Goal: Task Accomplishment & Management: Use online tool/utility

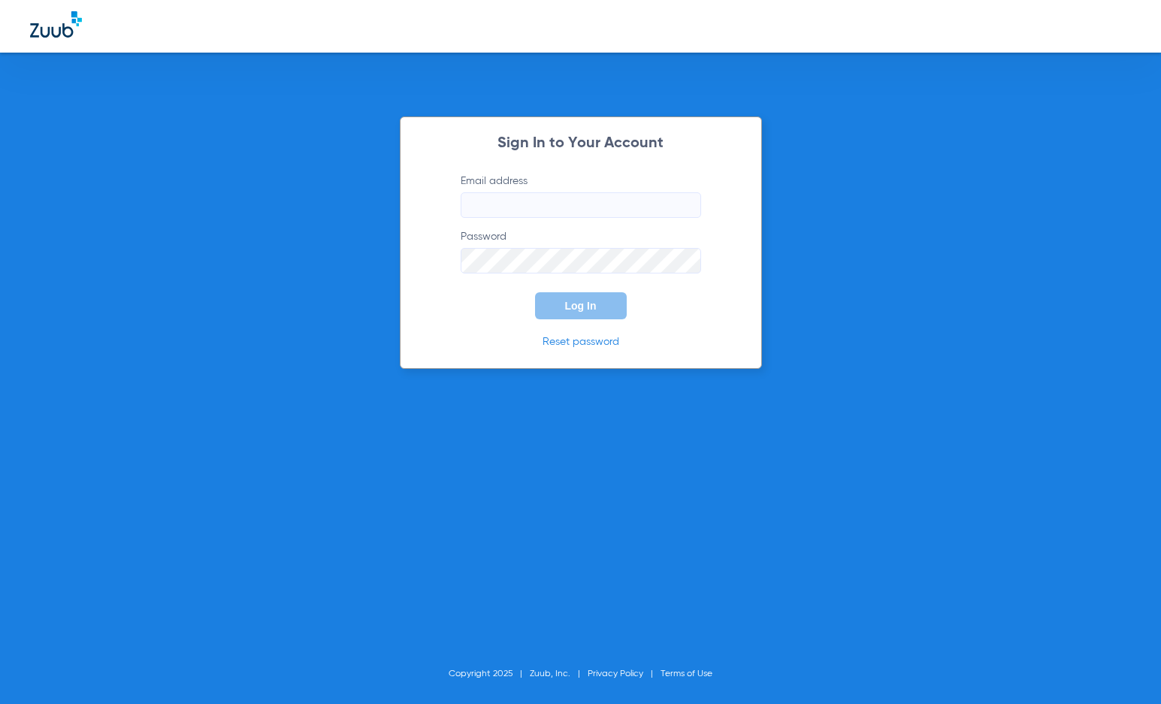
click at [512, 197] on input "Email address" at bounding box center [581, 205] width 240 height 26
type input "[PERSON_NAME][EMAIL_ADDRESS][DOMAIN_NAME]"
click at [535, 292] on button "Log In" at bounding box center [581, 305] width 92 height 27
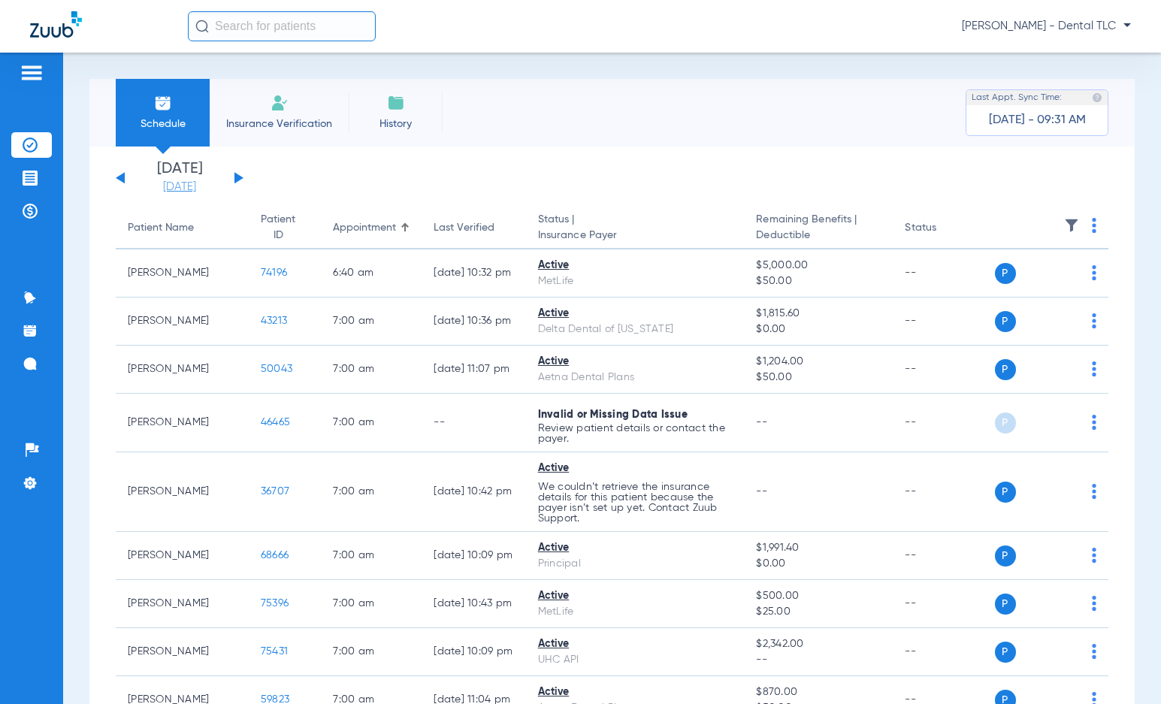
click at [184, 183] on link "[DATE]" at bounding box center [179, 187] width 90 height 15
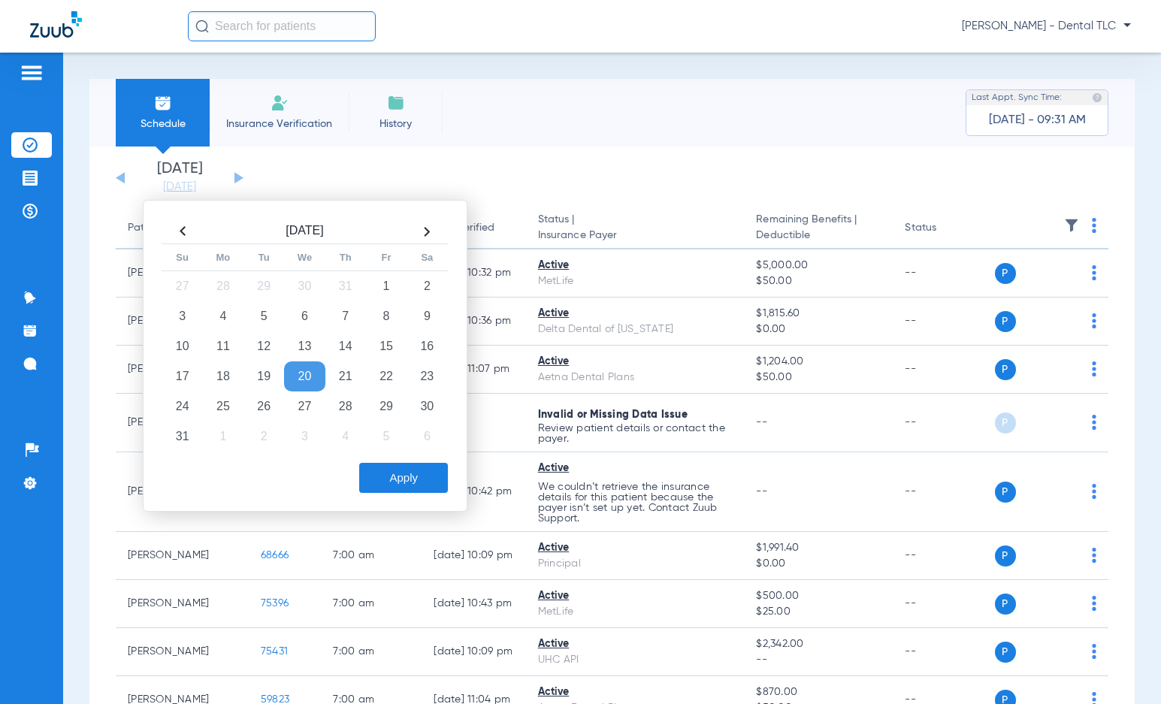
click at [431, 225] on th at bounding box center [426, 231] width 41 height 24
click at [270, 314] on td "9" at bounding box center [263, 316] width 41 height 30
click at [383, 485] on button "Apply" at bounding box center [403, 478] width 89 height 30
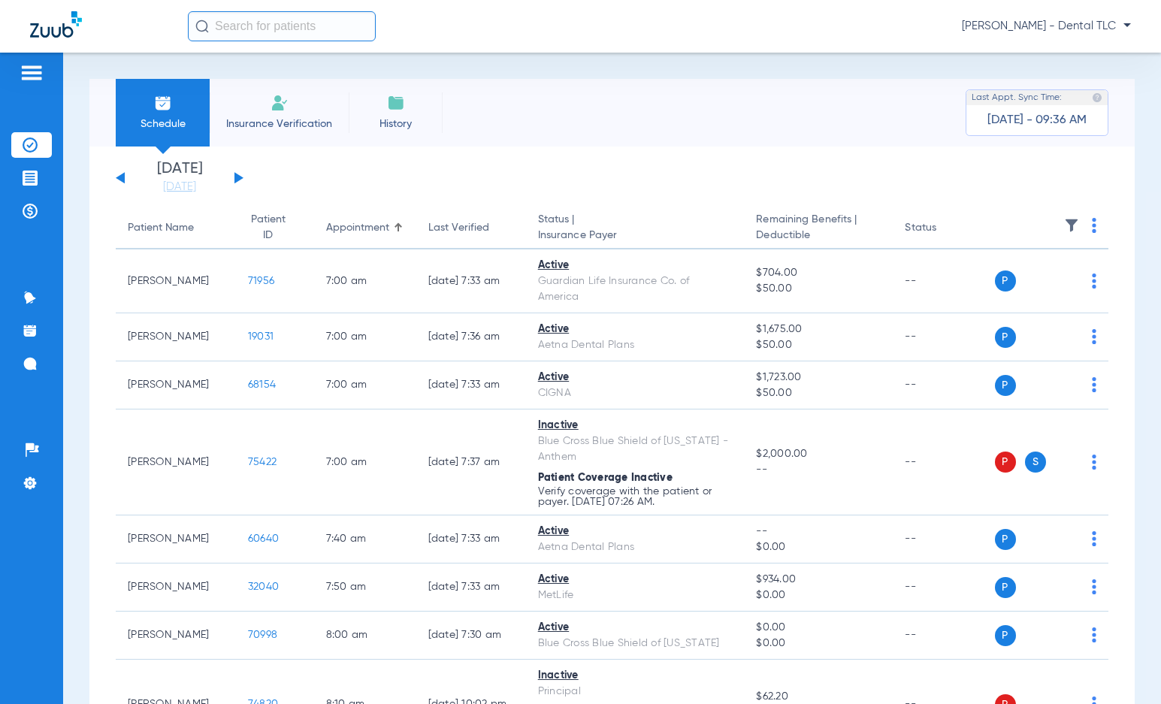
click at [655, 134] on div "Schedule Insurance Verification History Last Appt. Sync Time: Today - 09:36 AM" at bounding box center [611, 113] width 1045 height 68
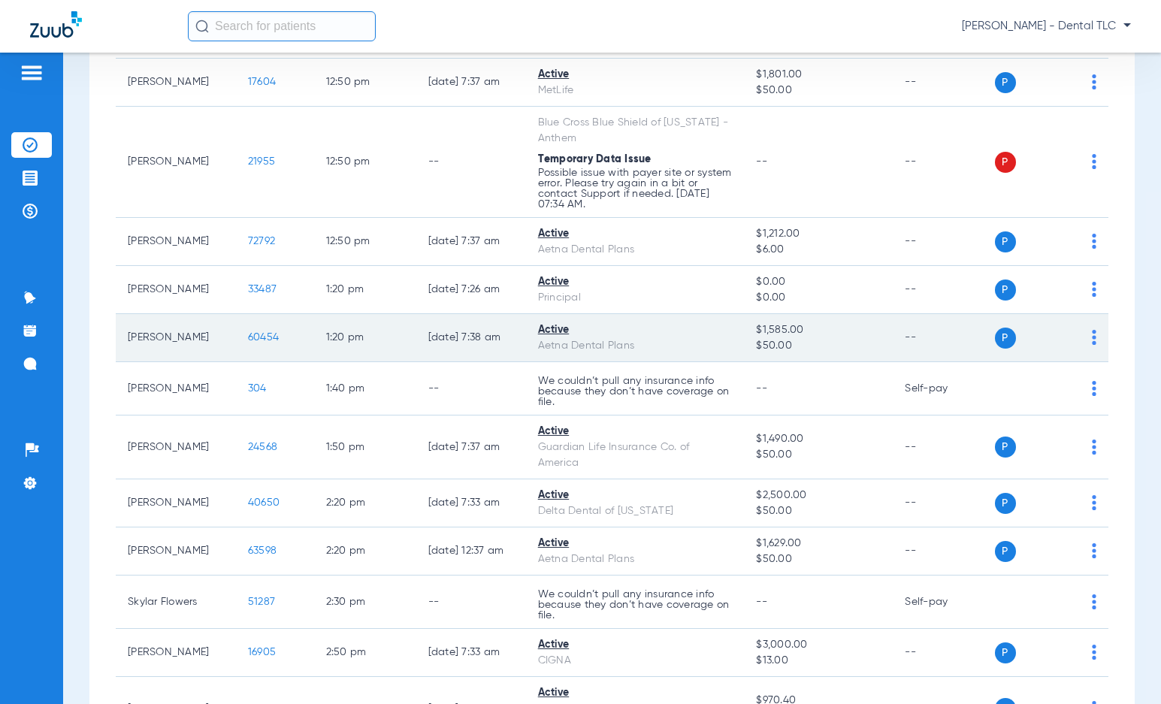
scroll to position [2104, 0]
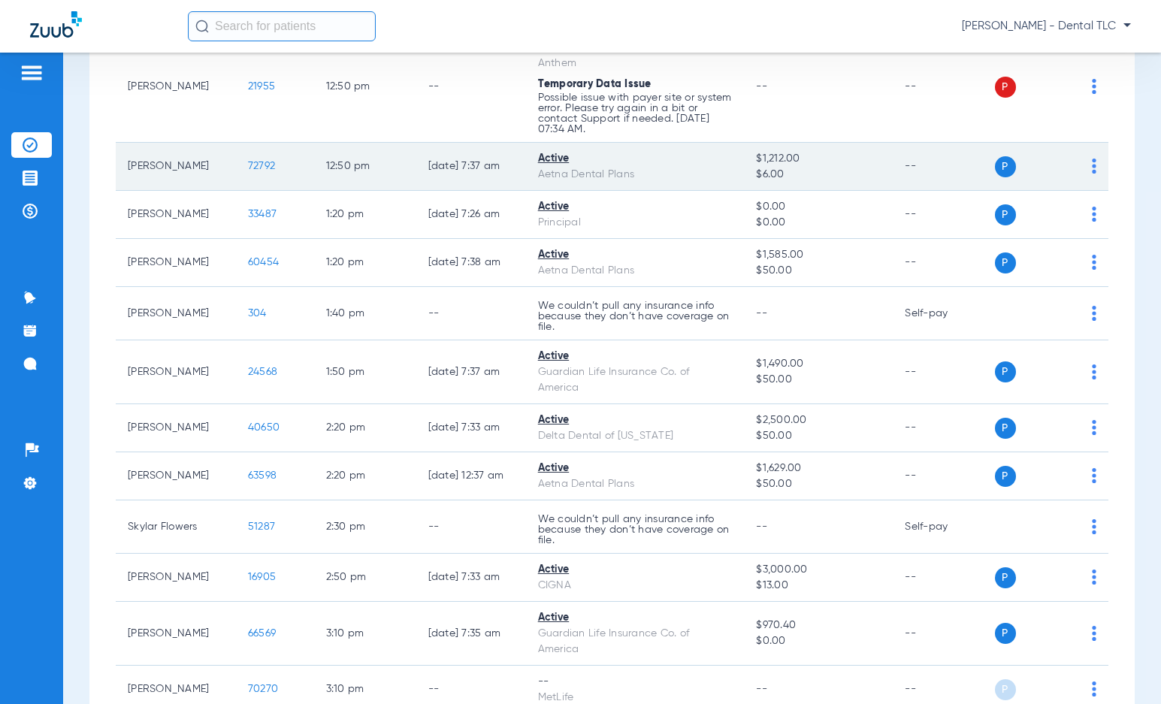
click at [248, 166] on span "72792" at bounding box center [261, 166] width 27 height 11
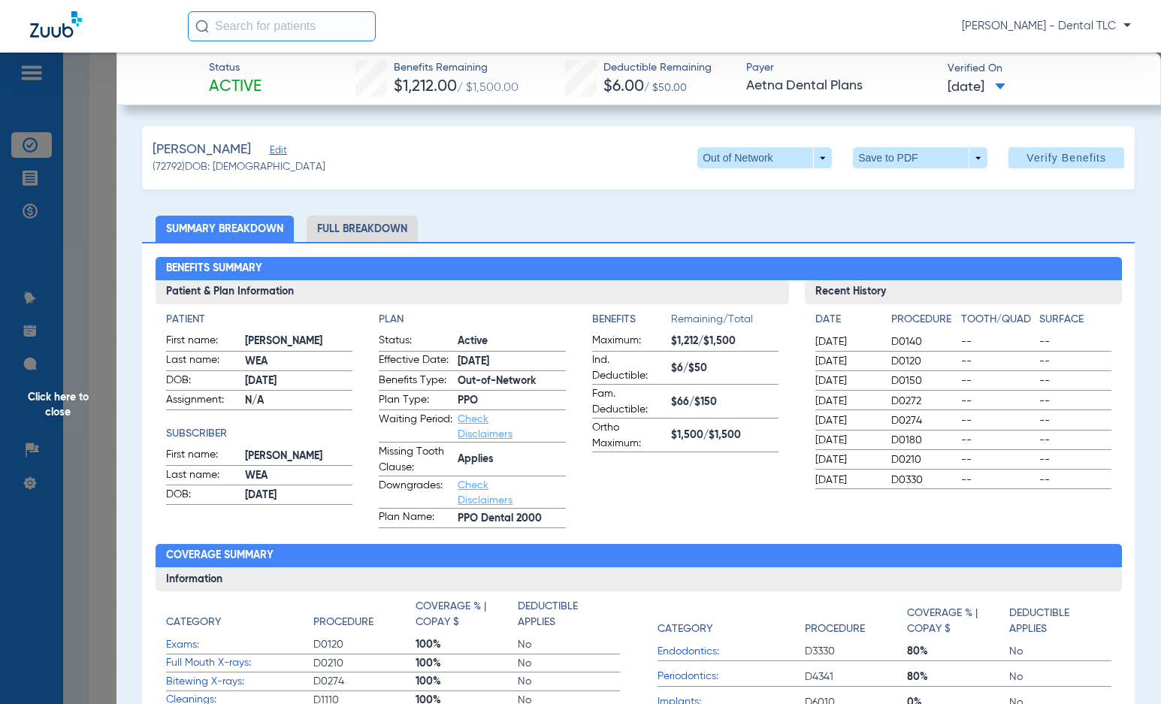
click at [53, 399] on span "Click here to close" at bounding box center [58, 405] width 116 height 704
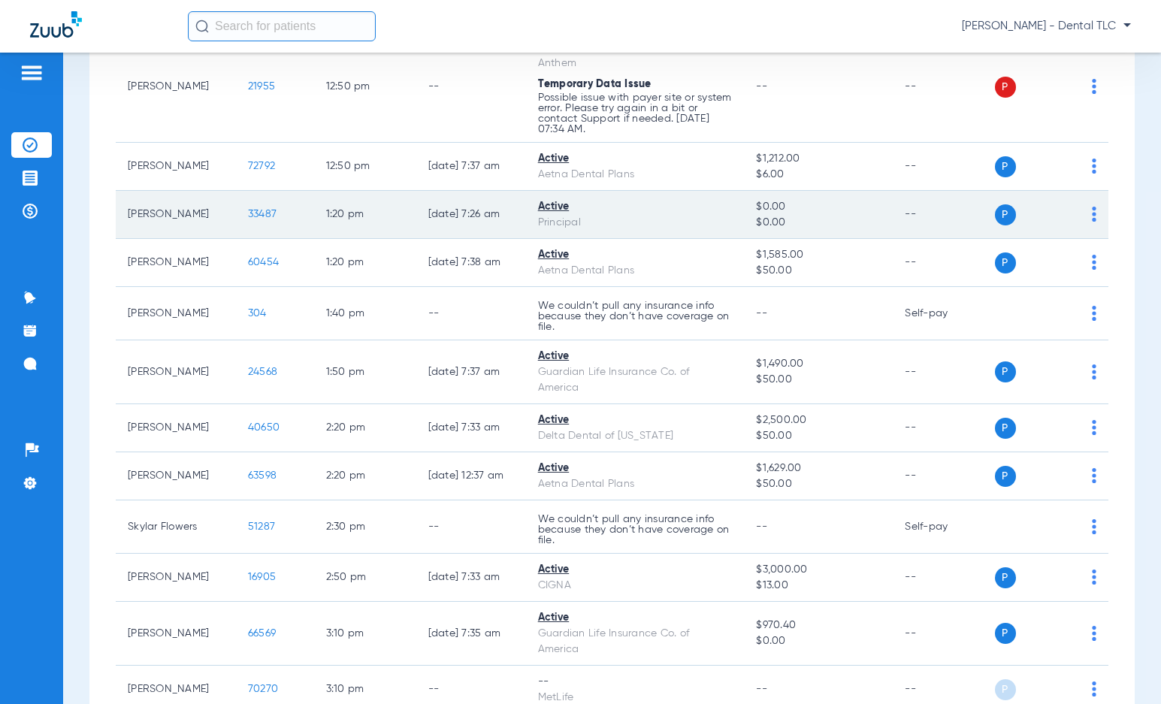
click at [248, 216] on span "33487" at bounding box center [262, 214] width 29 height 11
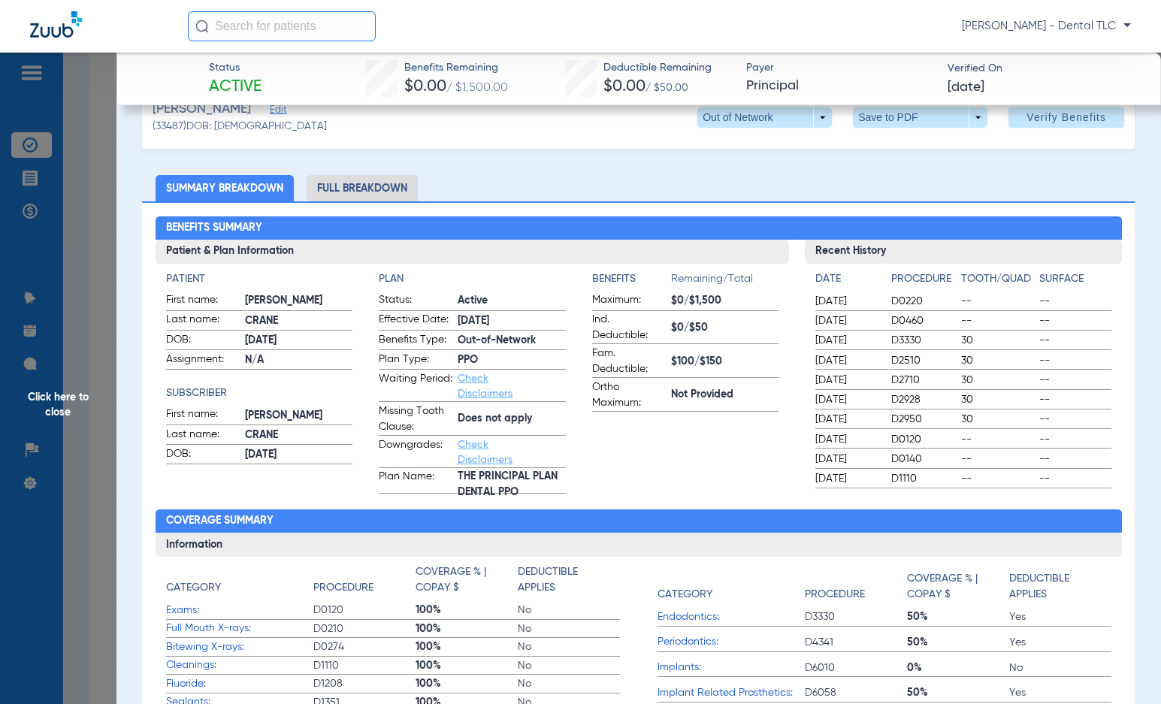
scroll to position [0, 0]
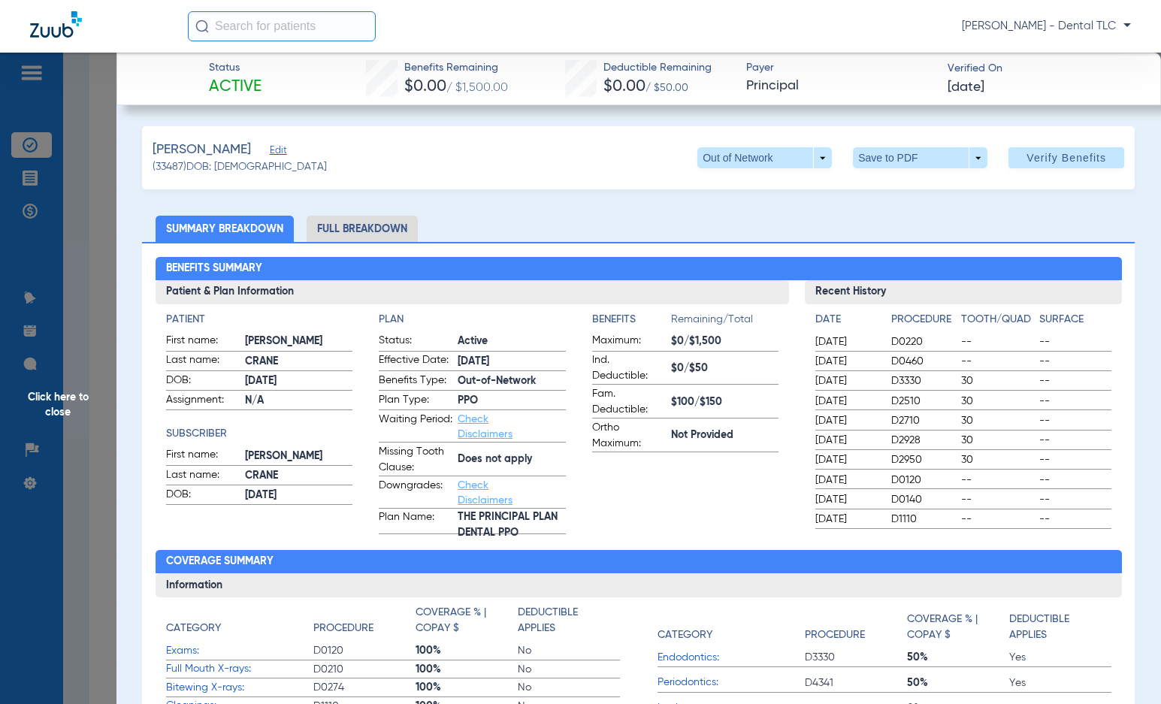
click at [328, 228] on li "Full Breakdown" at bounding box center [362, 229] width 111 height 26
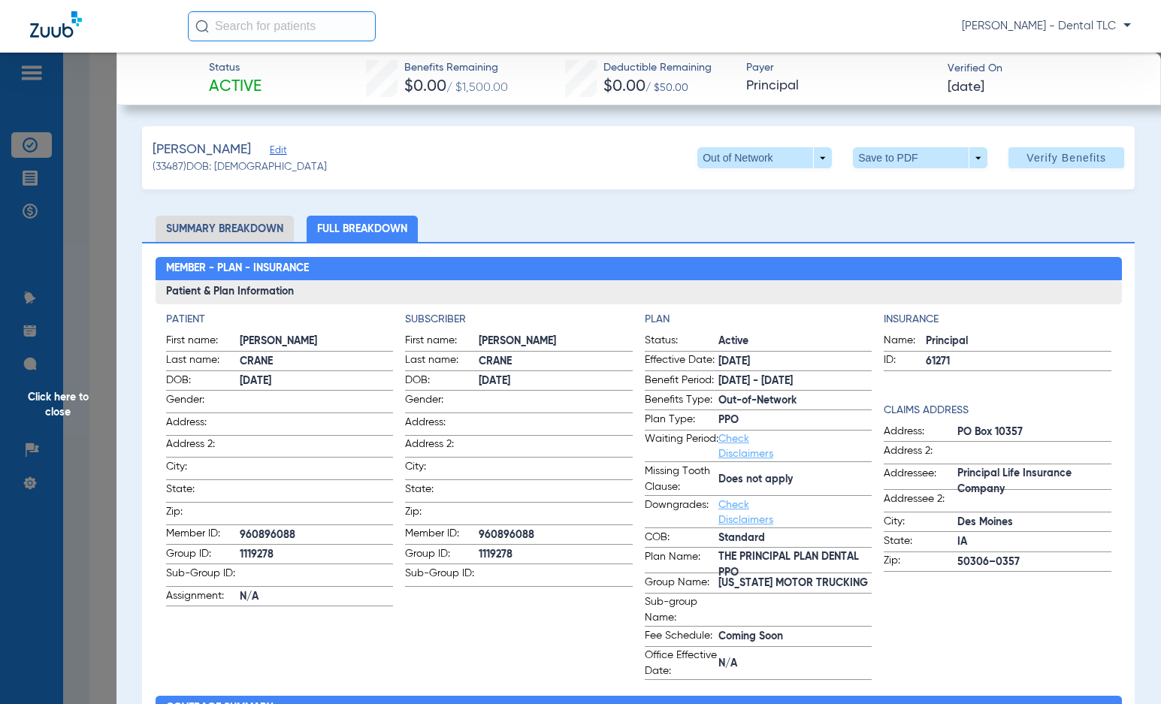
click at [78, 397] on span "Click here to close" at bounding box center [58, 405] width 116 height 704
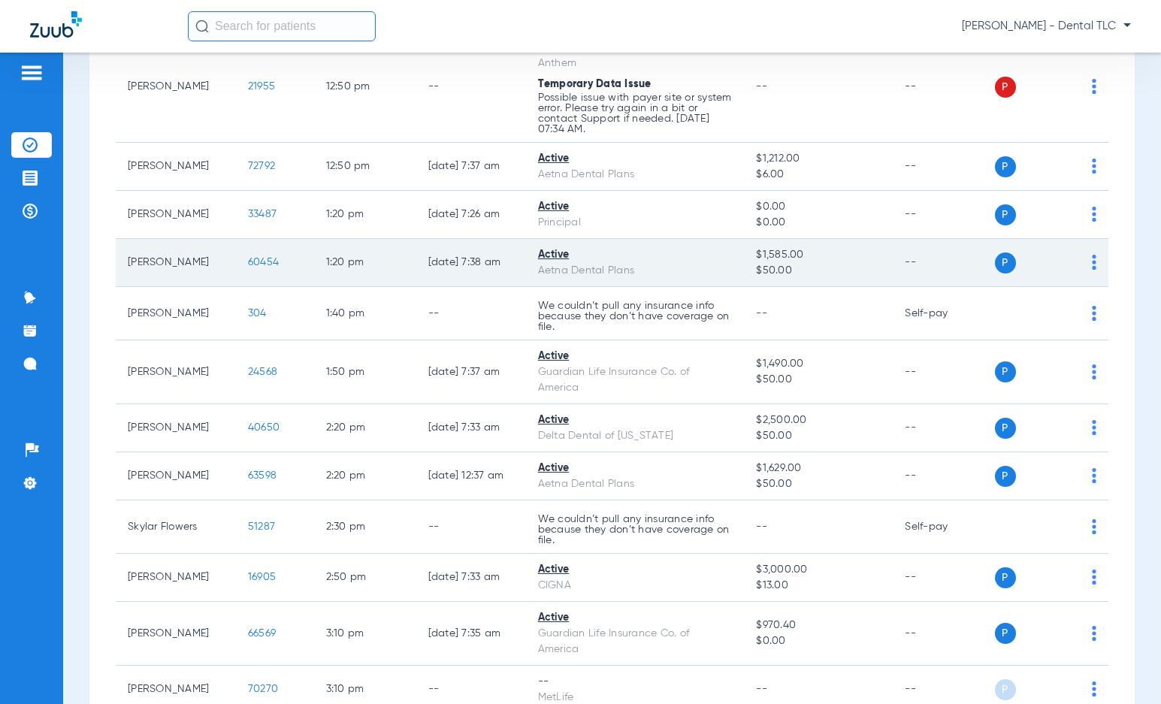
click at [248, 263] on span "60454" at bounding box center [263, 262] width 31 height 11
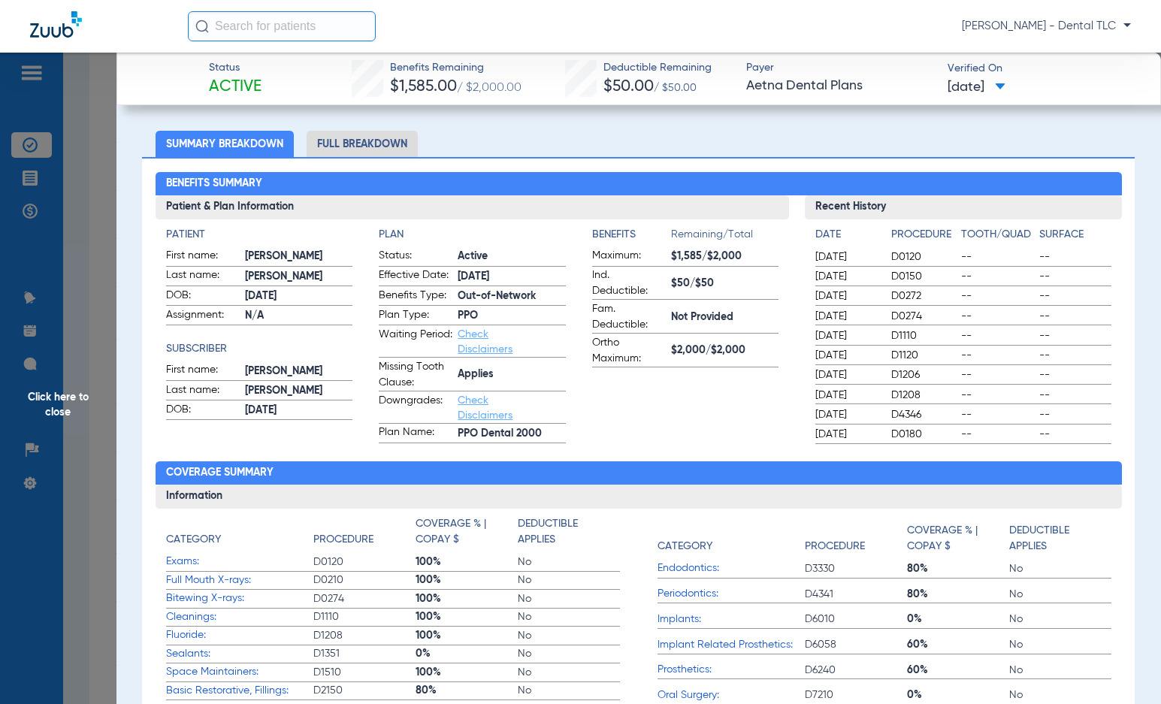
scroll to position [75, 0]
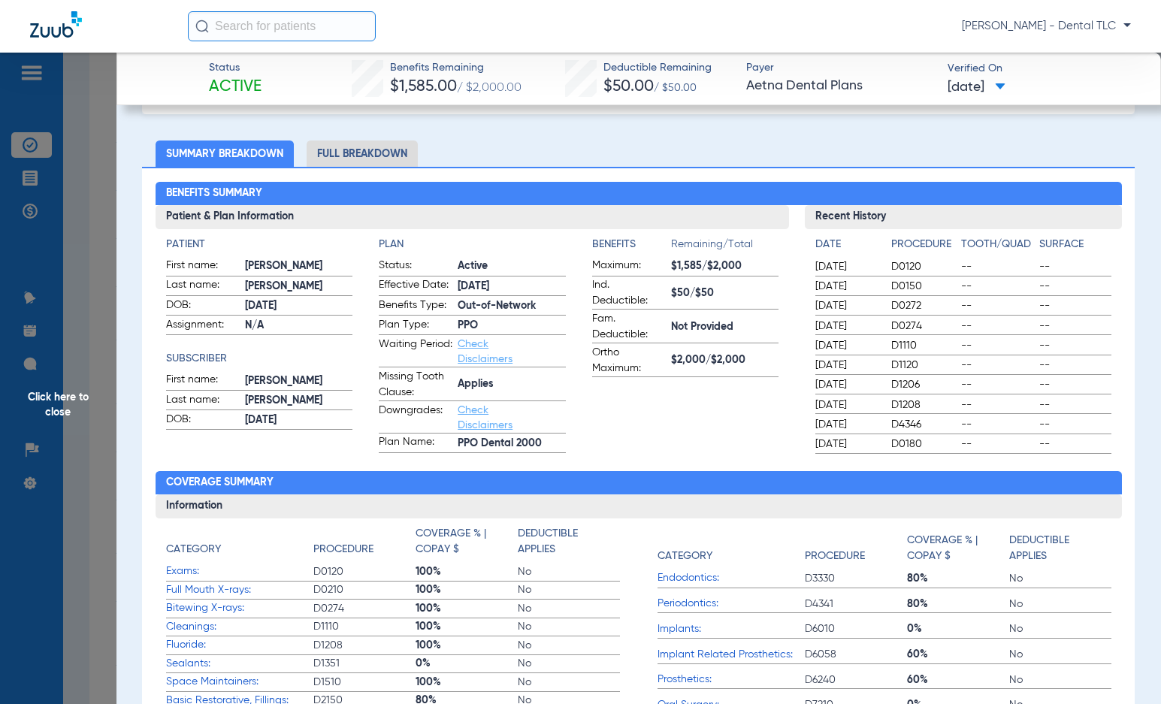
click at [347, 154] on li "Full Breakdown" at bounding box center [362, 153] width 111 height 26
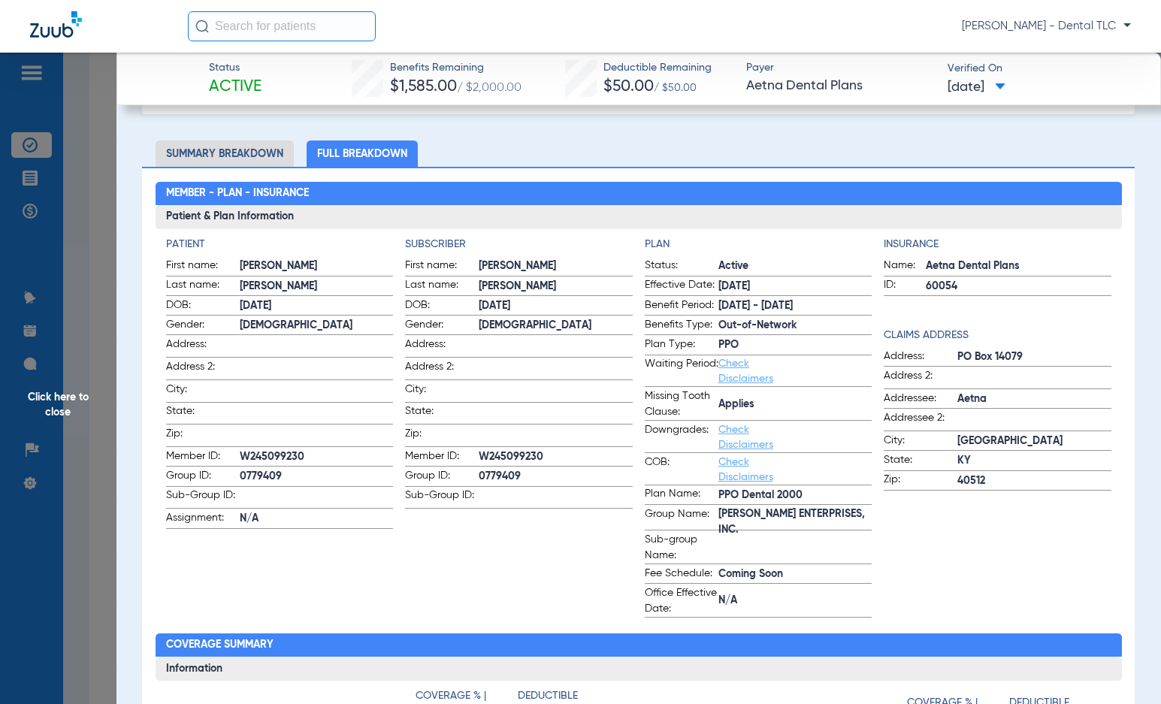
click at [51, 407] on span "Click here to close" at bounding box center [58, 405] width 116 height 704
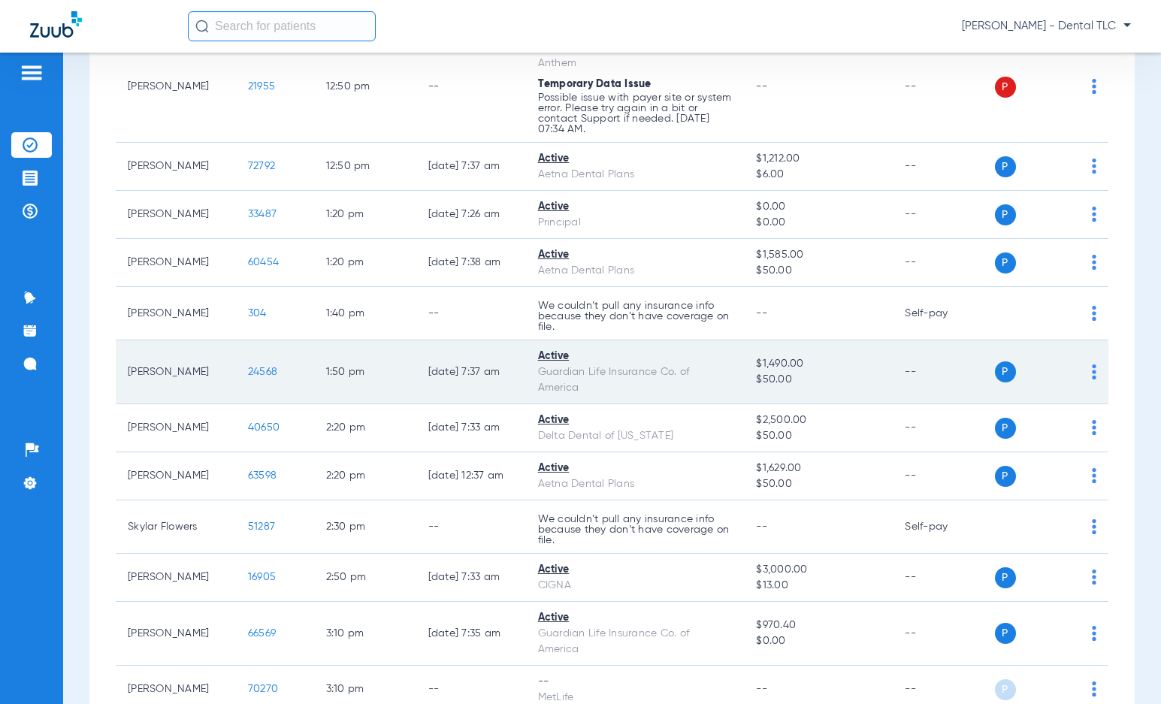
click at [248, 376] on span "24568" at bounding box center [262, 372] width 29 height 11
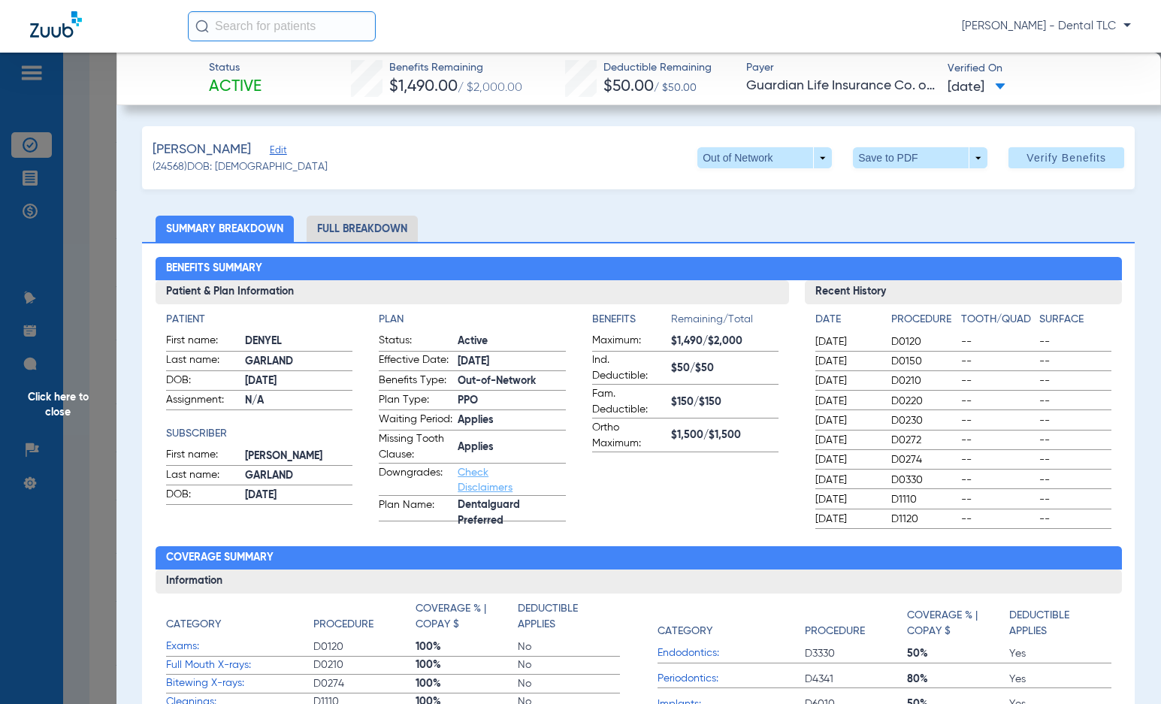
click at [349, 234] on li "Full Breakdown" at bounding box center [362, 229] width 111 height 26
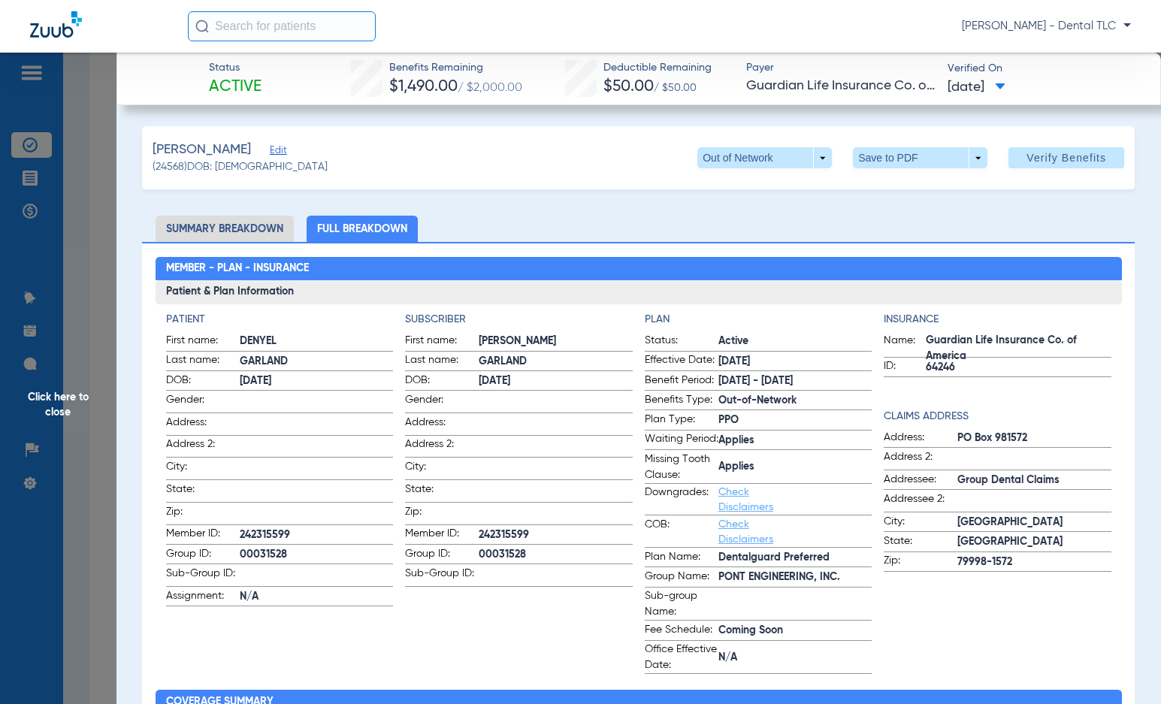
click at [59, 403] on span "Click here to close" at bounding box center [58, 405] width 116 height 704
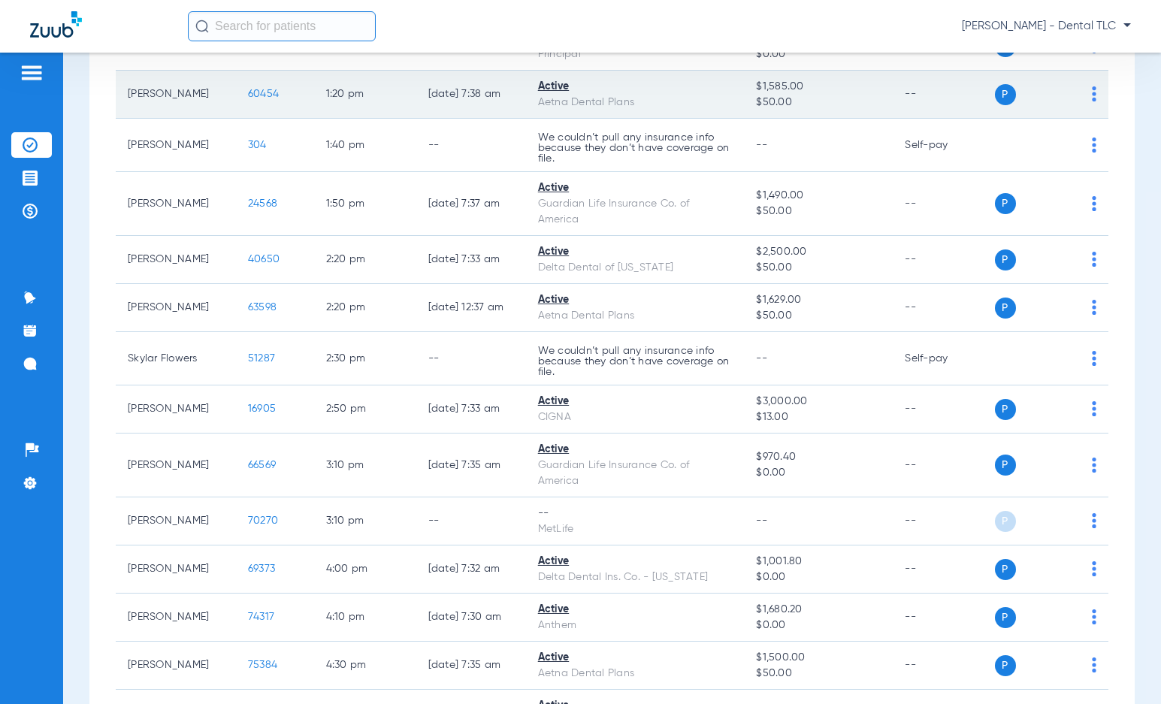
scroll to position [2329, 0]
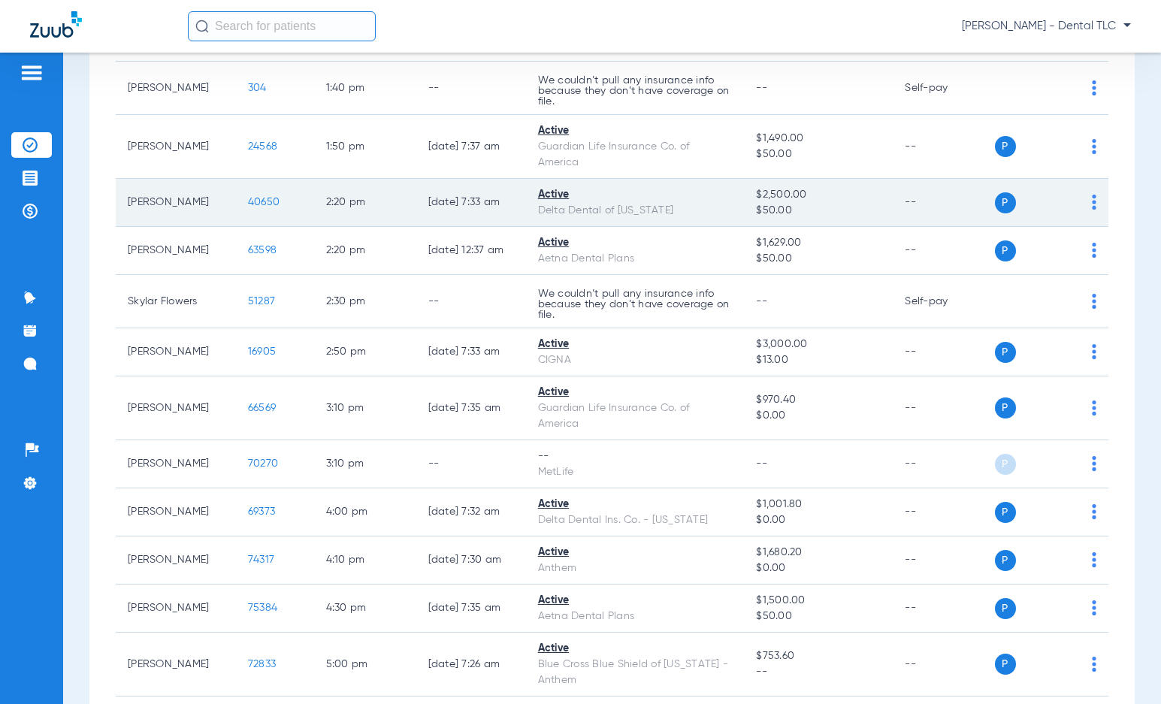
click at [248, 207] on span "40650" at bounding box center [264, 202] width 32 height 11
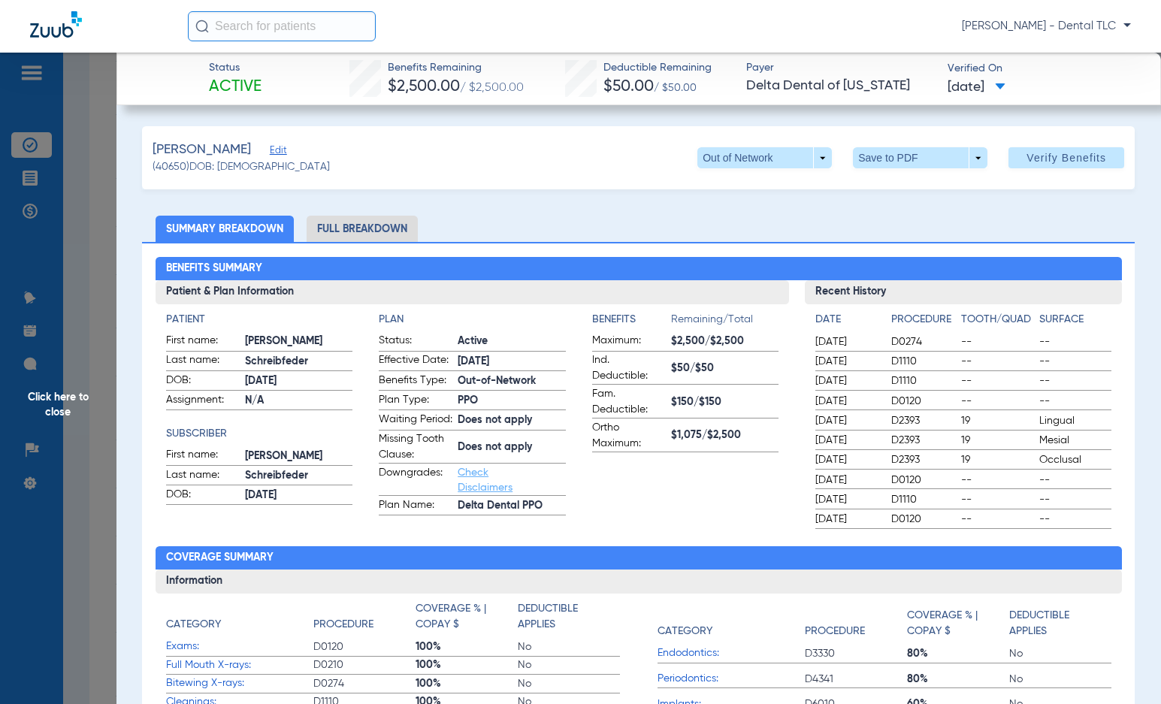
click at [66, 393] on span "Click here to close" at bounding box center [58, 405] width 116 height 704
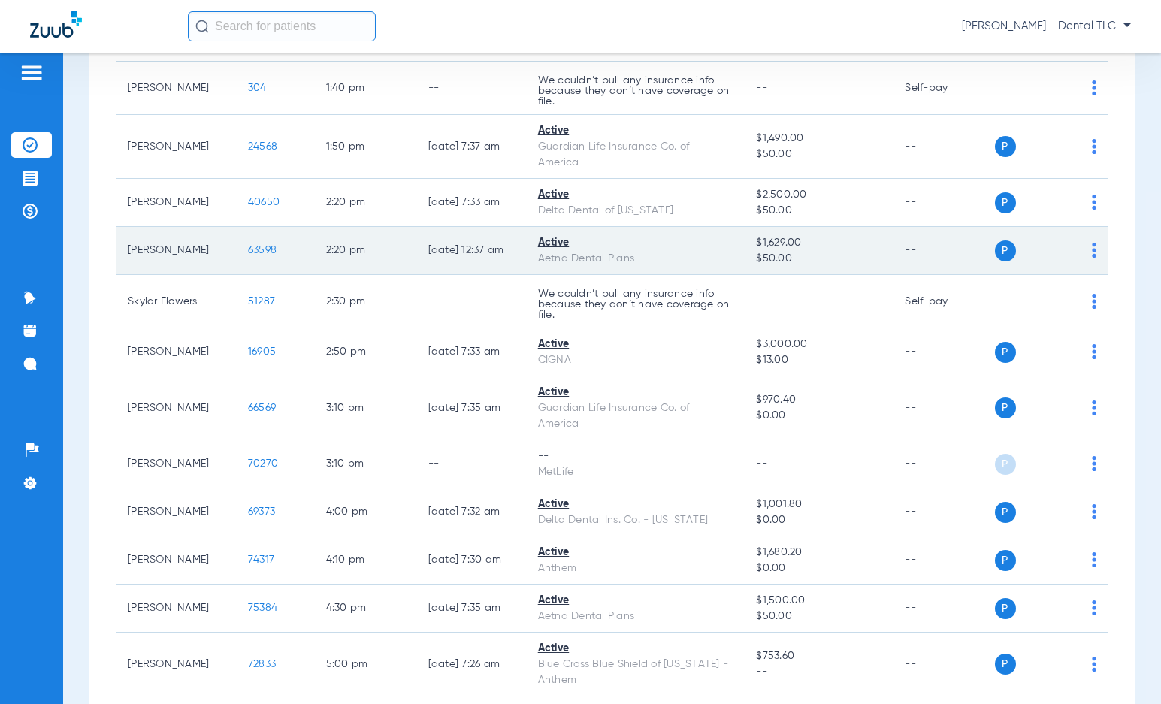
click at [248, 250] on span "63598" at bounding box center [262, 250] width 29 height 11
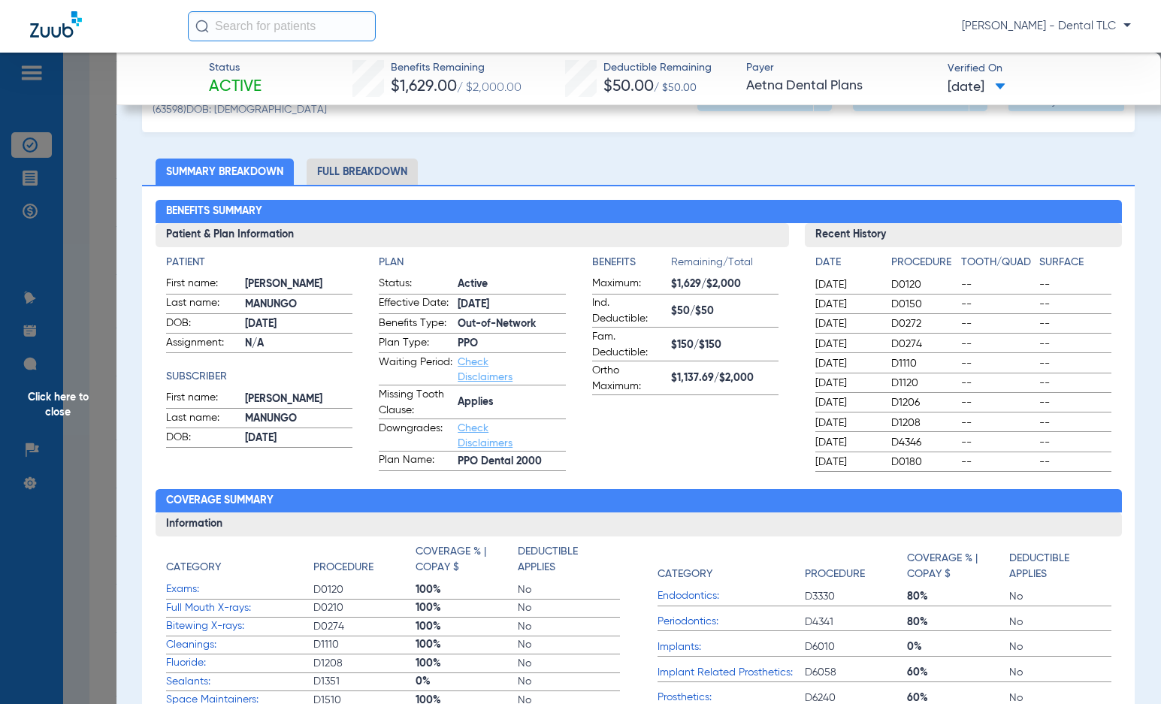
scroll to position [0, 0]
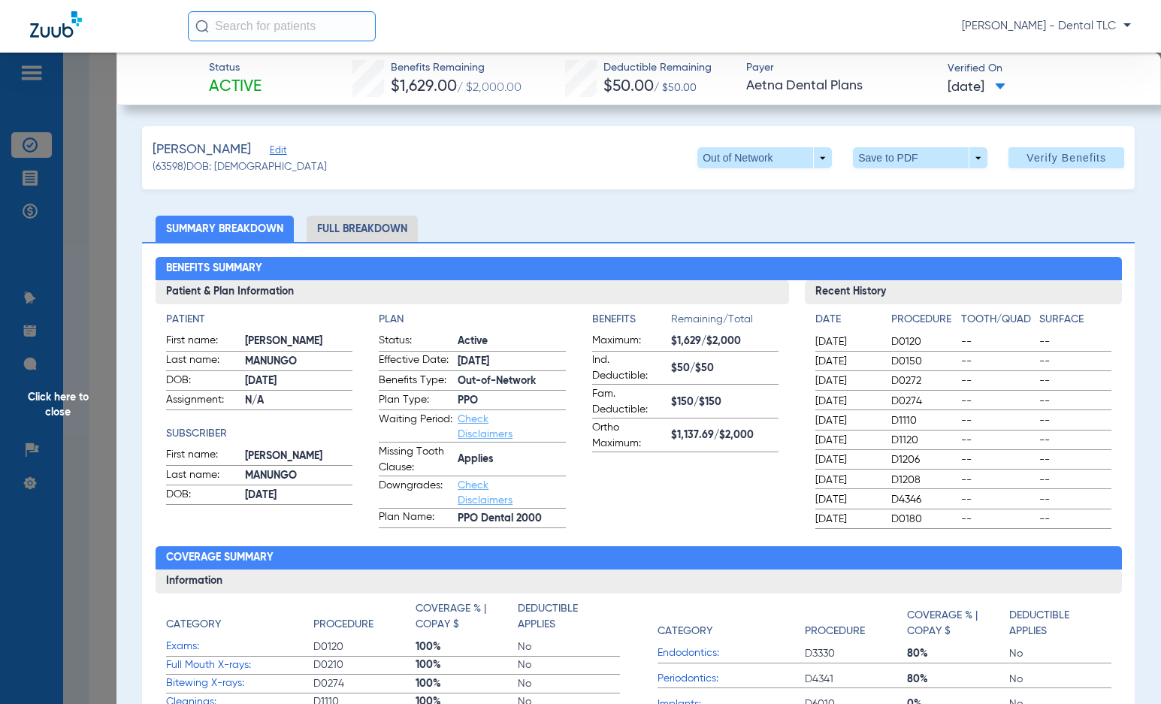
click at [346, 228] on li "Full Breakdown" at bounding box center [362, 229] width 111 height 26
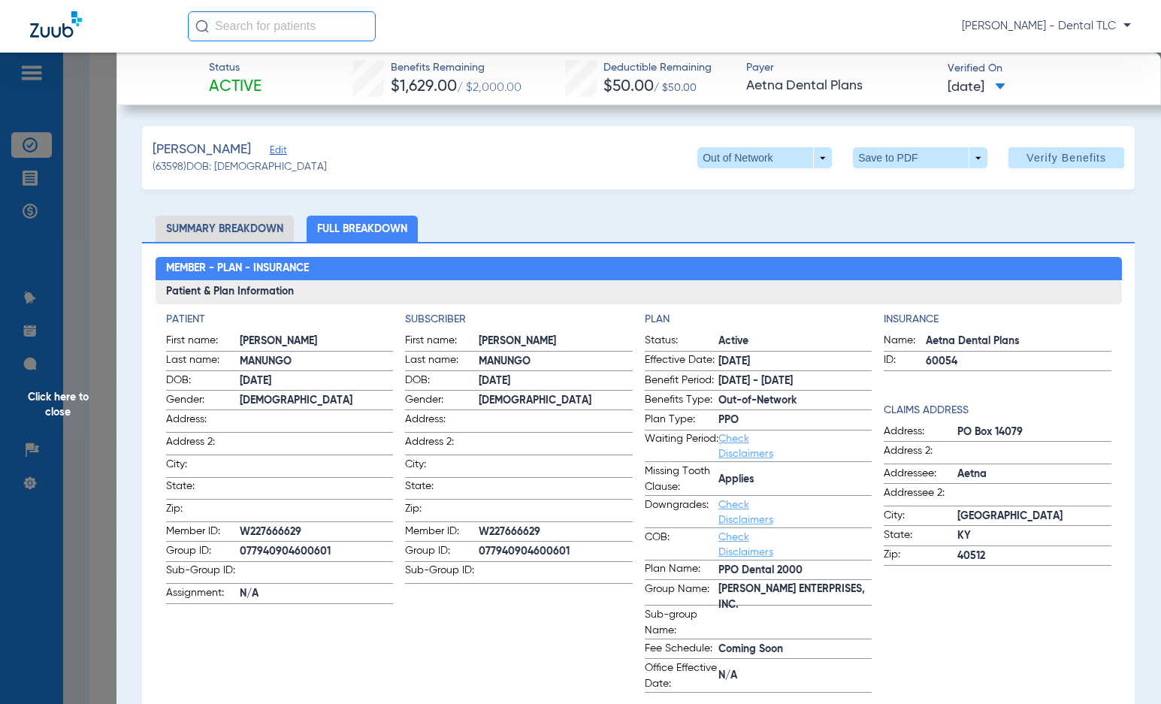
click at [81, 400] on span "Click here to close" at bounding box center [58, 405] width 116 height 704
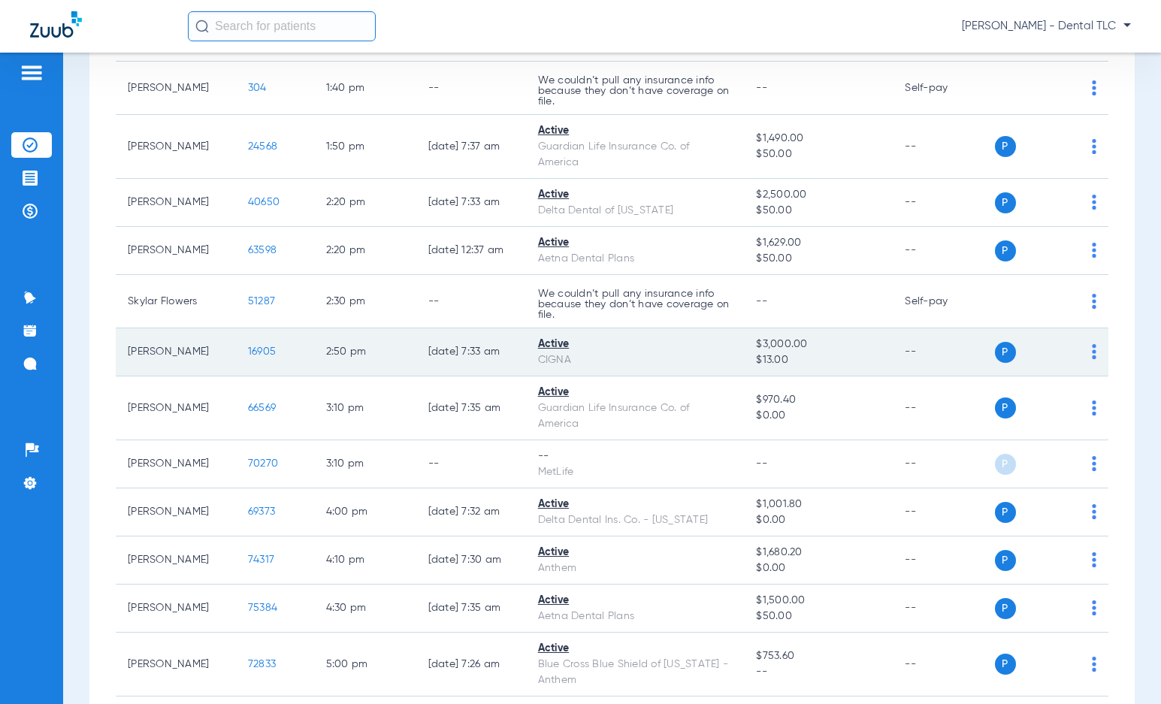
click at [250, 352] on span "16905" at bounding box center [262, 351] width 28 height 11
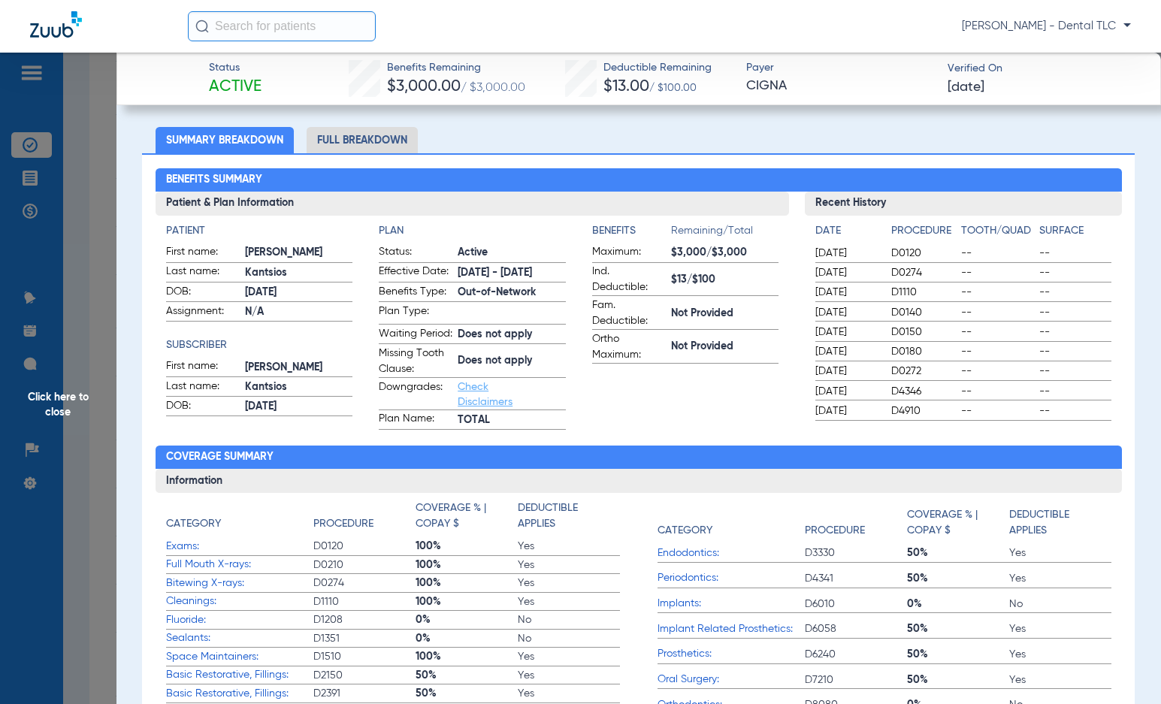
scroll to position [75, 0]
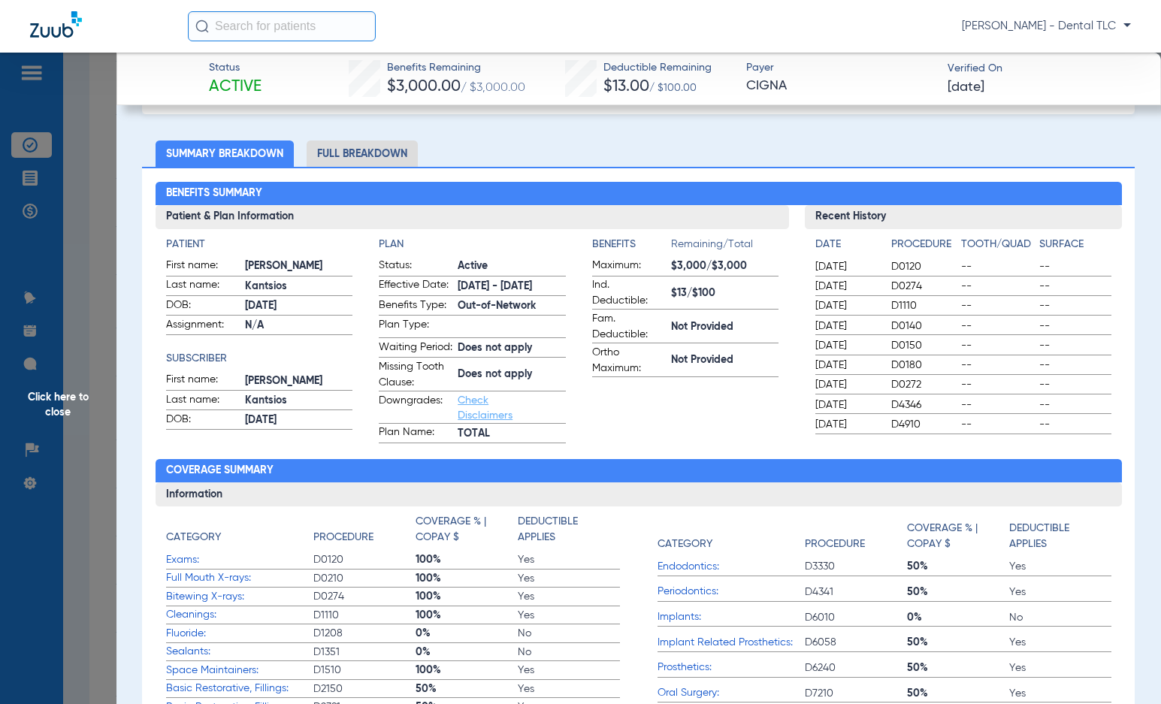
click at [339, 149] on li "Full Breakdown" at bounding box center [362, 153] width 111 height 26
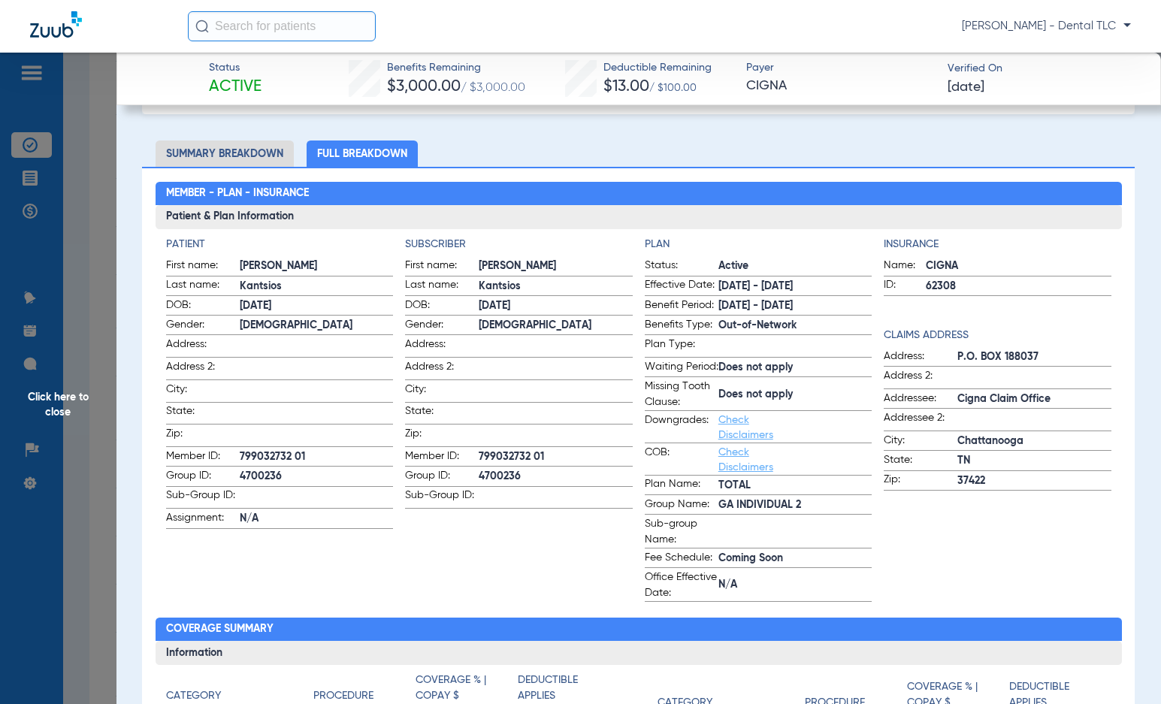
click at [70, 391] on span "Click here to close" at bounding box center [58, 405] width 116 height 704
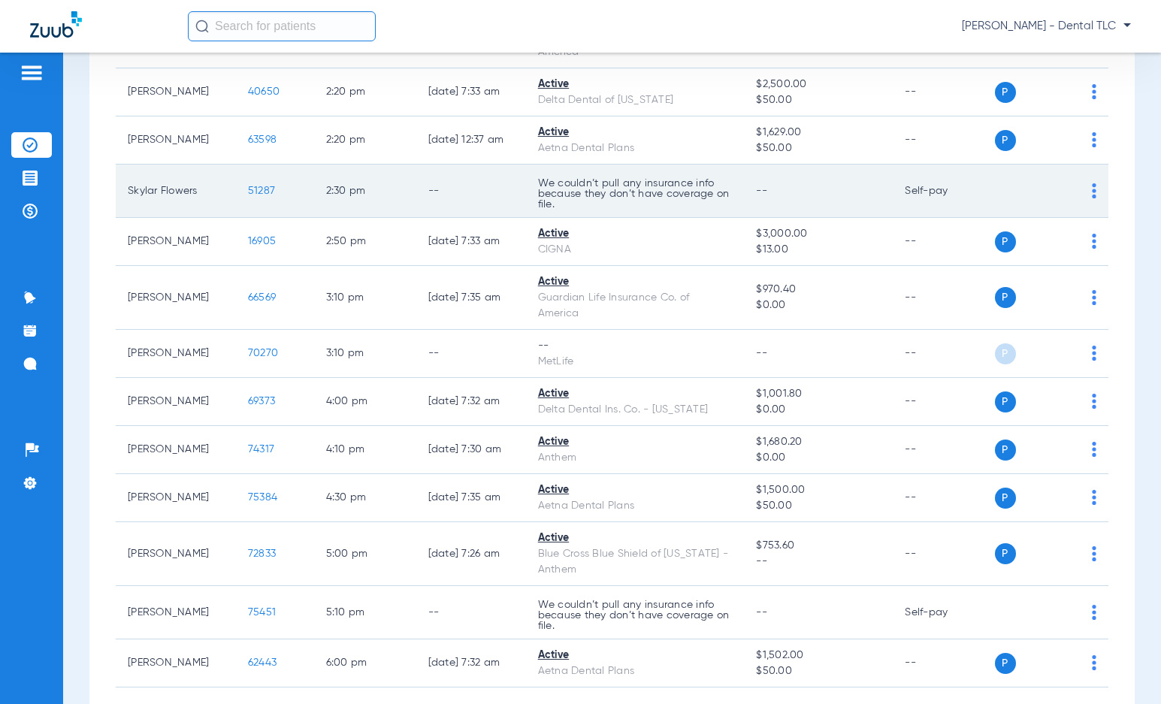
scroll to position [2479, 0]
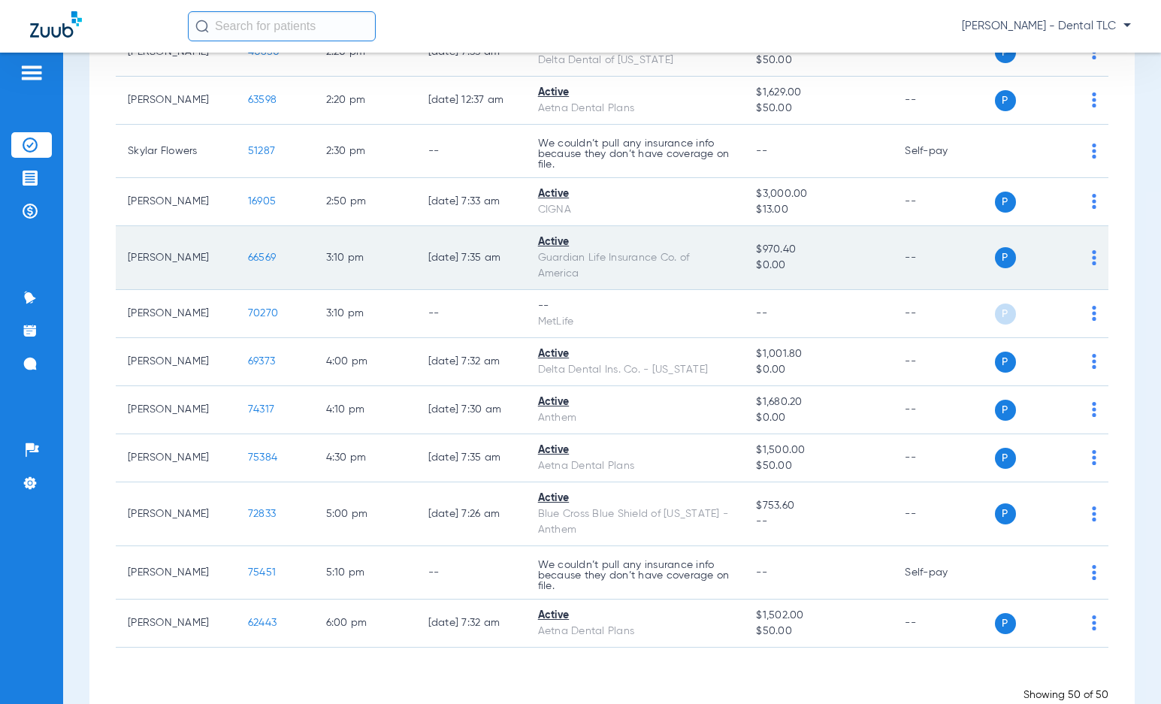
click at [243, 249] on td "66569" at bounding box center [275, 258] width 78 height 64
click at [248, 257] on span "66569" at bounding box center [262, 257] width 28 height 11
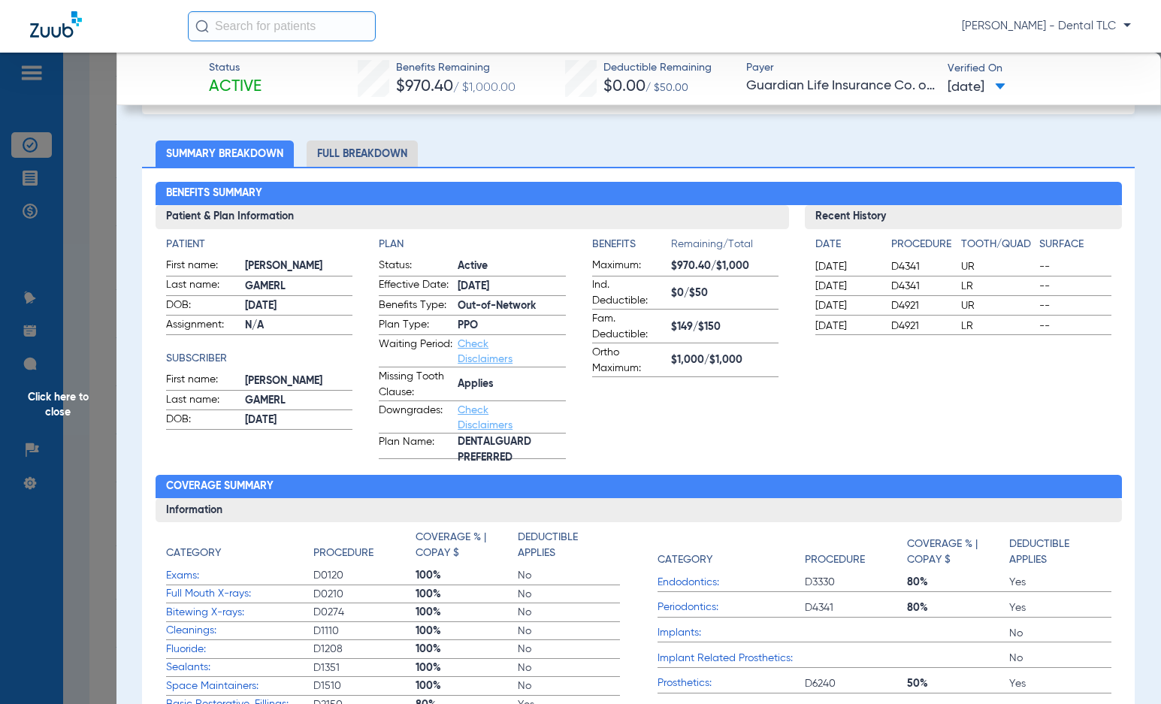
scroll to position [0, 0]
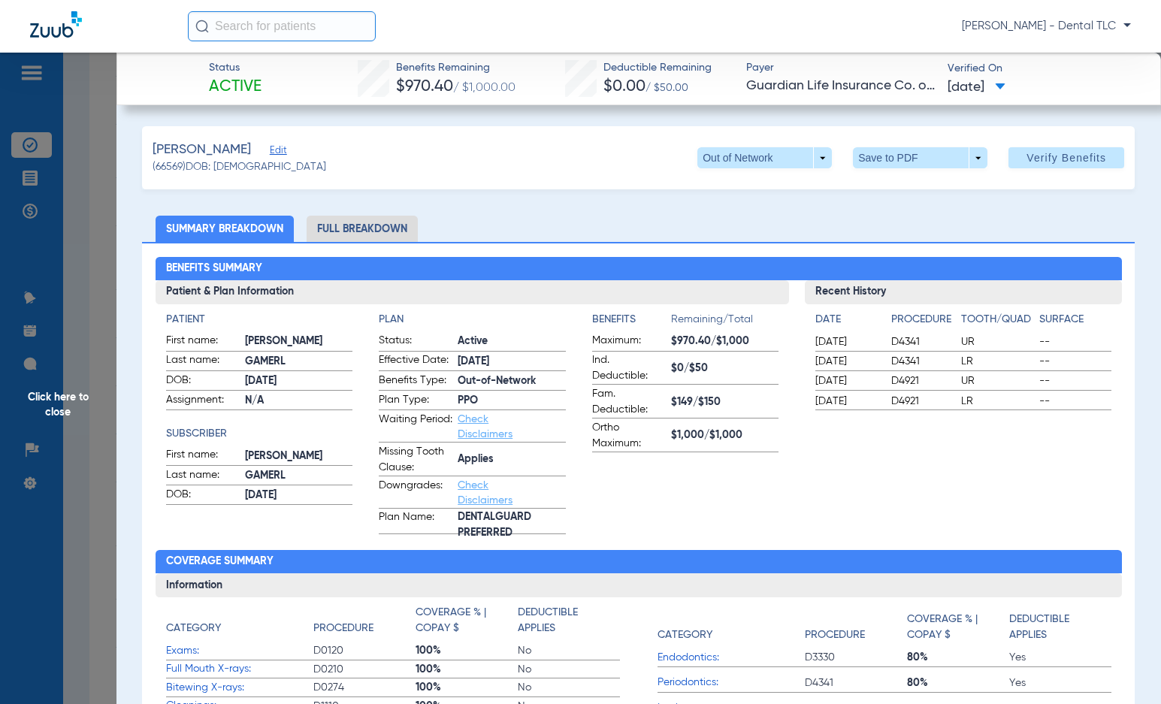
click at [377, 223] on li "Full Breakdown" at bounding box center [362, 229] width 111 height 26
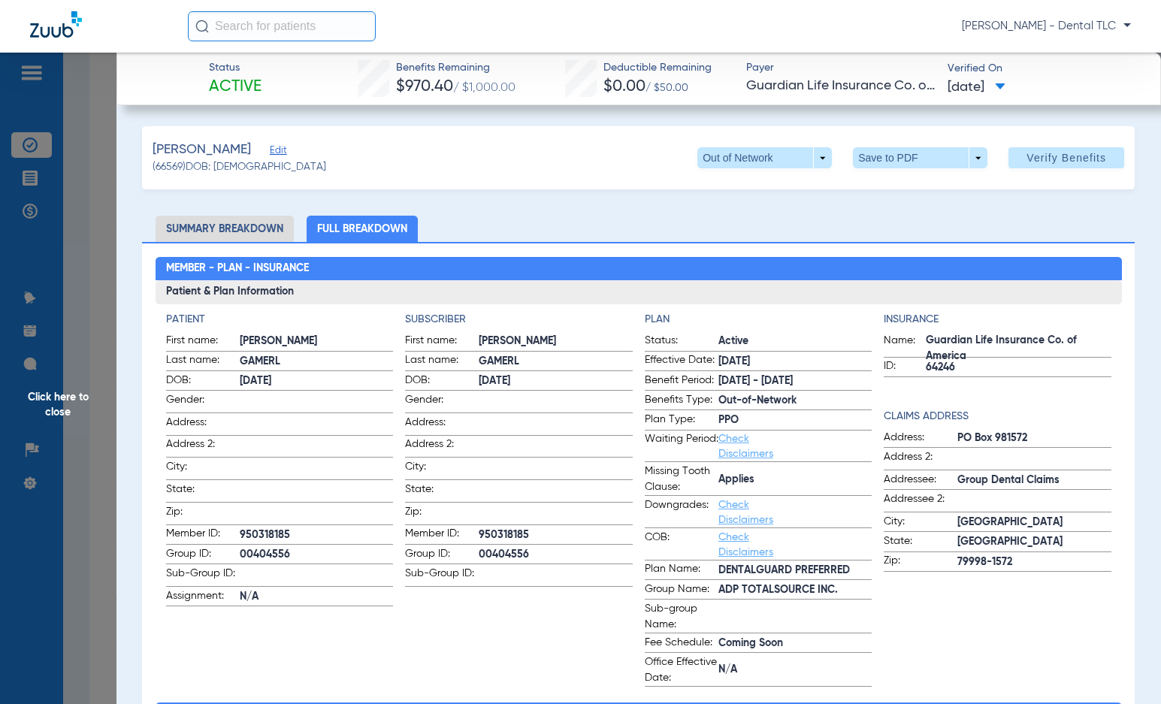
click at [66, 403] on span "Click here to close" at bounding box center [58, 405] width 116 height 704
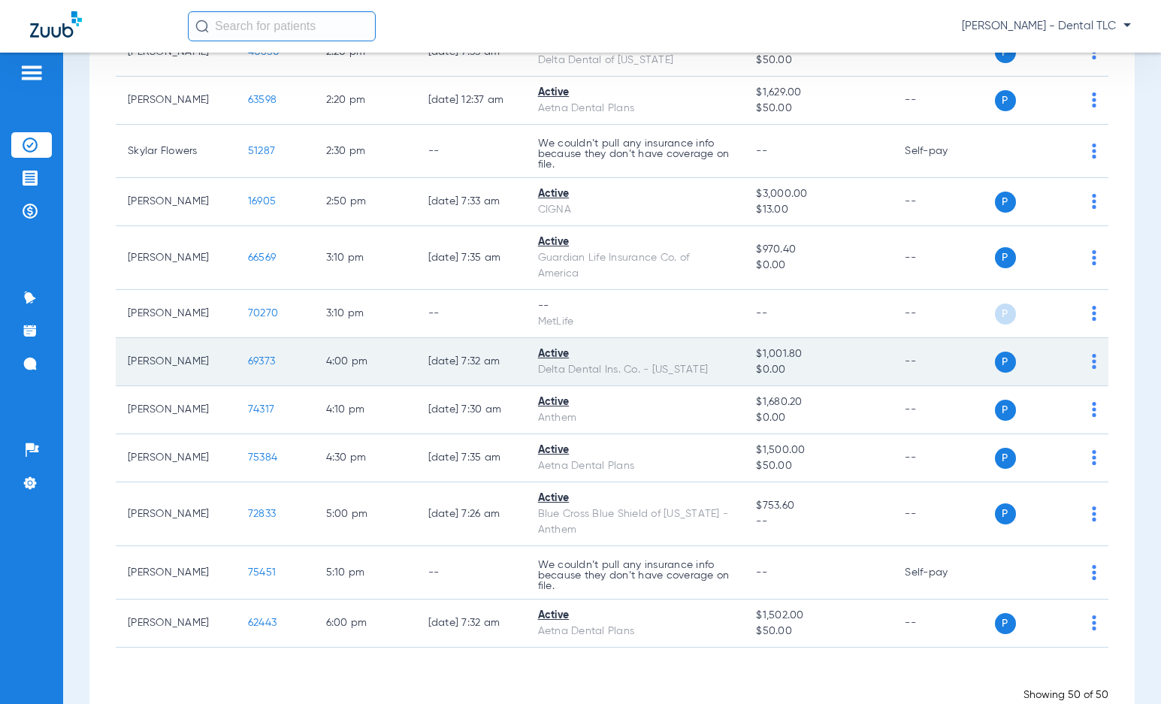
scroll to position [2519, 0]
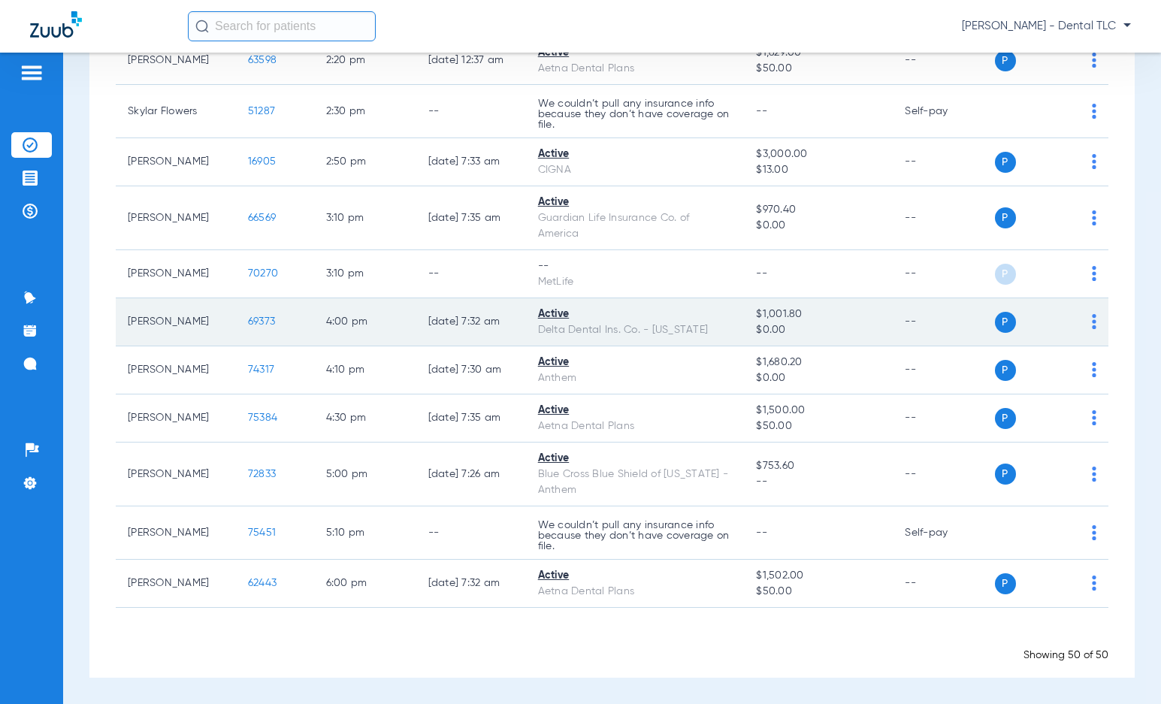
click at [248, 320] on span "69373" at bounding box center [261, 321] width 27 height 11
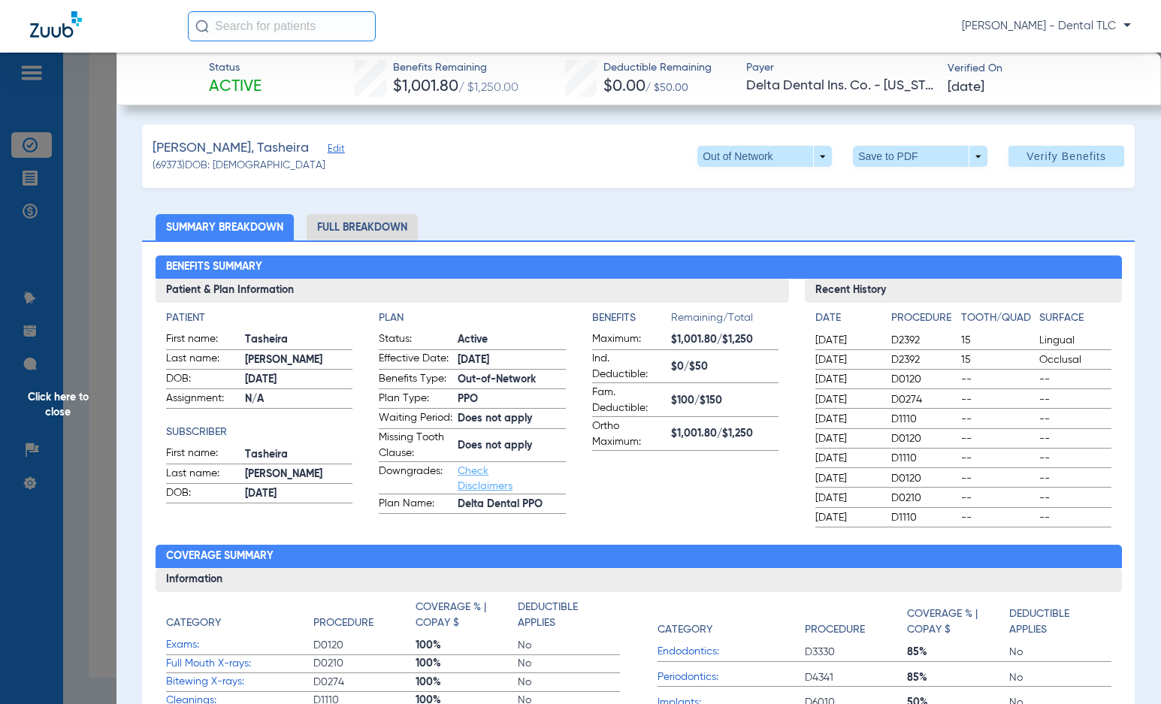
scroll to position [0, 0]
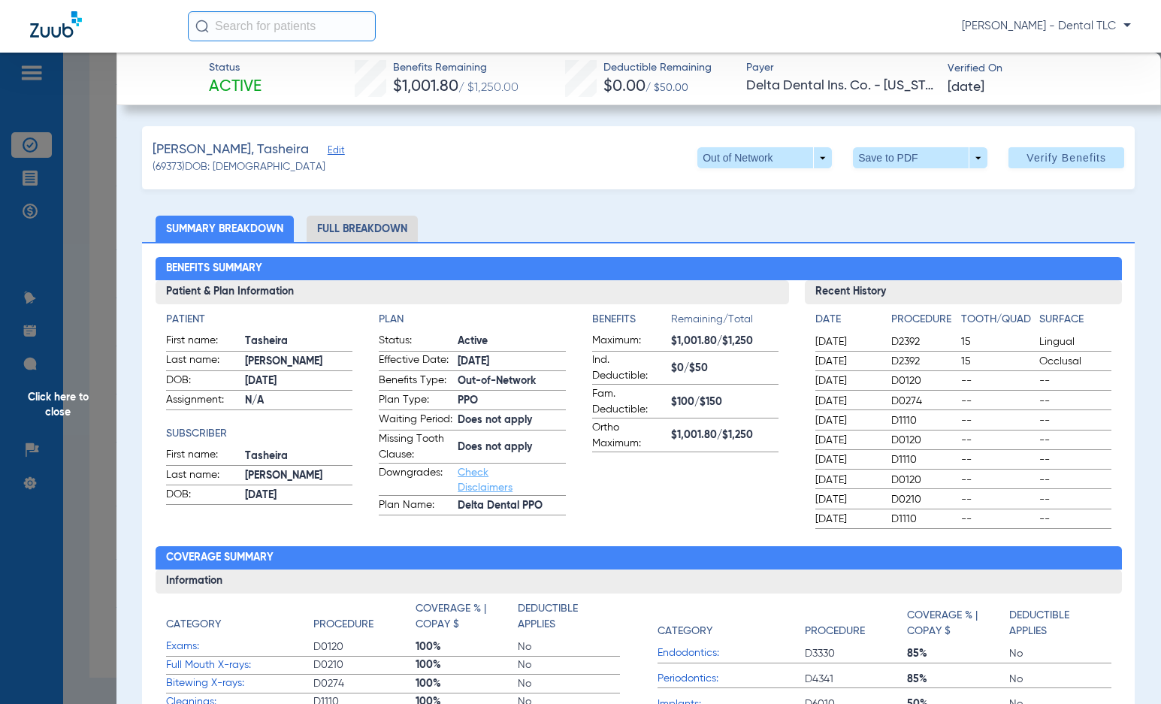
click at [359, 230] on li "Full Breakdown" at bounding box center [362, 229] width 111 height 26
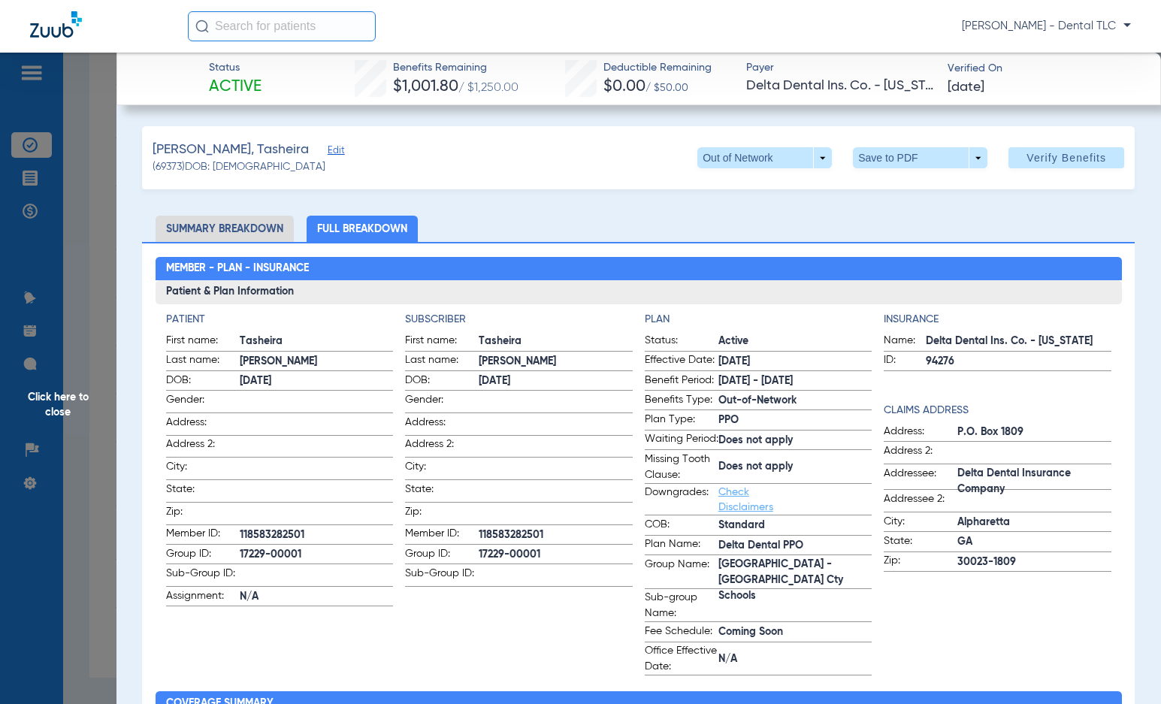
click at [63, 401] on span "Click here to close" at bounding box center [58, 405] width 116 height 704
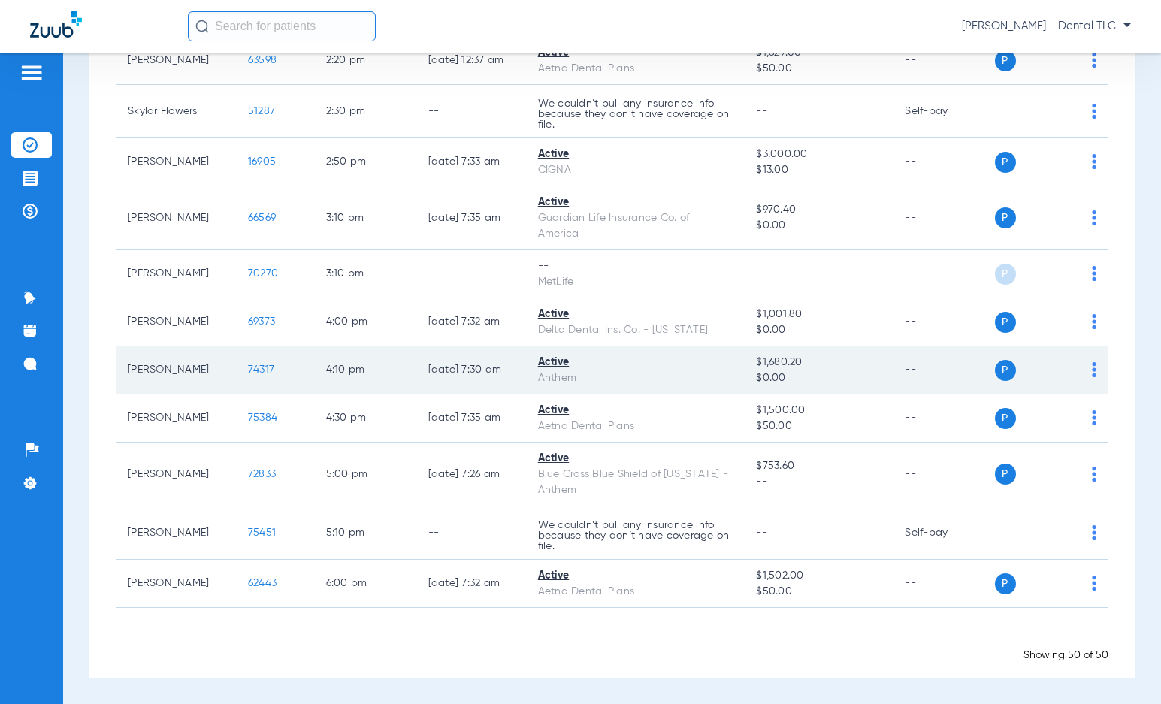
click at [248, 371] on span "74317" at bounding box center [261, 369] width 26 height 11
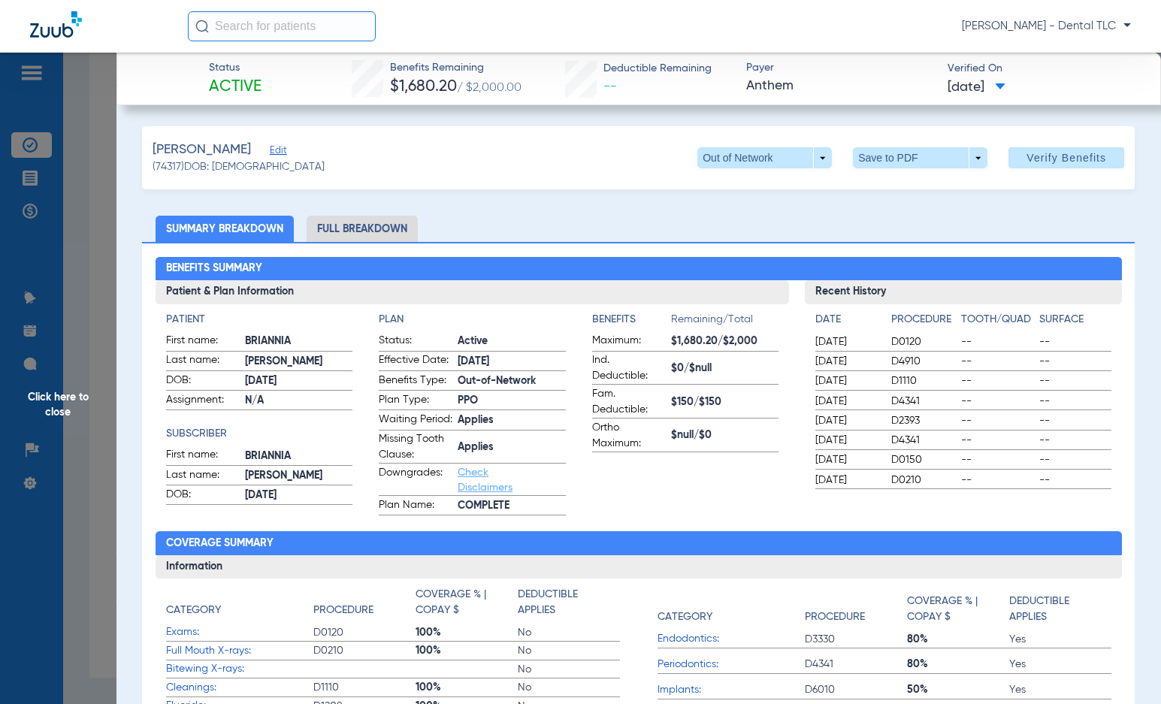
drag, startPoint x: 384, startPoint y: 229, endPoint x: 391, endPoint y: 237, distance: 10.6
click at [384, 229] on li "Full Breakdown" at bounding box center [362, 229] width 111 height 26
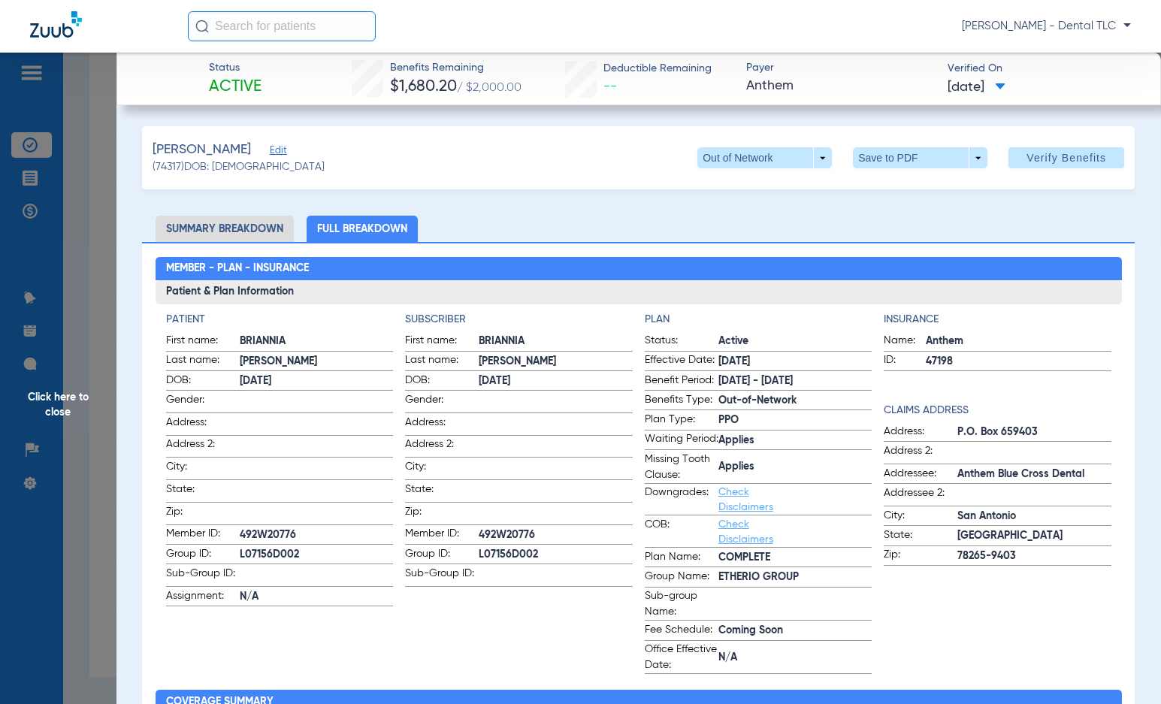
click at [282, 226] on li "Summary Breakdown" at bounding box center [225, 229] width 138 height 26
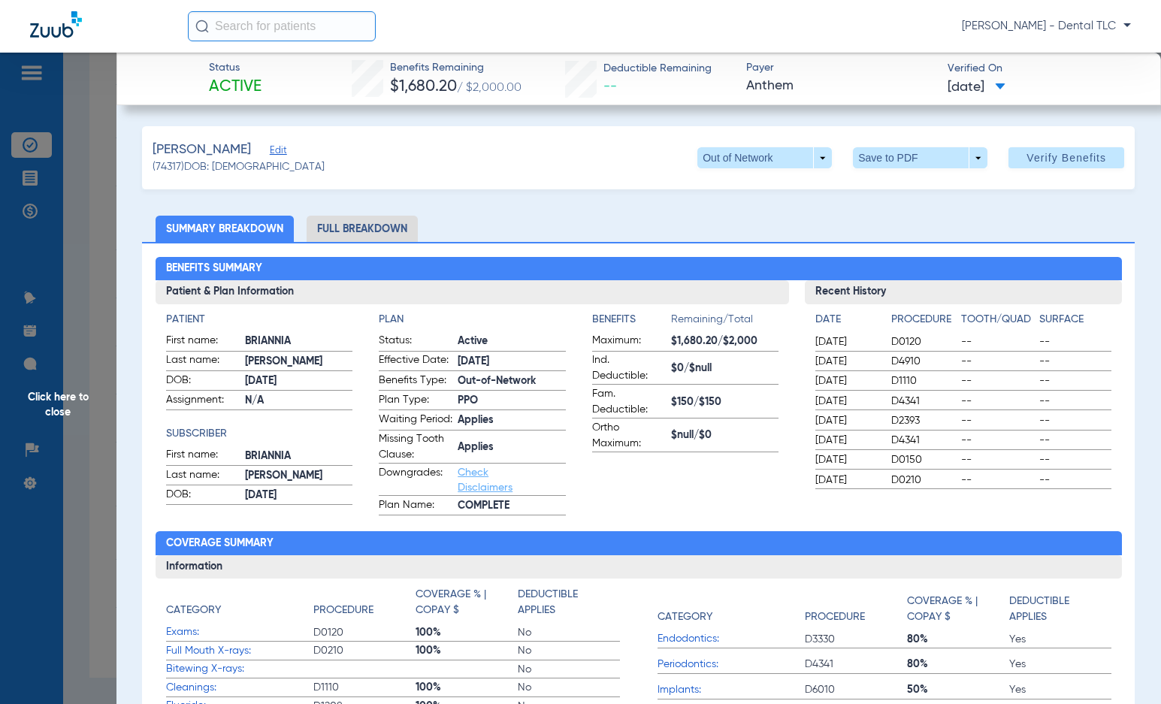
click at [78, 396] on span "Click here to close" at bounding box center [58, 405] width 116 height 704
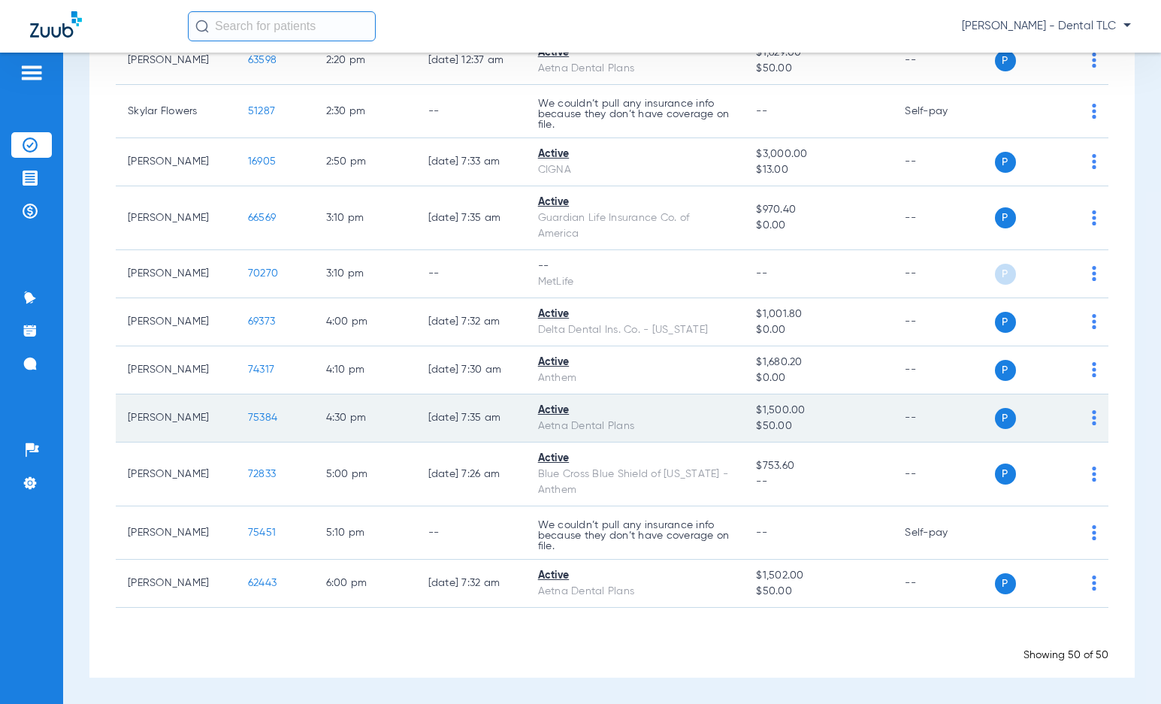
click at [248, 421] on span "75384" at bounding box center [262, 417] width 29 height 11
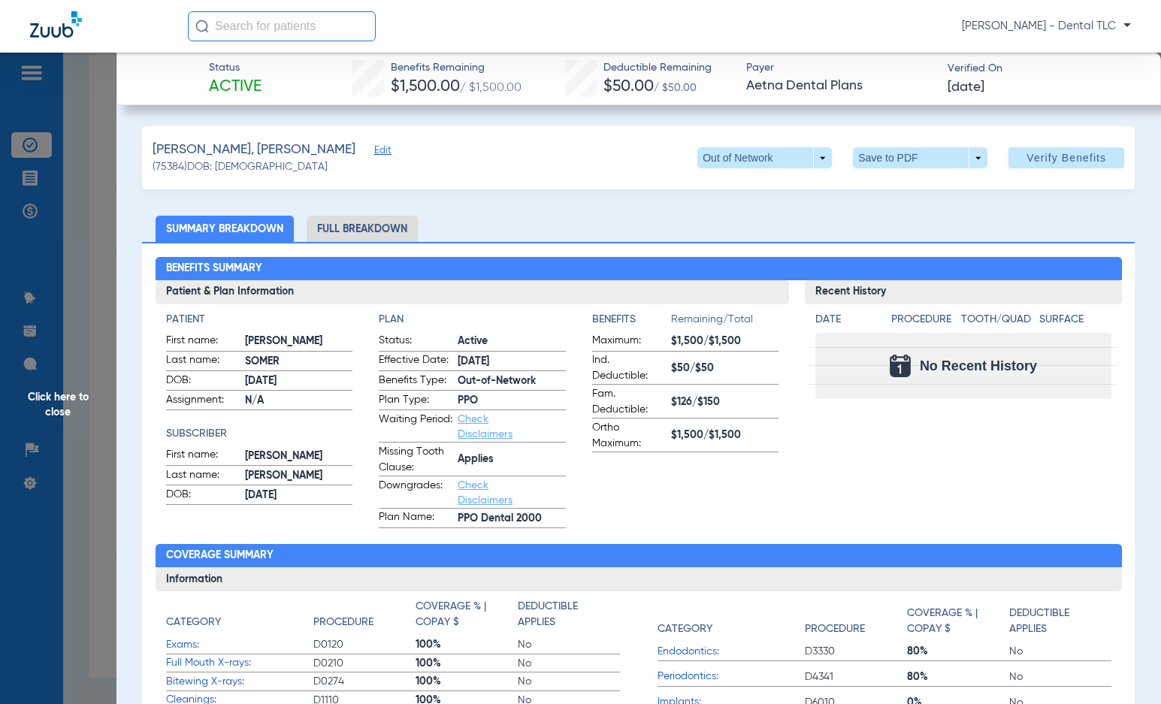
click at [53, 397] on span "Click here to close" at bounding box center [58, 405] width 116 height 704
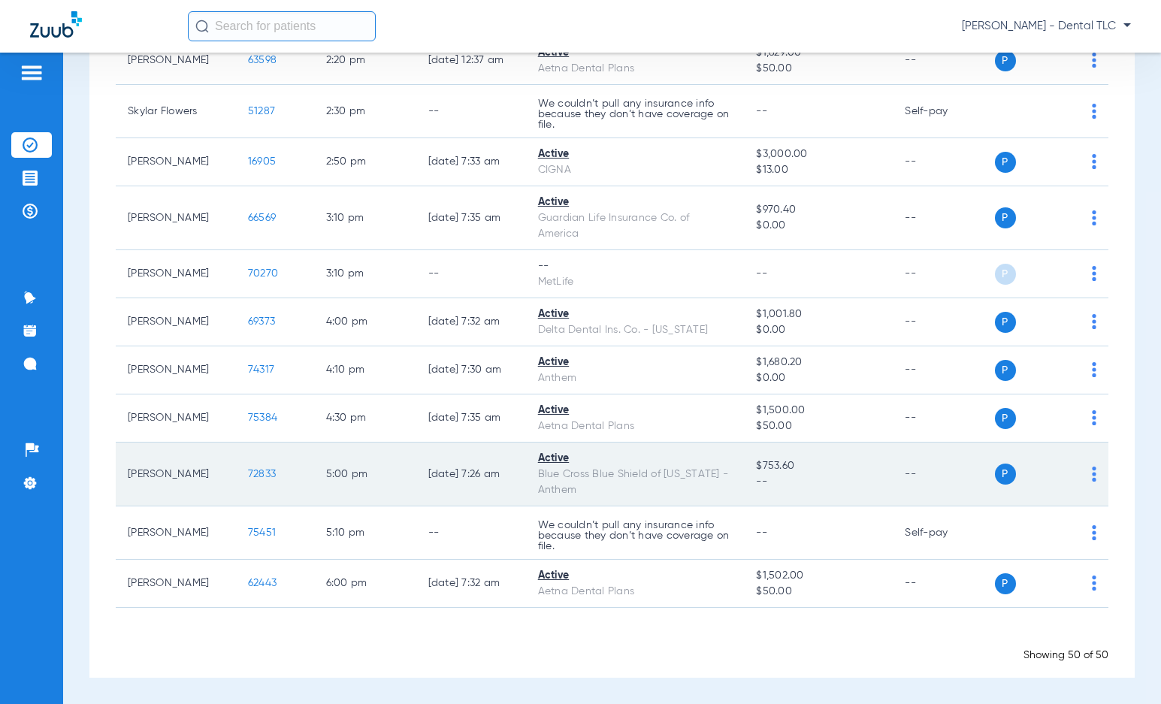
click at [248, 471] on span "72833" at bounding box center [262, 474] width 28 height 11
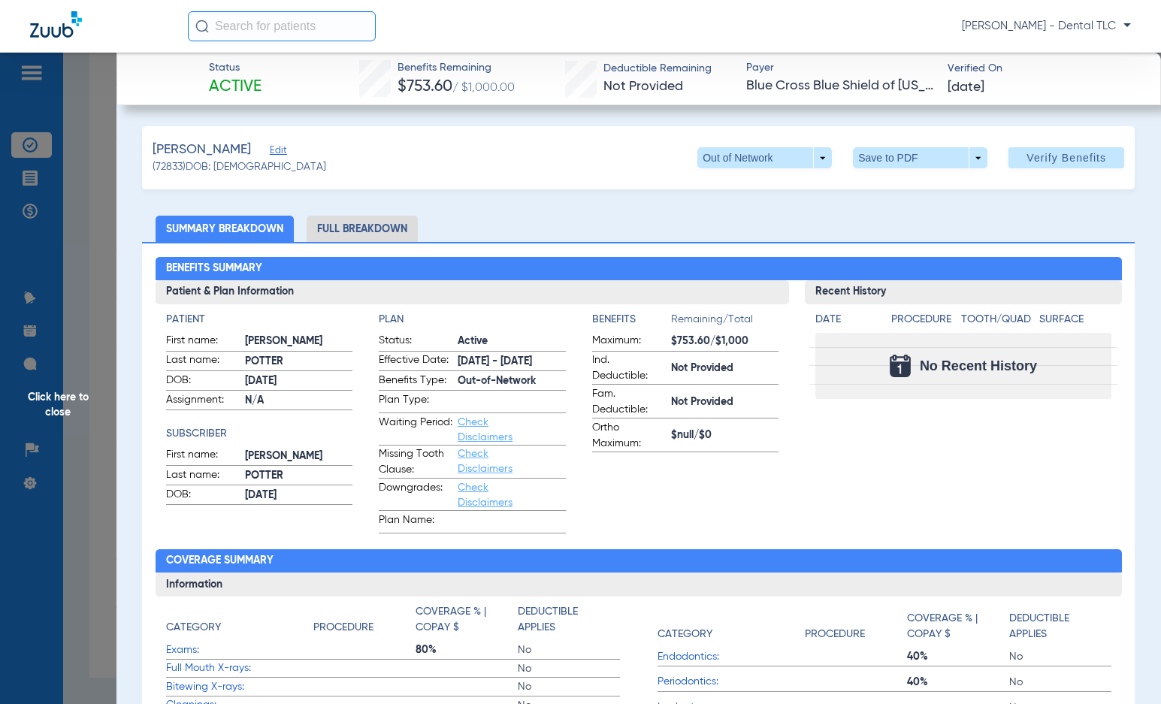
click at [376, 222] on li "Full Breakdown" at bounding box center [362, 229] width 111 height 26
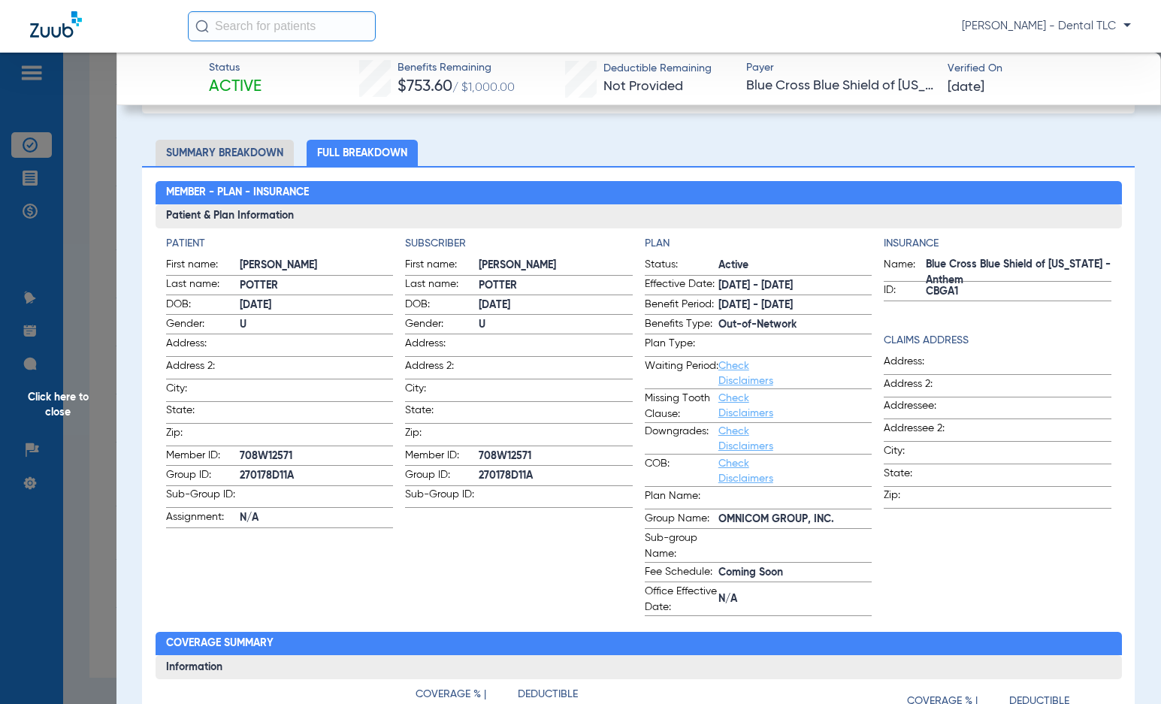
scroll to position [75, 0]
click at [65, 387] on span "Click here to close" at bounding box center [58, 405] width 116 height 704
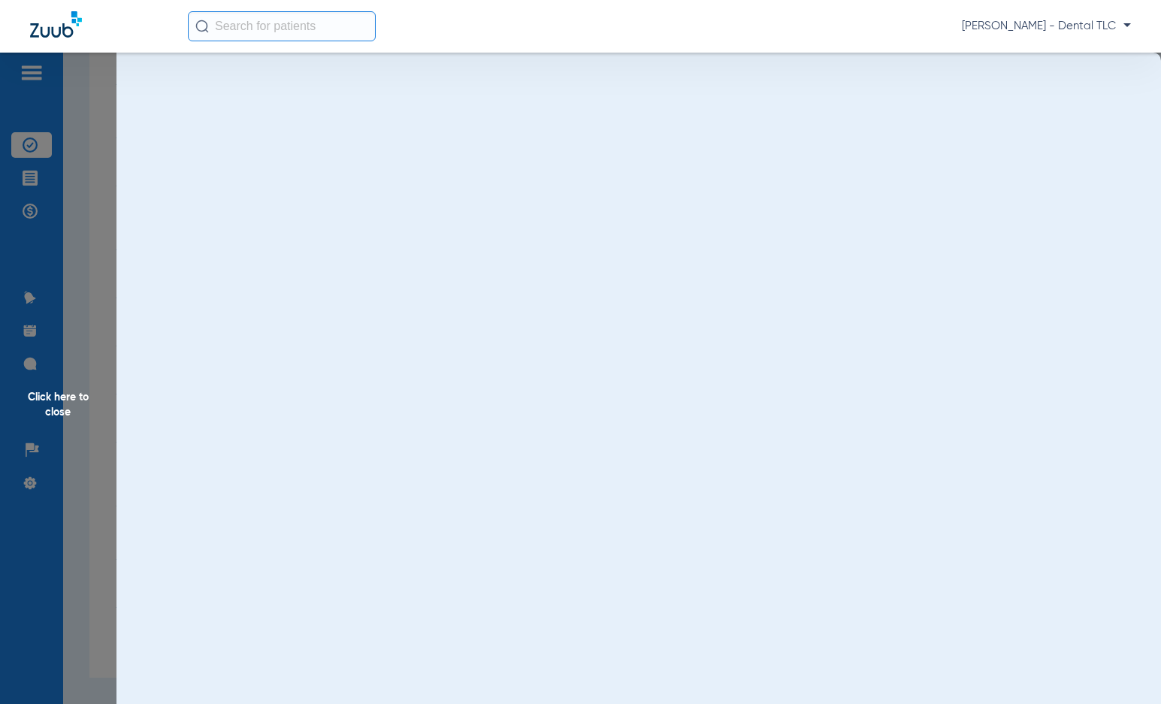
scroll to position [0, 0]
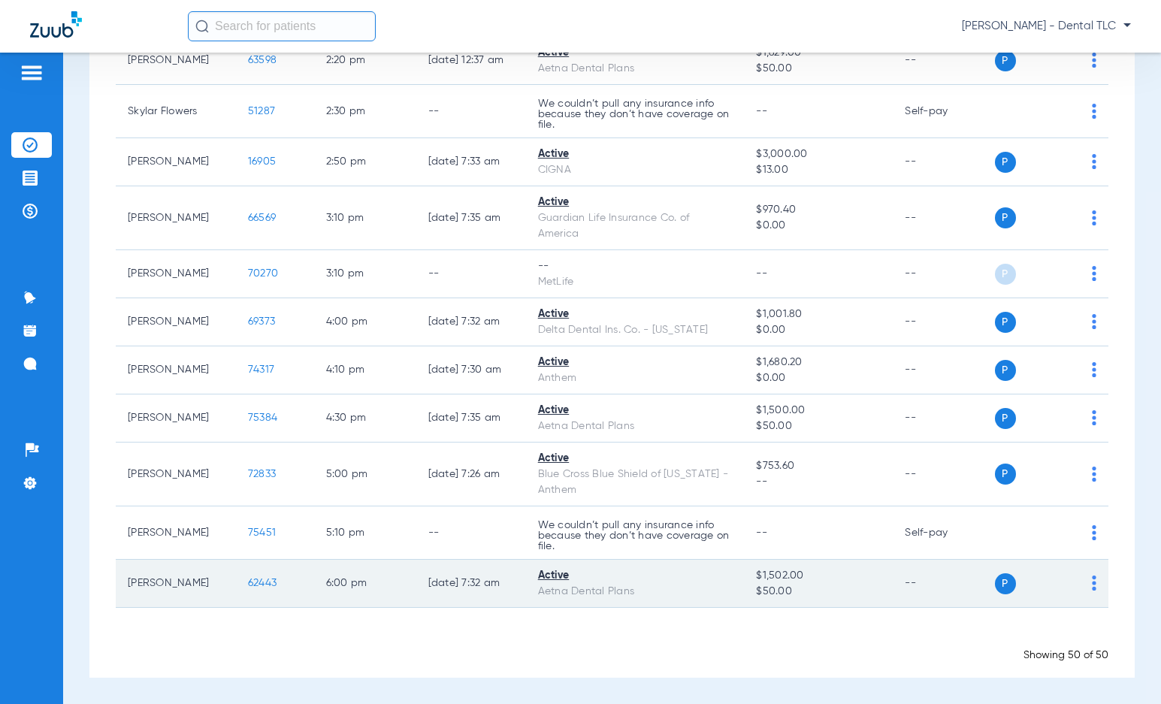
click at [249, 582] on span "62443" at bounding box center [262, 583] width 29 height 11
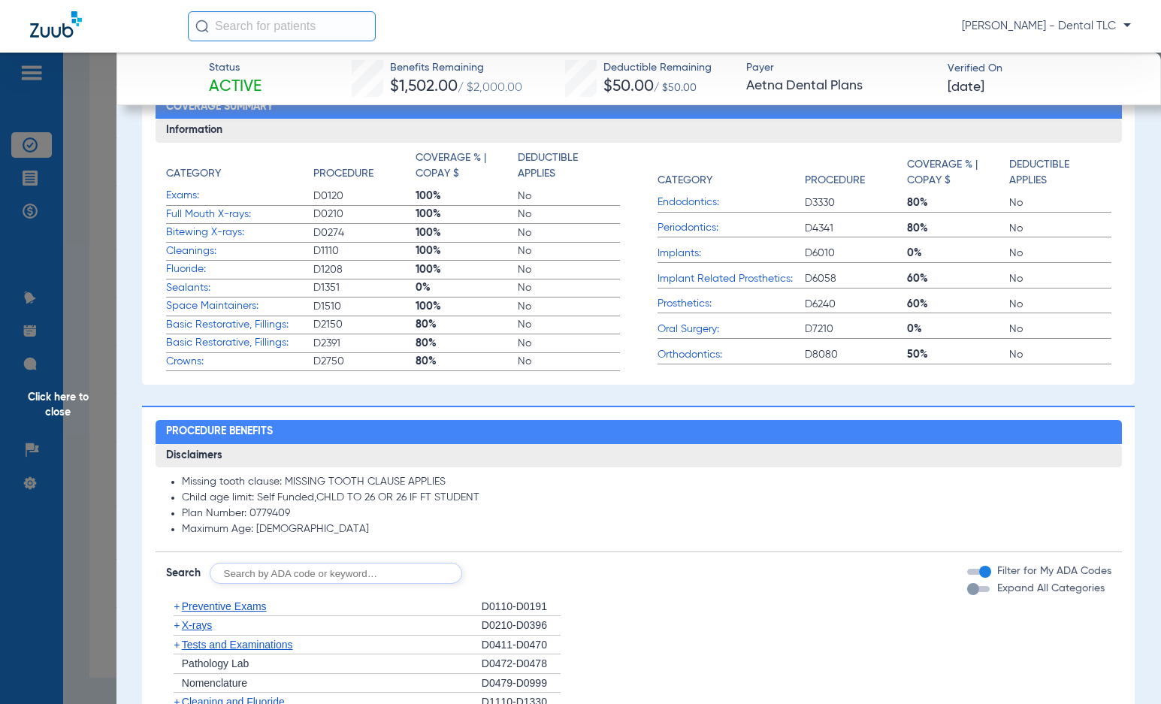
scroll to position [75, 0]
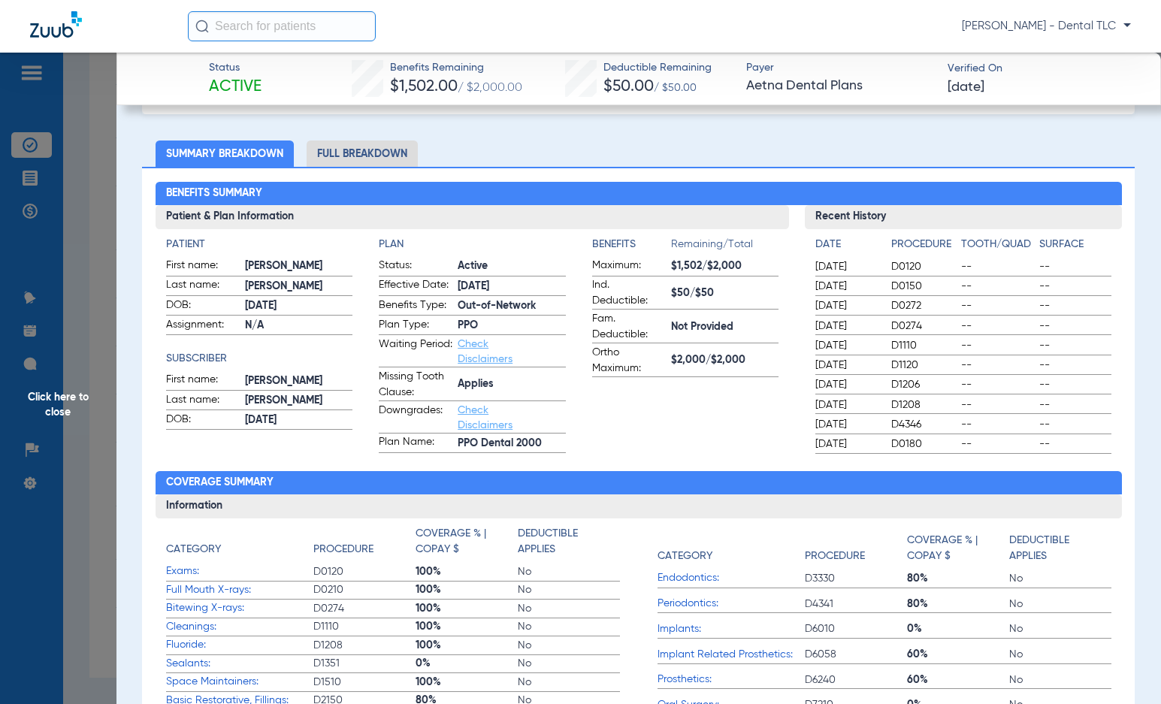
drag, startPoint x: 1087, startPoint y: 487, endPoint x: 623, endPoint y: 162, distance: 566.9
click at [639, 158] on ul "Summary Breakdown Full Breakdown" at bounding box center [638, 153] width 993 height 26
click at [364, 151] on li "Full Breakdown" at bounding box center [362, 153] width 111 height 26
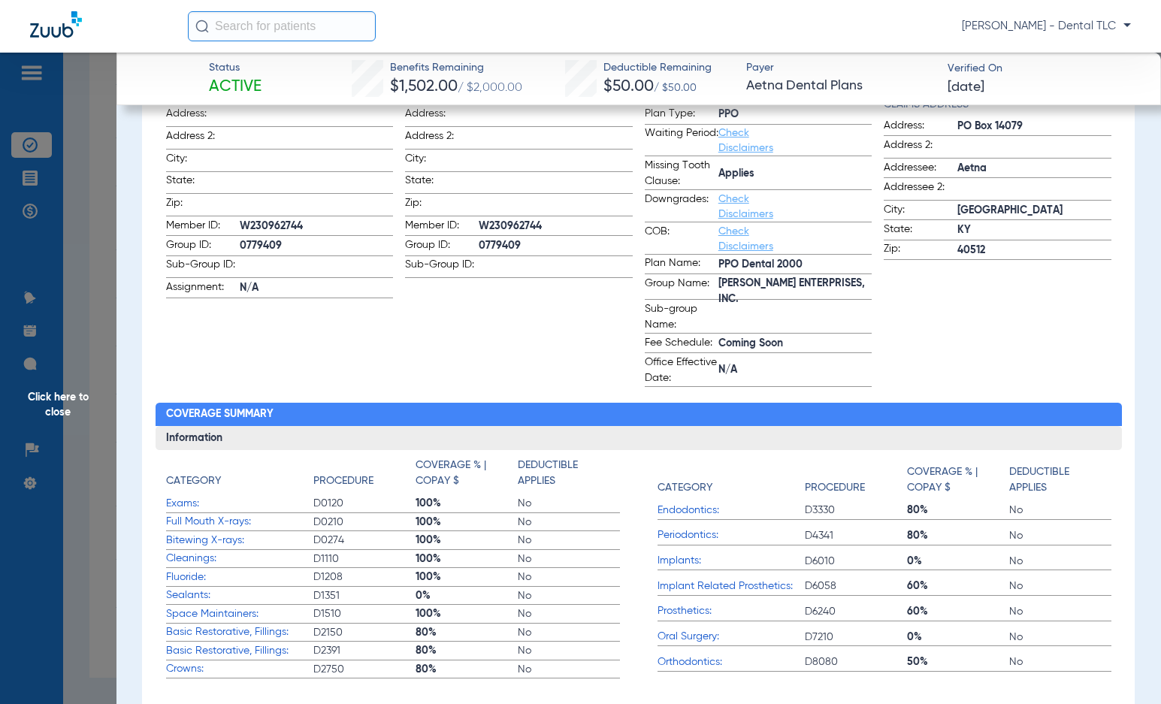
scroll to position [0, 0]
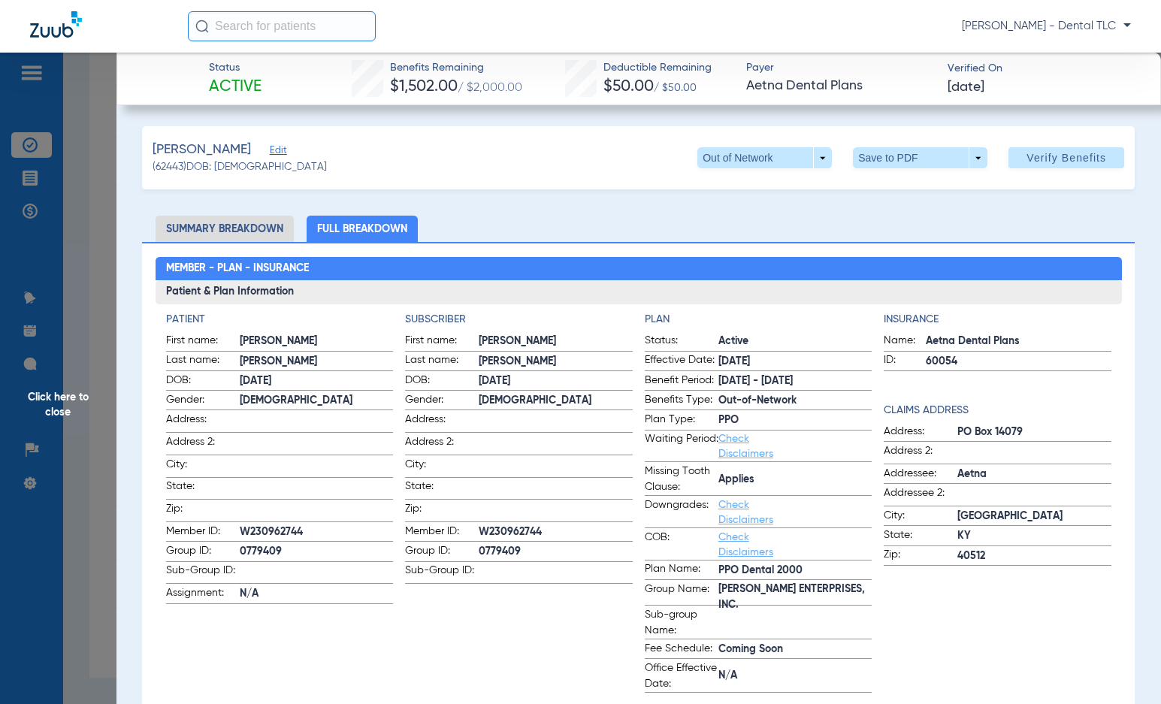
click at [53, 410] on span "Click here to close" at bounding box center [58, 405] width 116 height 704
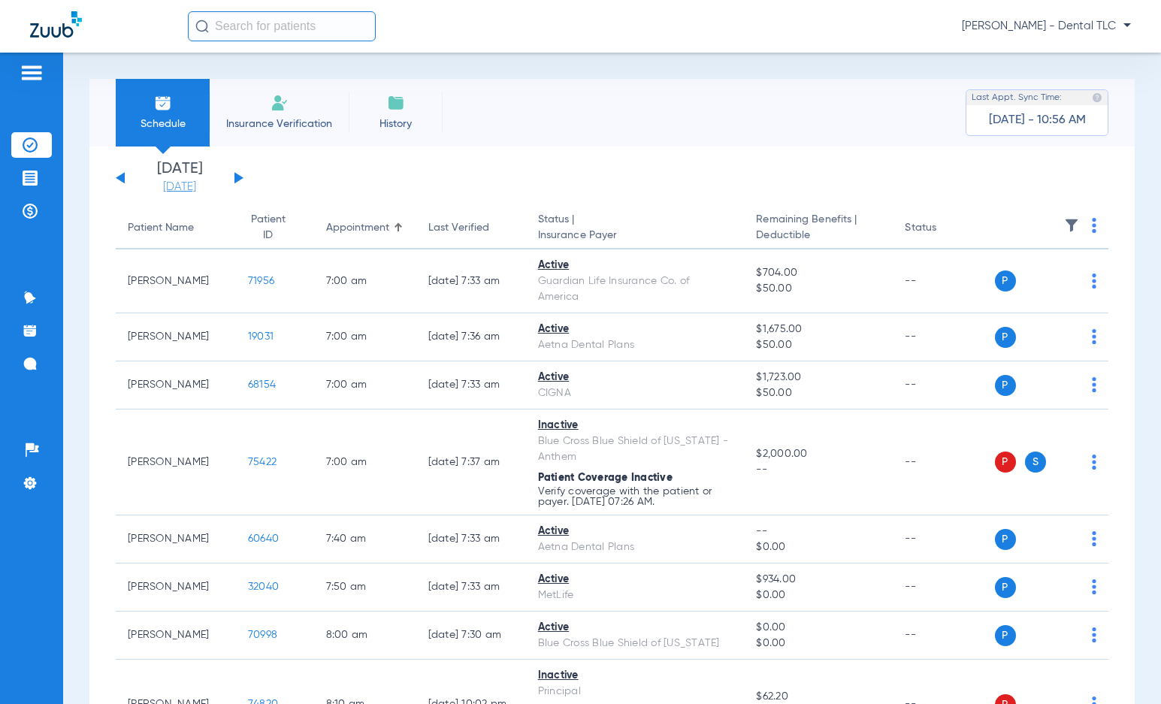
click at [206, 184] on link "[DATE]" at bounding box center [179, 187] width 90 height 15
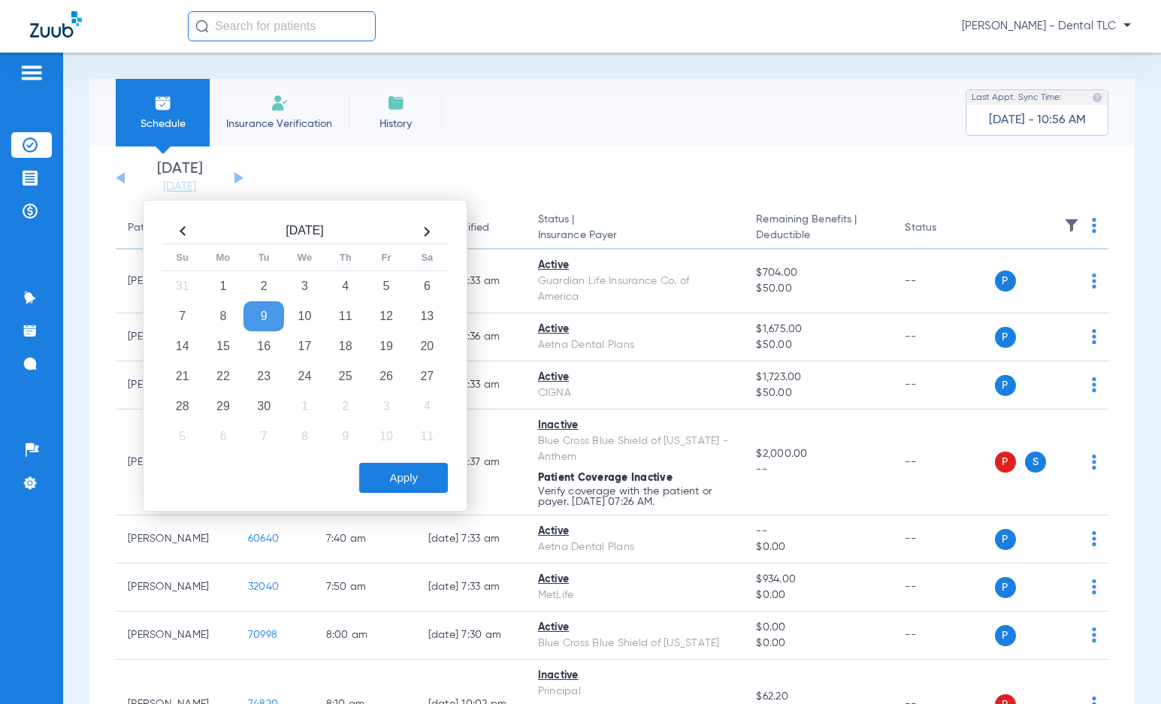
click at [187, 233] on th at bounding box center [182, 231] width 41 height 24
click at [232, 413] on td "25" at bounding box center [223, 406] width 41 height 30
click at [412, 476] on button "Apply" at bounding box center [403, 478] width 89 height 30
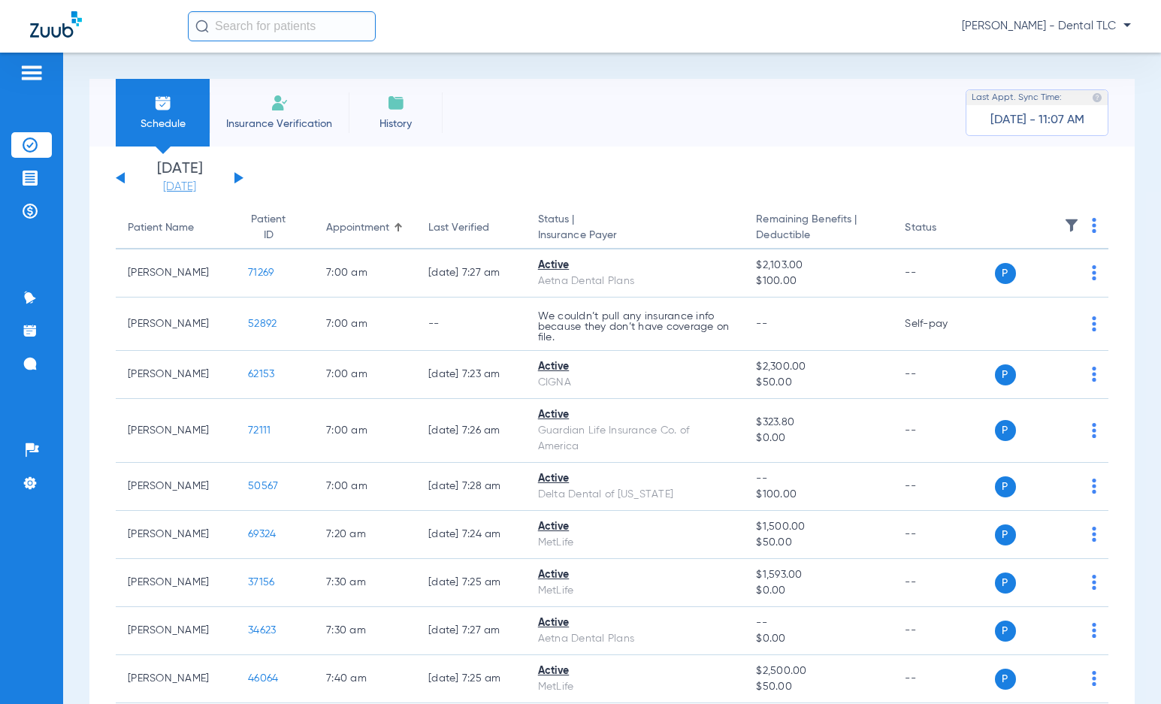
click at [175, 181] on link "[DATE]" at bounding box center [179, 187] width 90 height 15
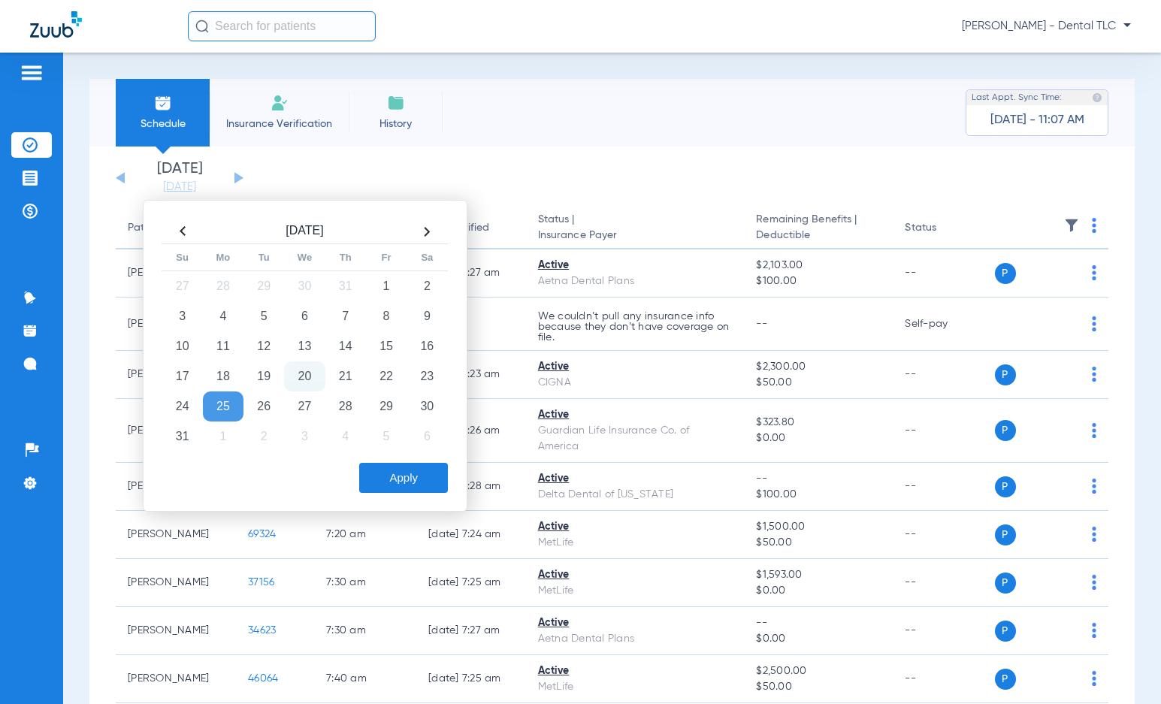
click at [431, 230] on th at bounding box center [426, 231] width 41 height 24
click at [313, 315] on td "10" at bounding box center [304, 316] width 41 height 30
click at [397, 484] on button "Apply" at bounding box center [403, 478] width 89 height 30
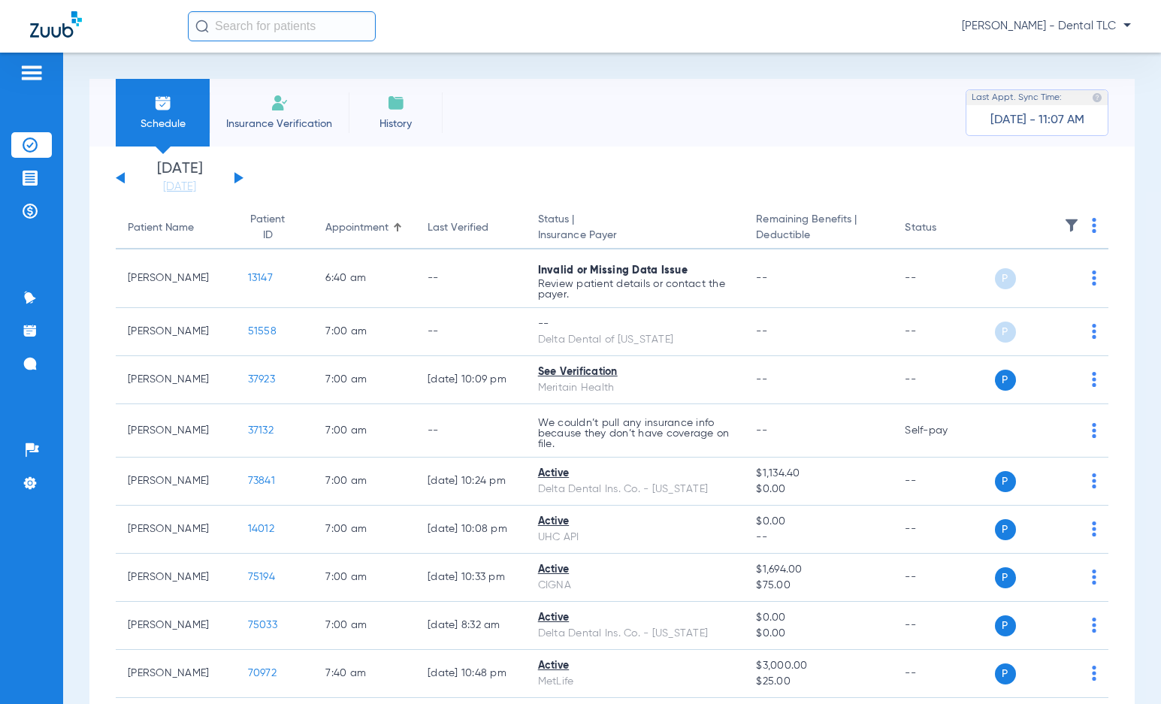
click at [1092, 225] on img at bounding box center [1094, 225] width 5 height 15
click at [1031, 279] on span "Verify All" at bounding box center [1025, 284] width 94 height 11
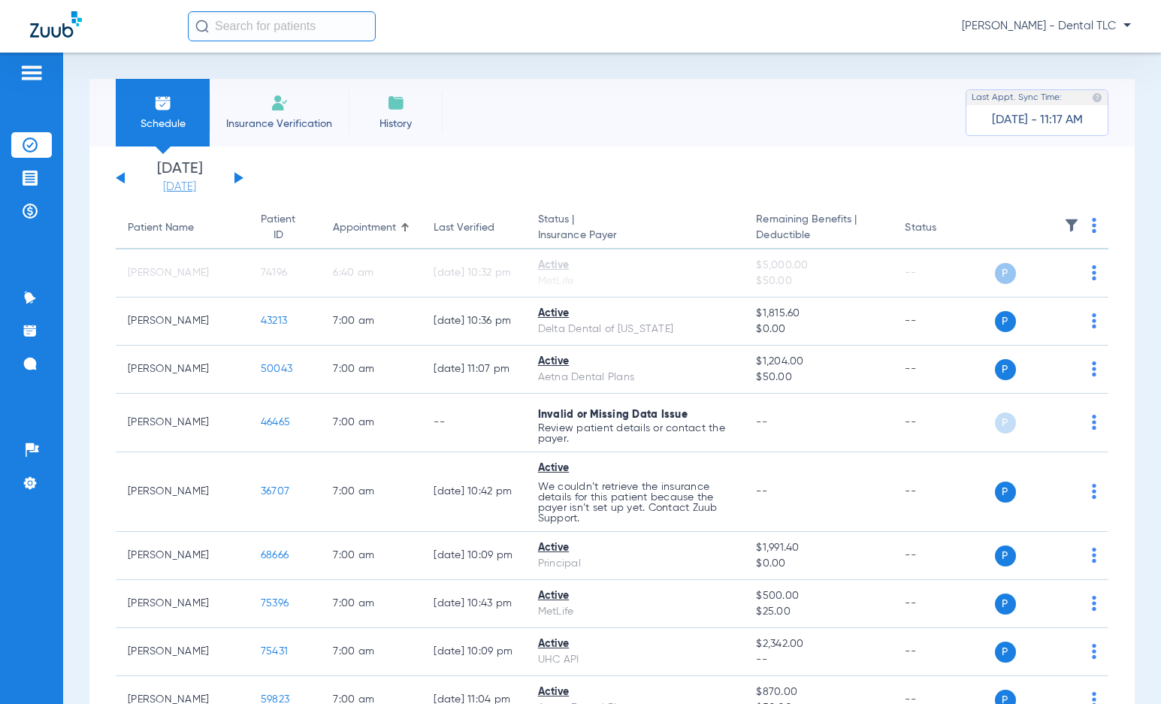
click at [200, 191] on link "[DATE]" at bounding box center [179, 187] width 90 height 15
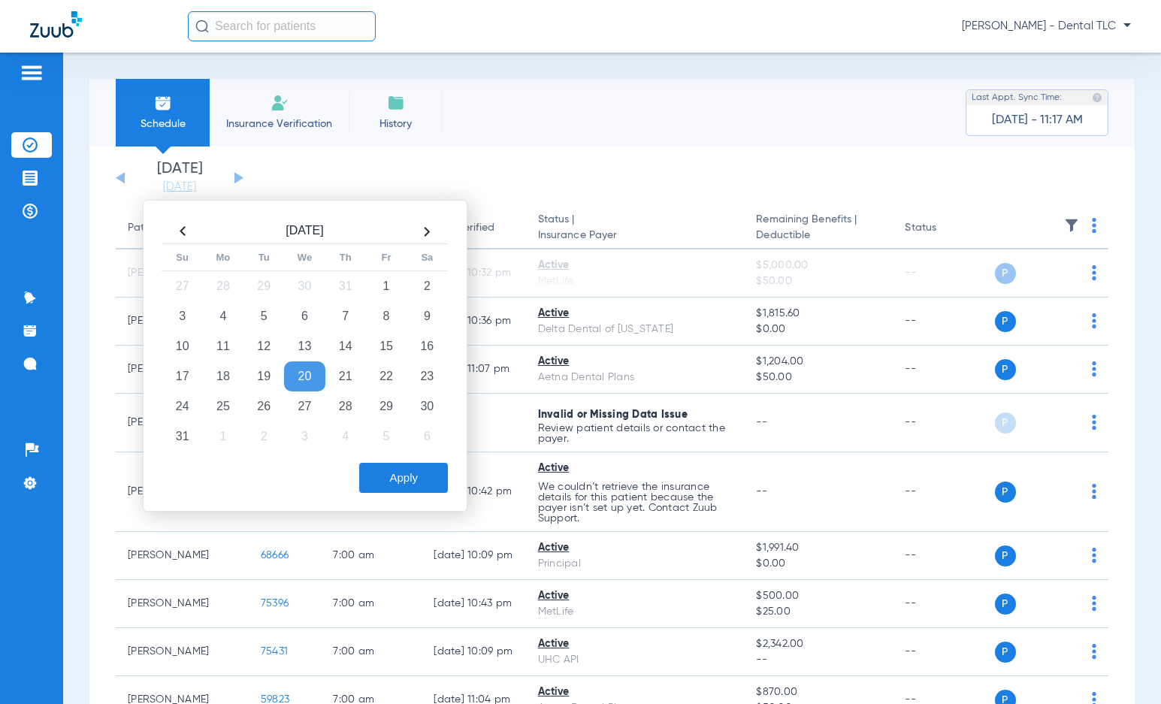
click at [437, 224] on th at bounding box center [426, 231] width 41 height 24
click at [320, 305] on td "10" at bounding box center [304, 316] width 41 height 30
click at [417, 477] on button "Apply" at bounding box center [403, 478] width 89 height 30
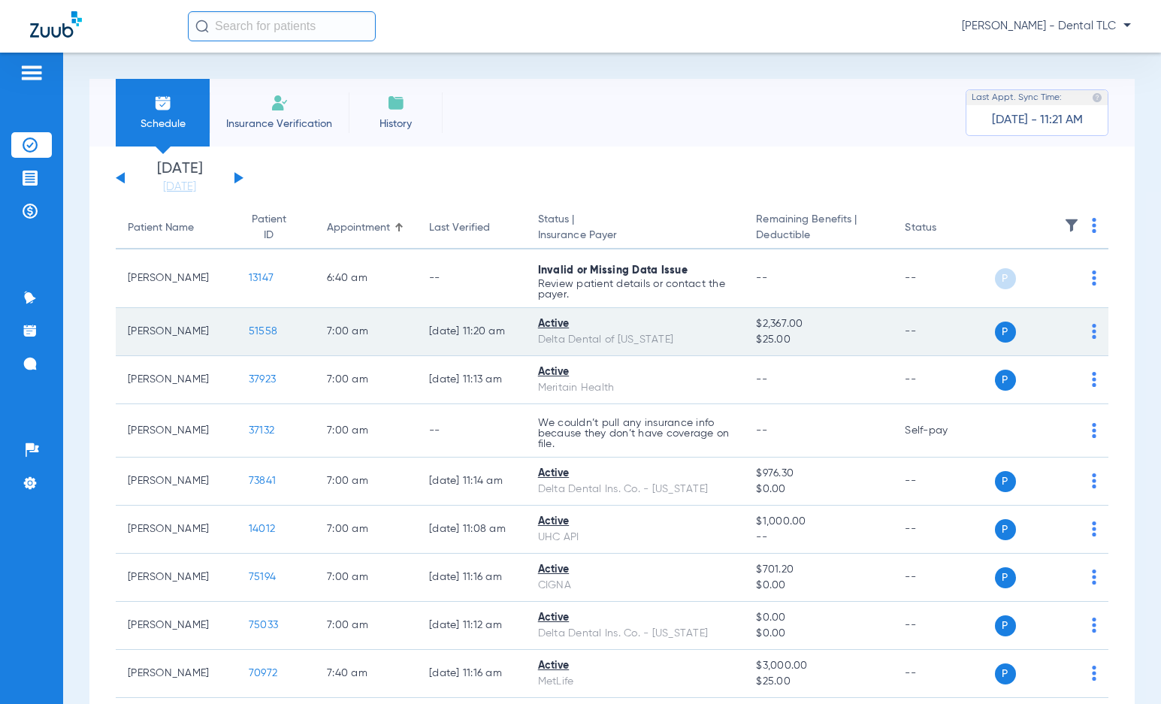
click at [249, 329] on span "51558" at bounding box center [263, 331] width 29 height 11
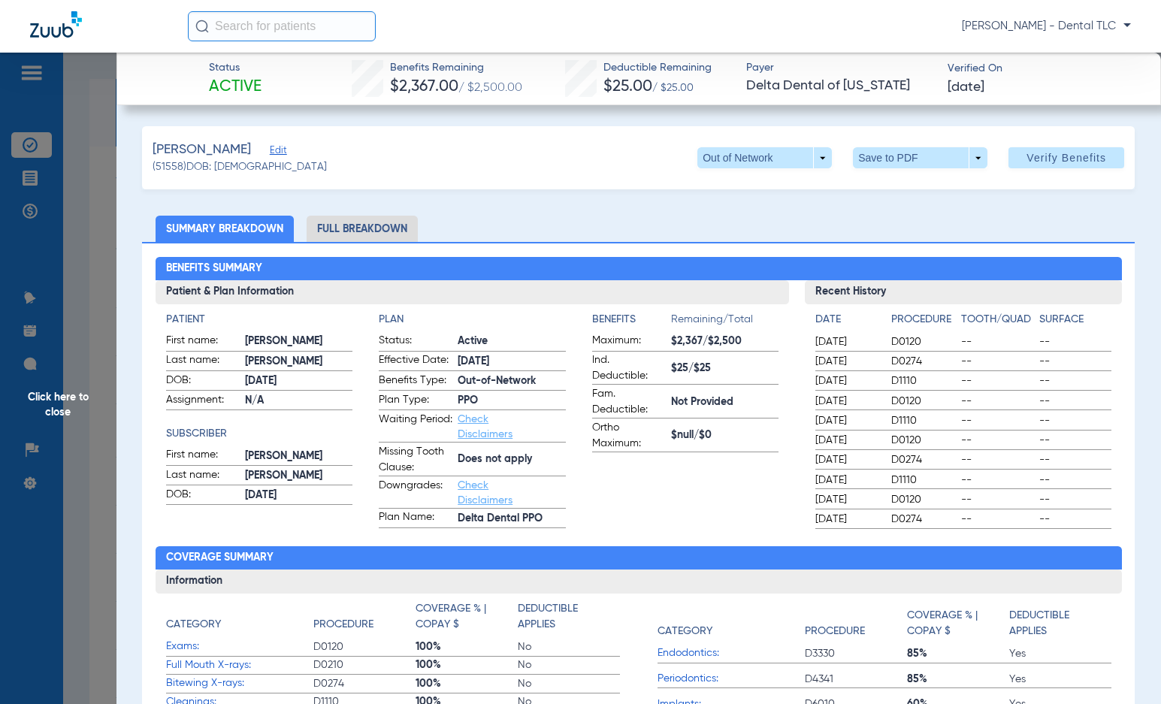
click at [383, 227] on li "Full Breakdown" at bounding box center [362, 229] width 111 height 26
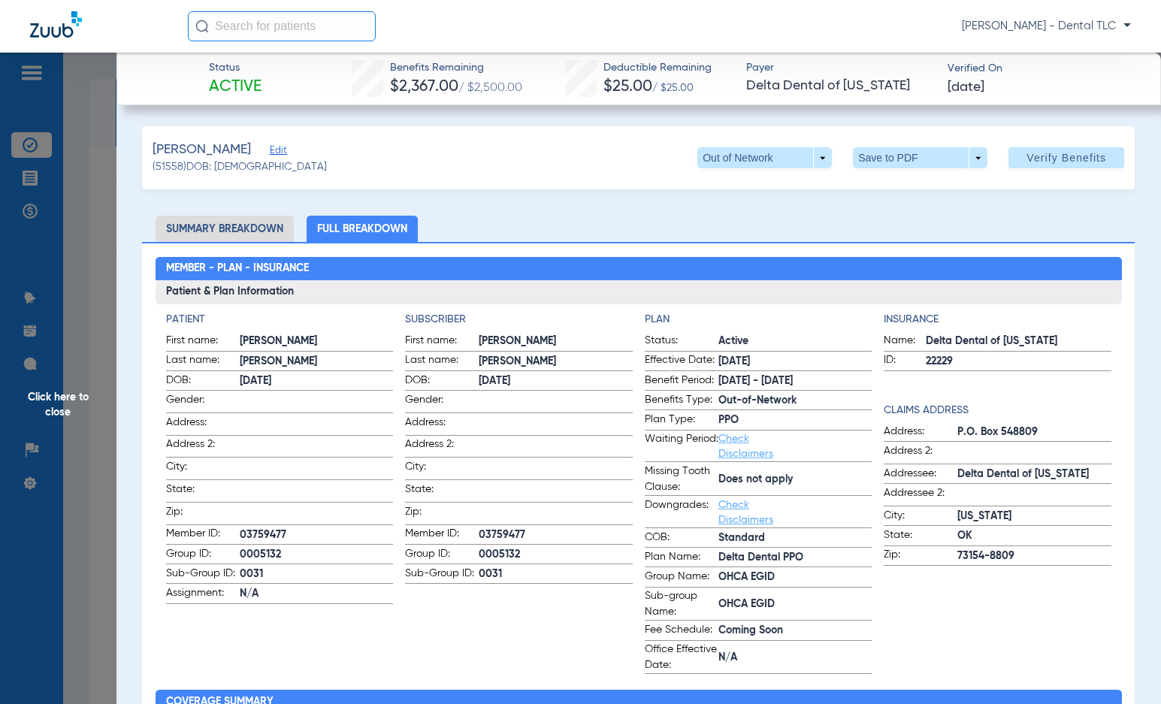
click at [74, 400] on span "Click here to close" at bounding box center [58, 405] width 116 height 704
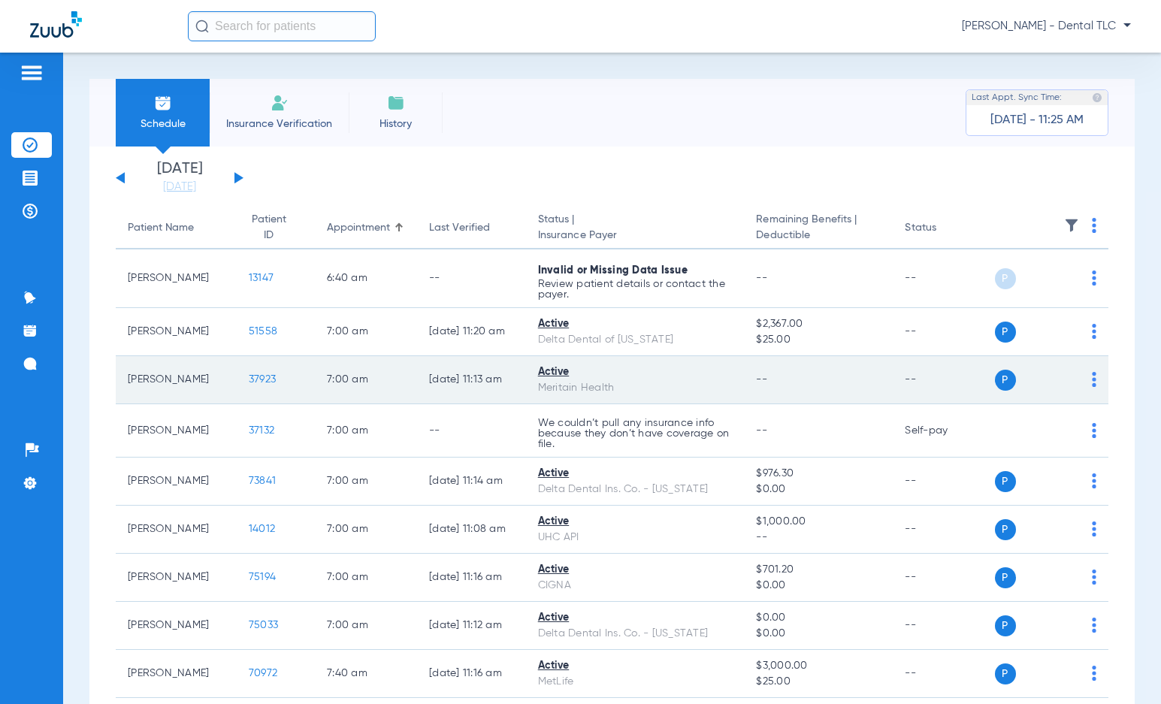
click at [251, 376] on span "37923" at bounding box center [262, 379] width 27 height 11
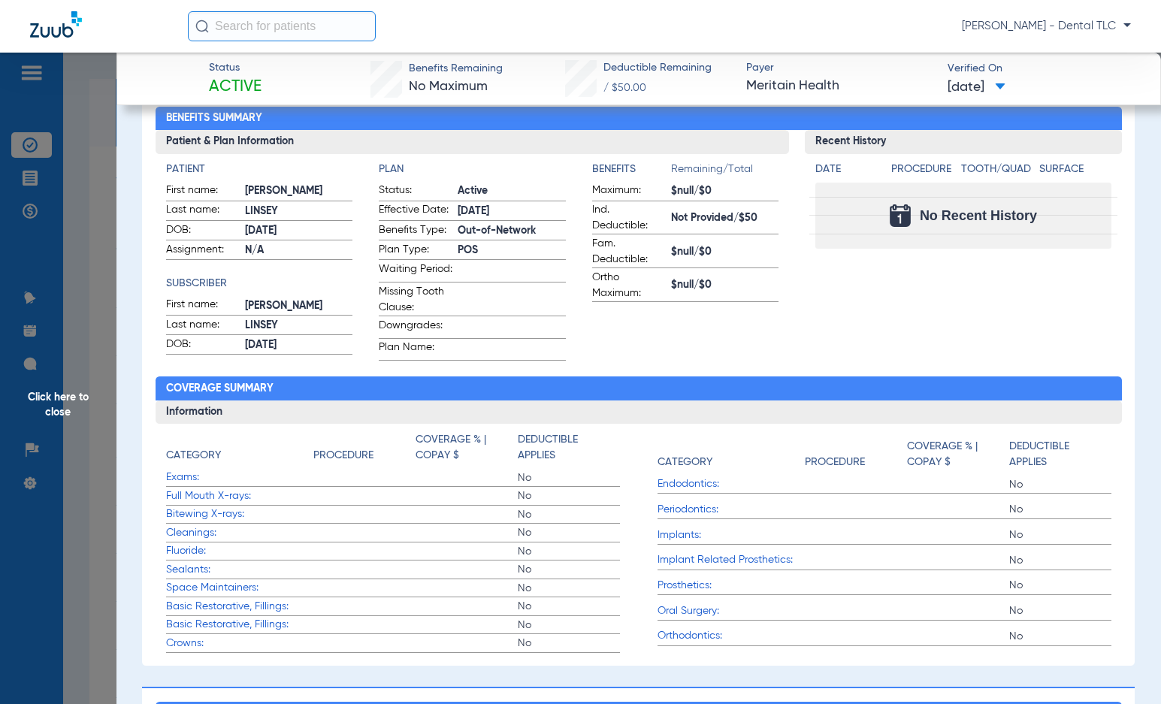
scroll to position [75, 0]
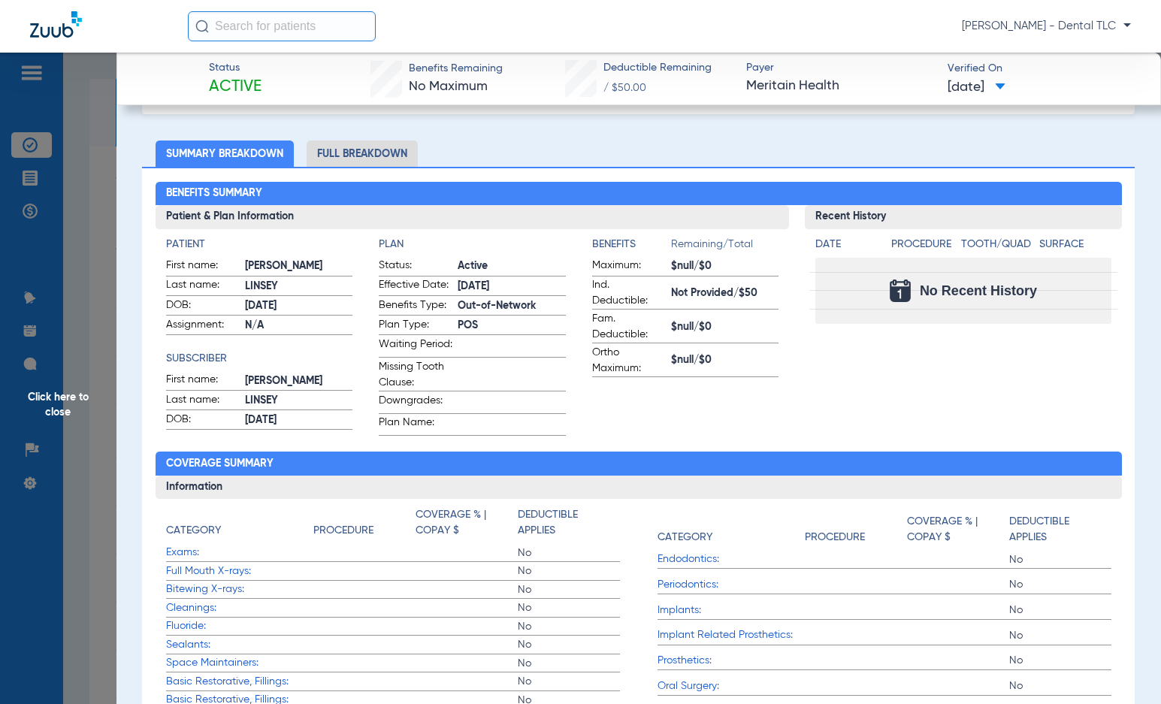
click at [385, 160] on li "Full Breakdown" at bounding box center [362, 153] width 111 height 26
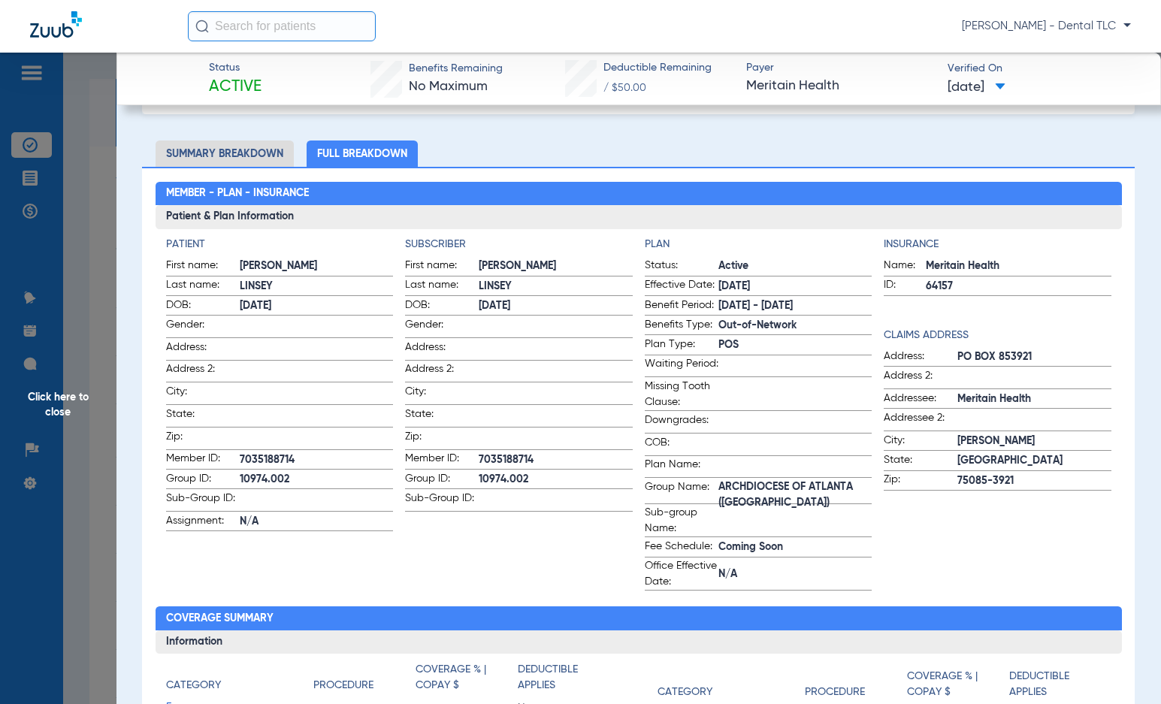
click at [62, 407] on span "Click here to close" at bounding box center [58, 405] width 116 height 704
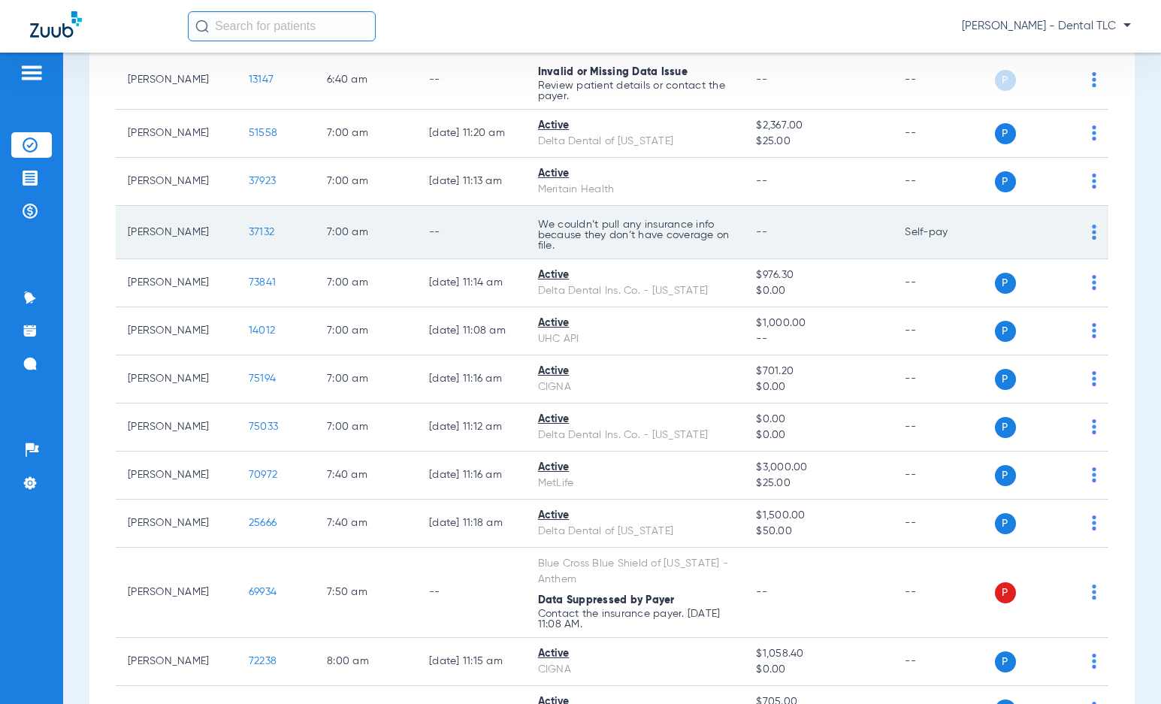
scroll to position [225, 0]
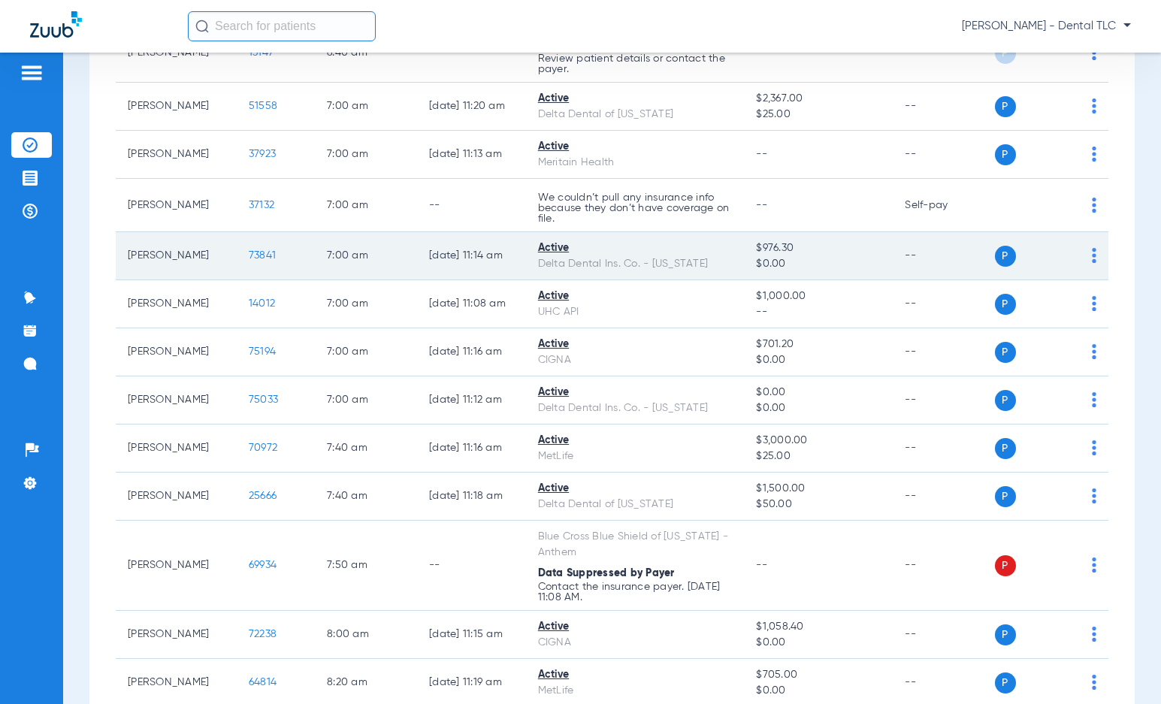
click at [254, 254] on span "73841" at bounding box center [262, 255] width 27 height 11
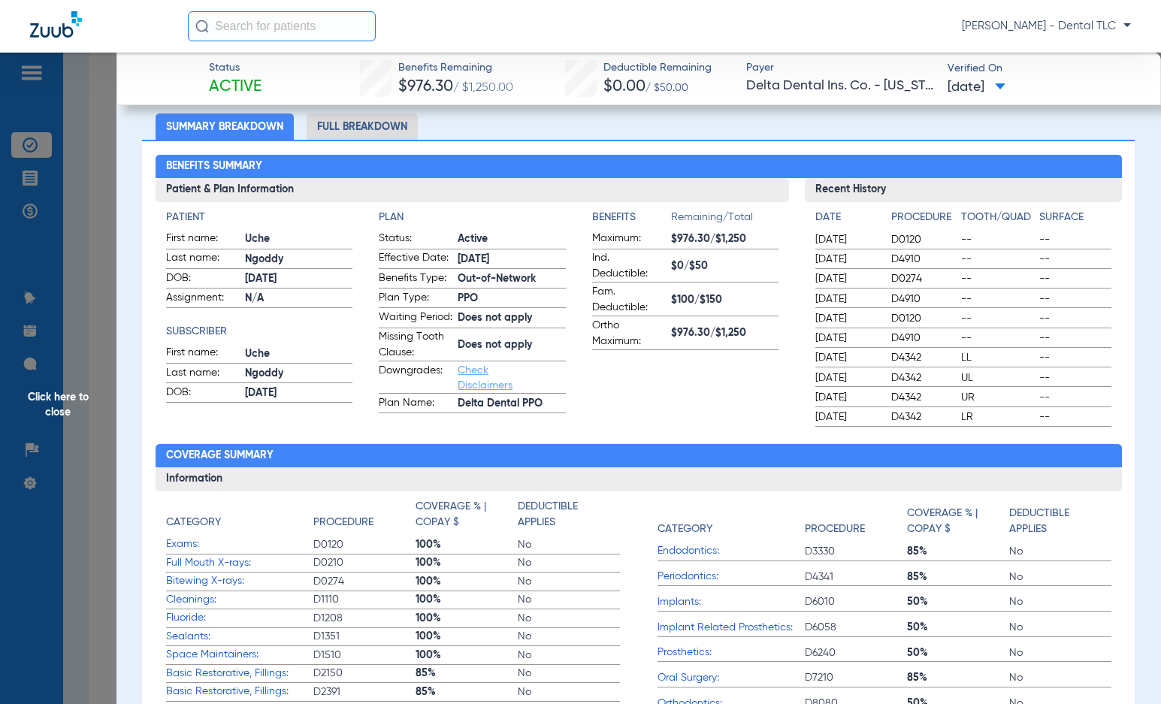
scroll to position [0, 0]
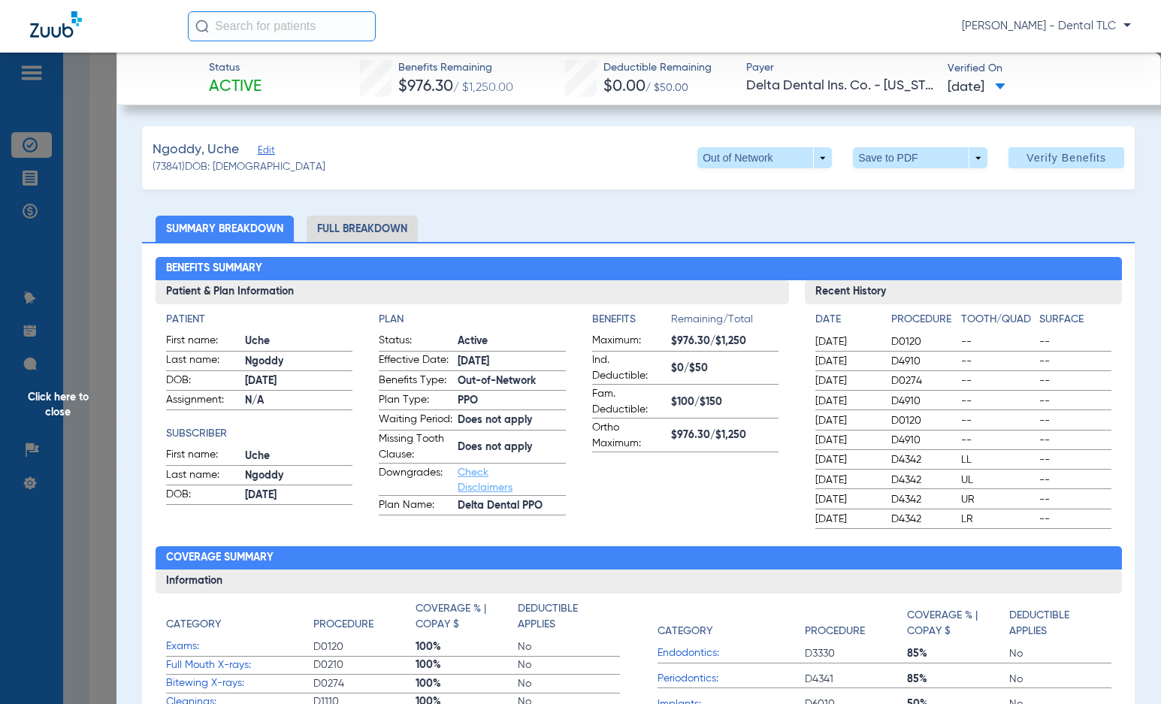
click at [385, 225] on li "Full Breakdown" at bounding box center [362, 229] width 111 height 26
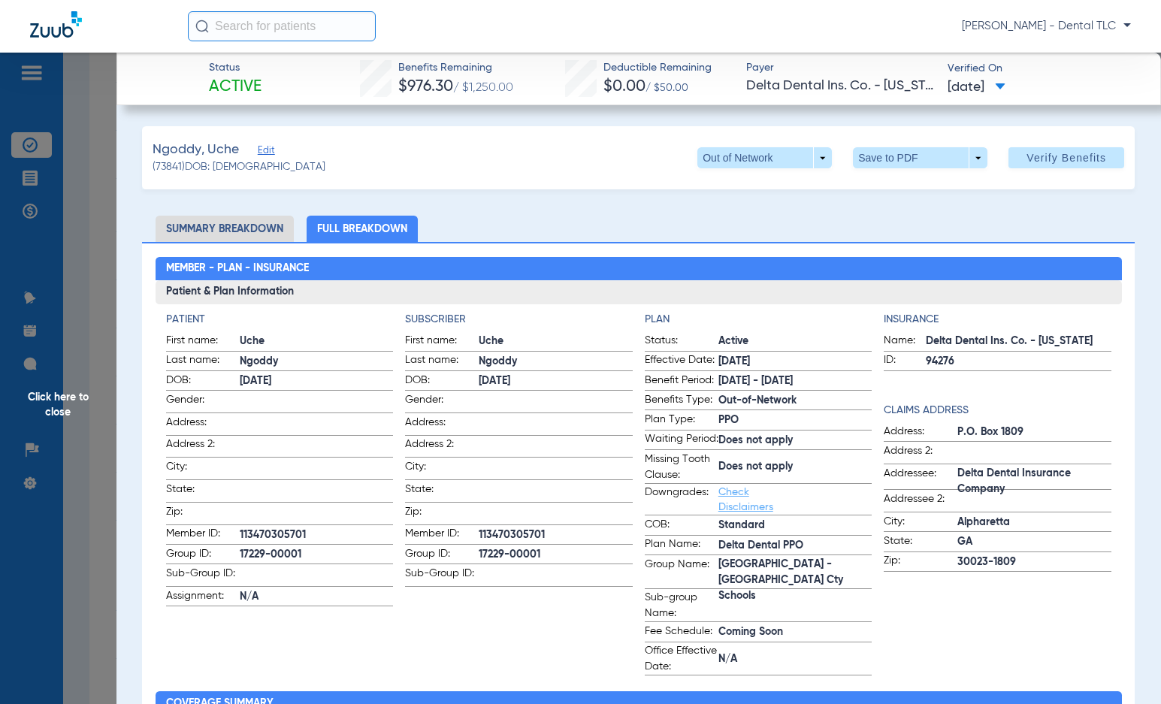
click at [59, 388] on span "Click here to close" at bounding box center [58, 405] width 116 height 704
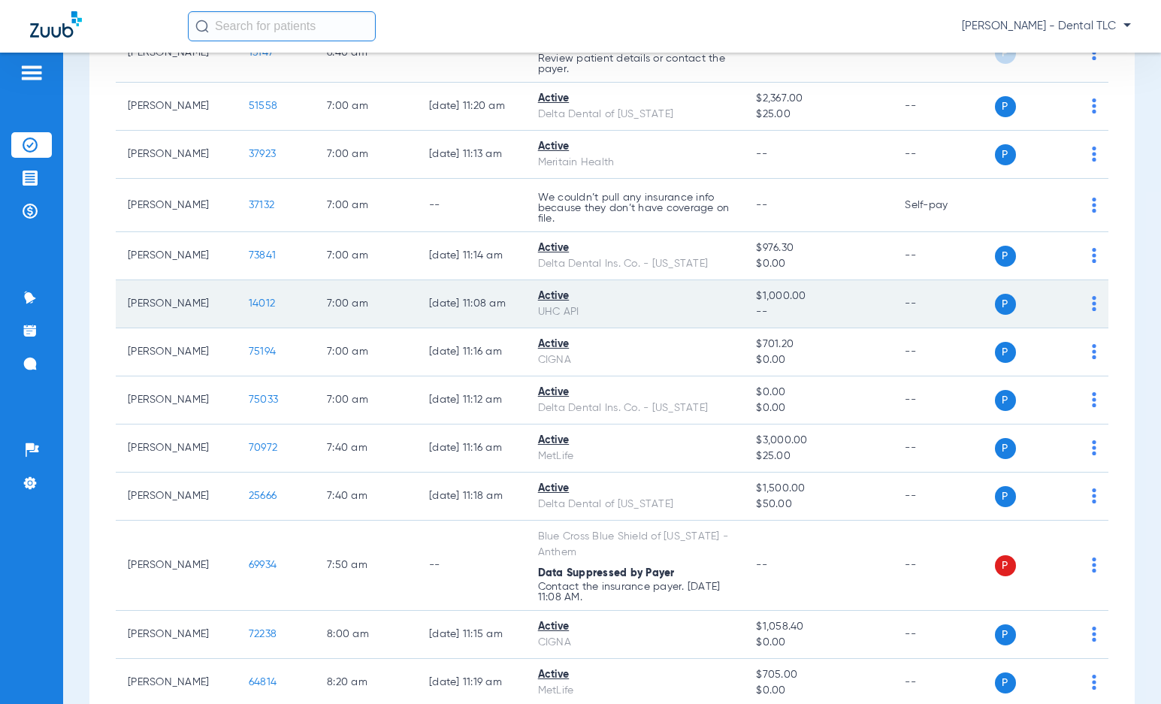
click at [249, 305] on span "14012" at bounding box center [262, 303] width 26 height 11
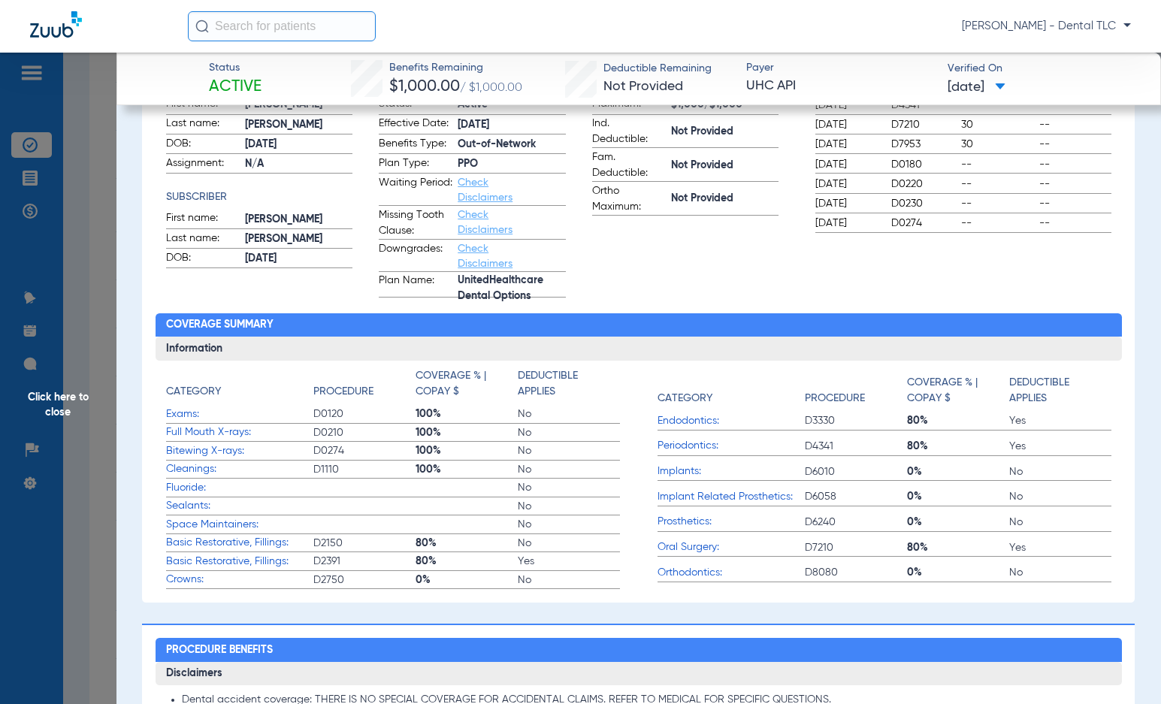
scroll to position [75, 0]
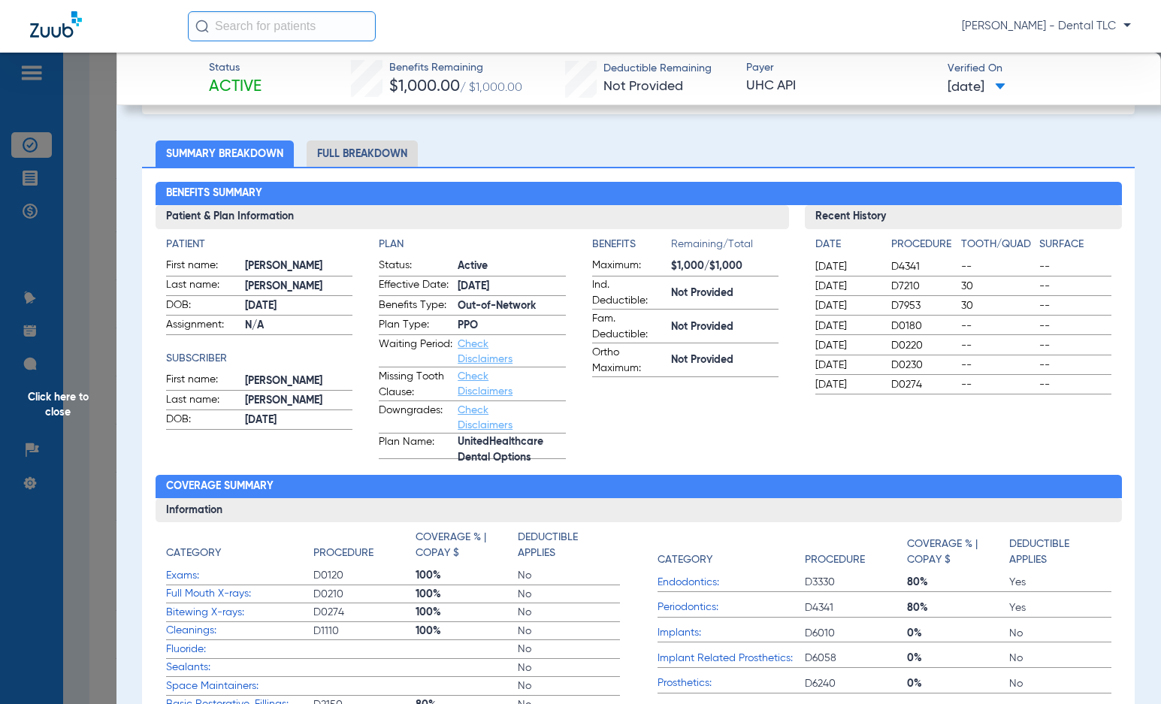
click at [393, 143] on li "Full Breakdown" at bounding box center [362, 153] width 111 height 26
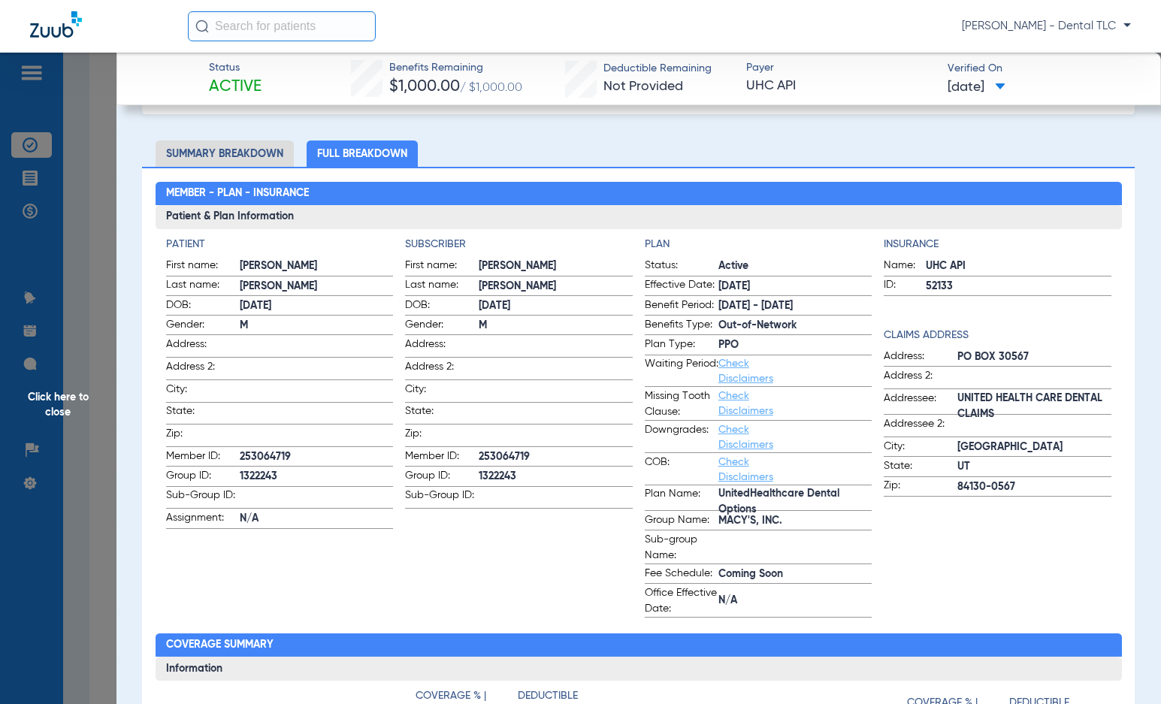
click at [74, 408] on span "Click here to close" at bounding box center [58, 405] width 116 height 704
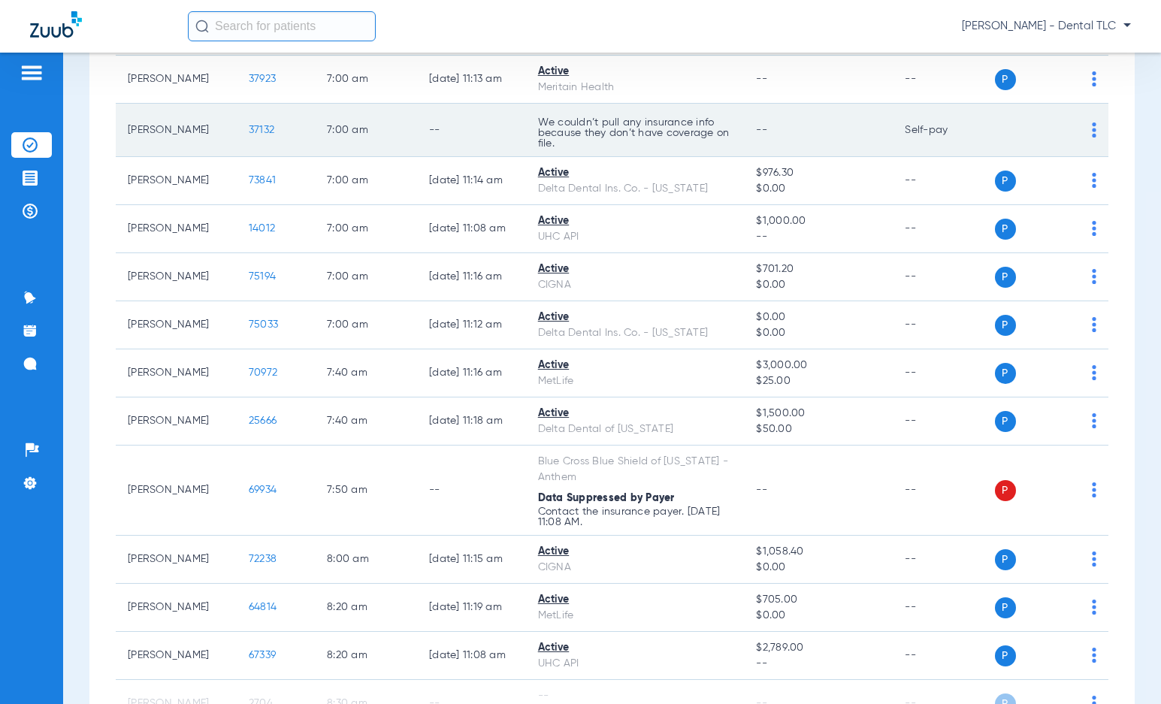
scroll to position [376, 0]
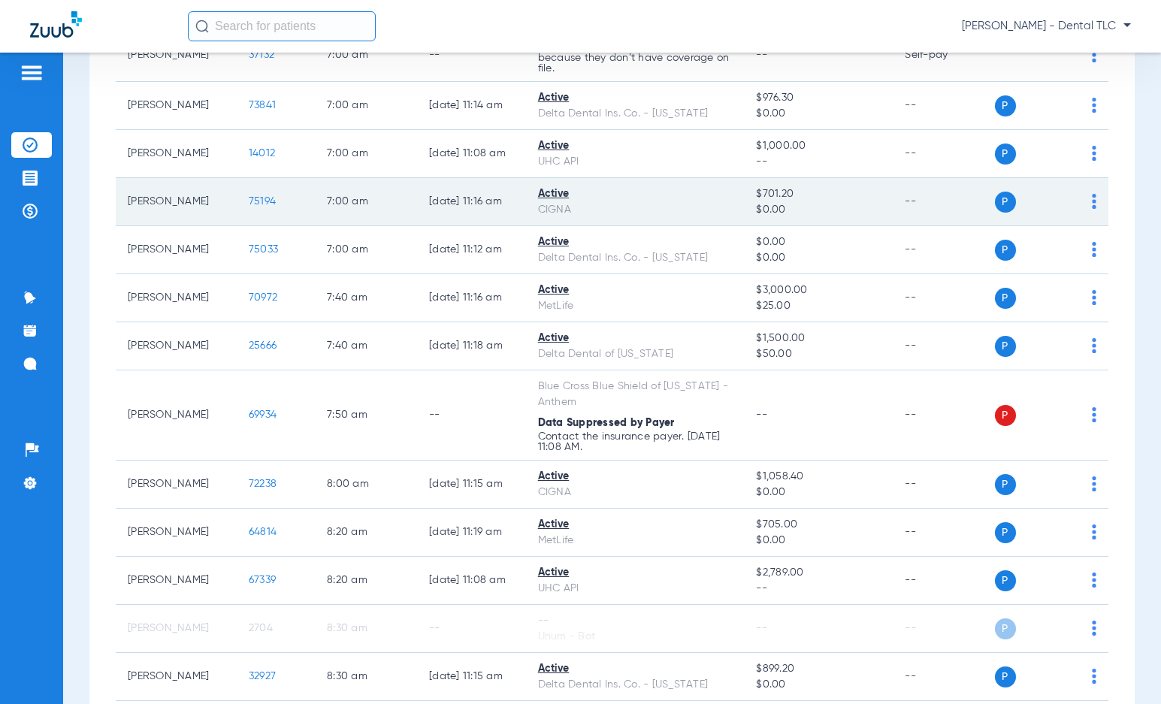
click at [249, 204] on span "75194" at bounding box center [262, 201] width 27 height 11
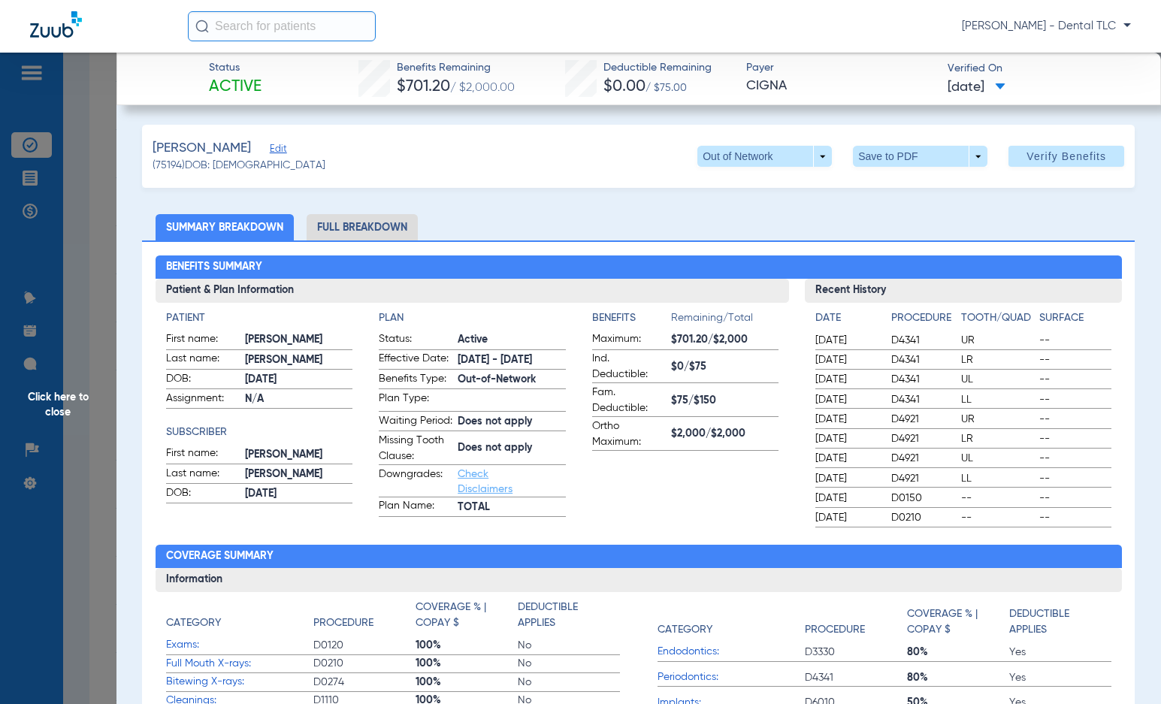
scroll to position [0, 0]
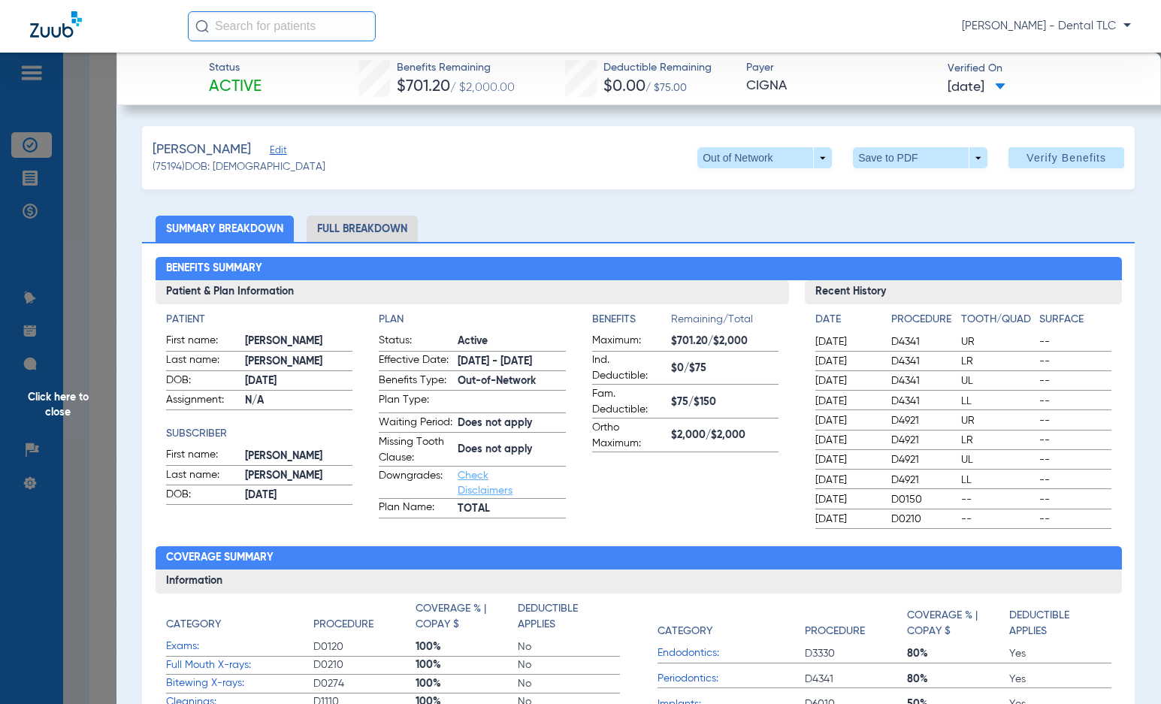
click at [337, 220] on li "Full Breakdown" at bounding box center [362, 229] width 111 height 26
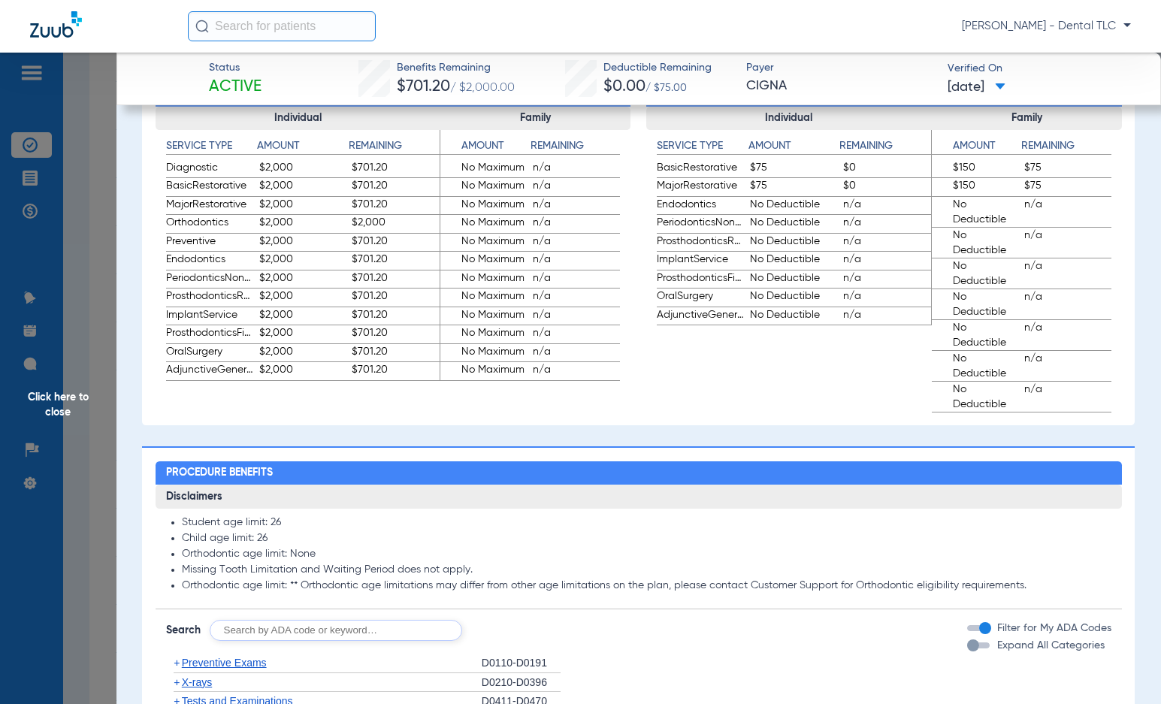
scroll to position [977, 0]
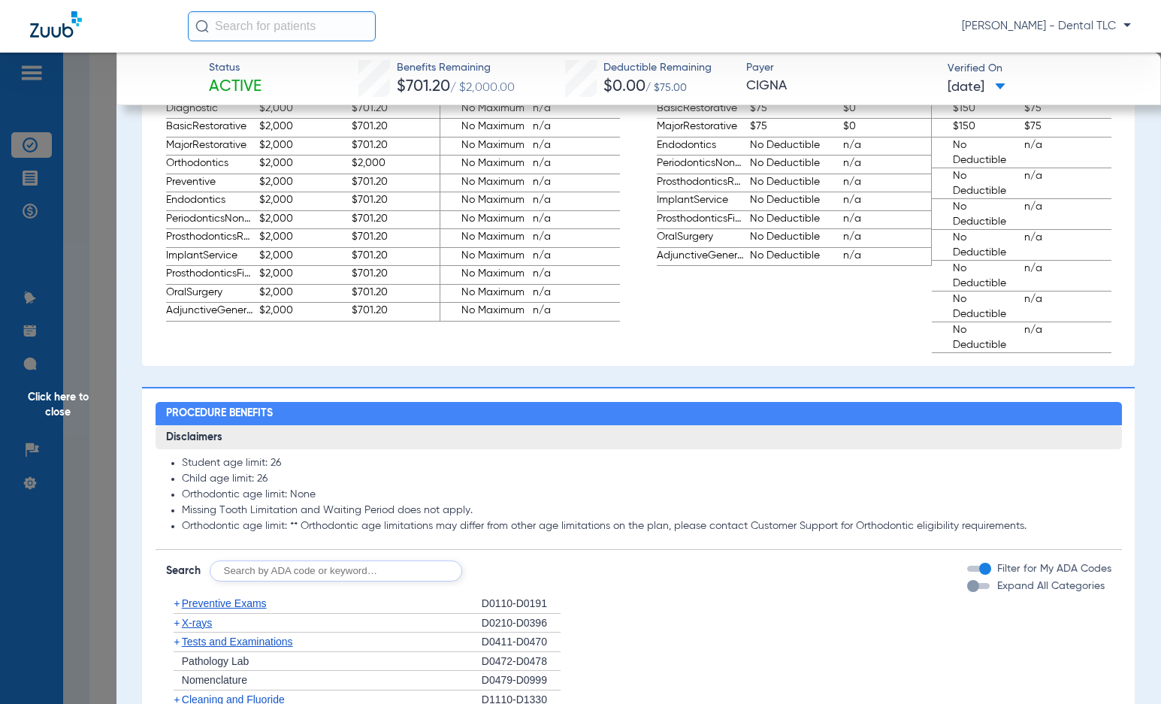
click at [56, 412] on span "Click here to close" at bounding box center [58, 405] width 116 height 704
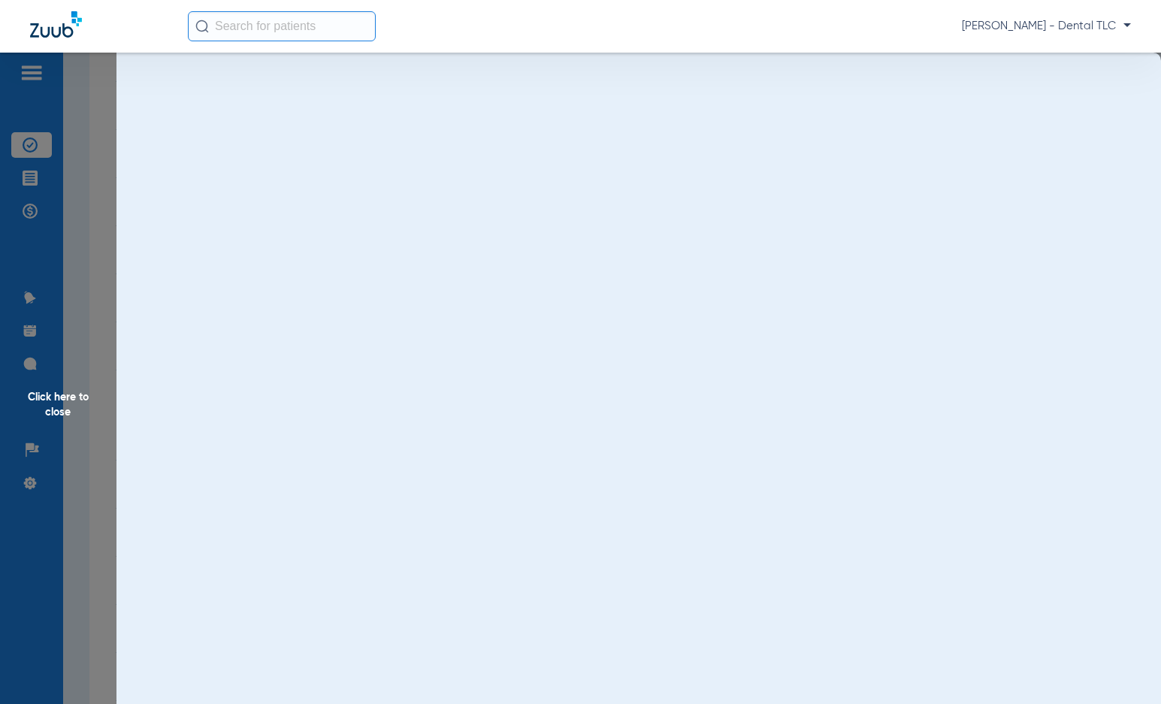
scroll to position [0, 0]
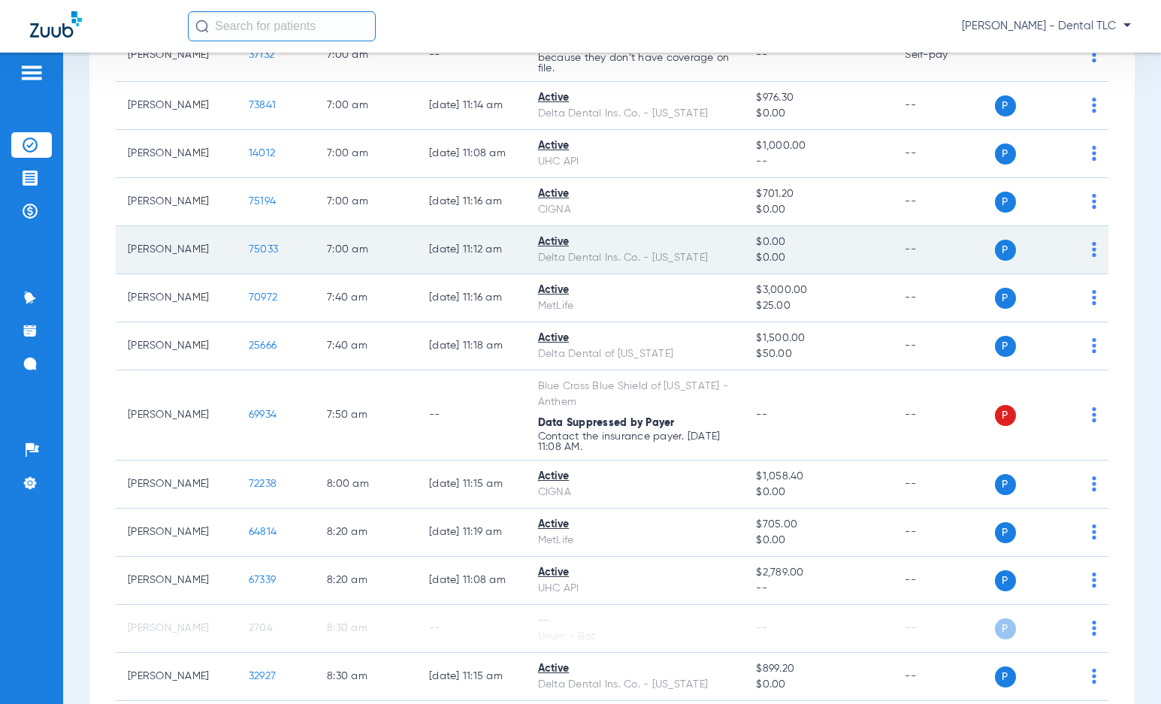
click at [242, 257] on td "75033" at bounding box center [276, 250] width 78 height 48
click at [249, 249] on span "75033" at bounding box center [263, 249] width 29 height 11
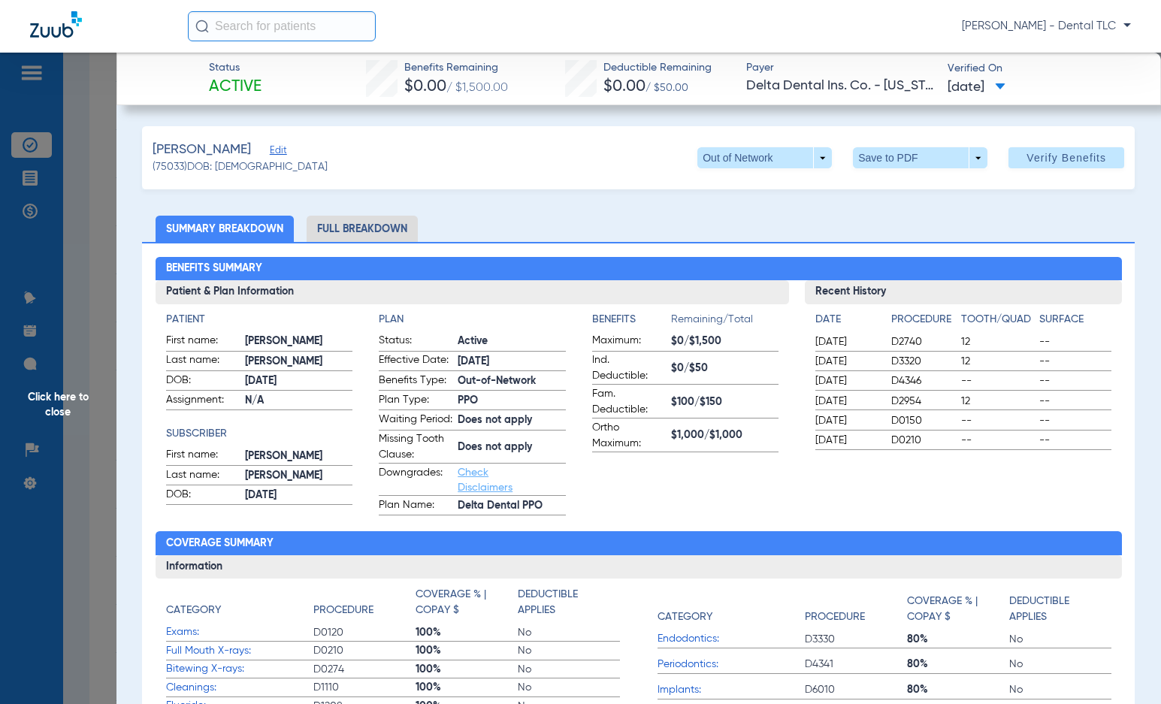
click at [342, 225] on li "Full Breakdown" at bounding box center [362, 229] width 111 height 26
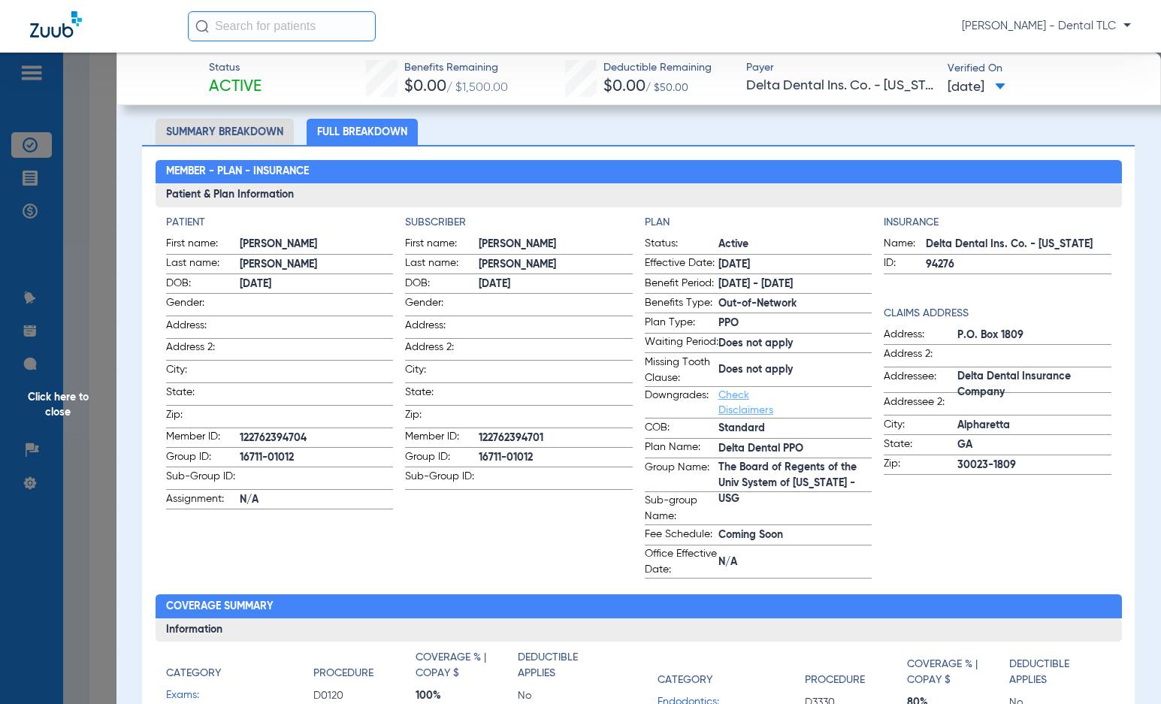
scroll to position [73, 0]
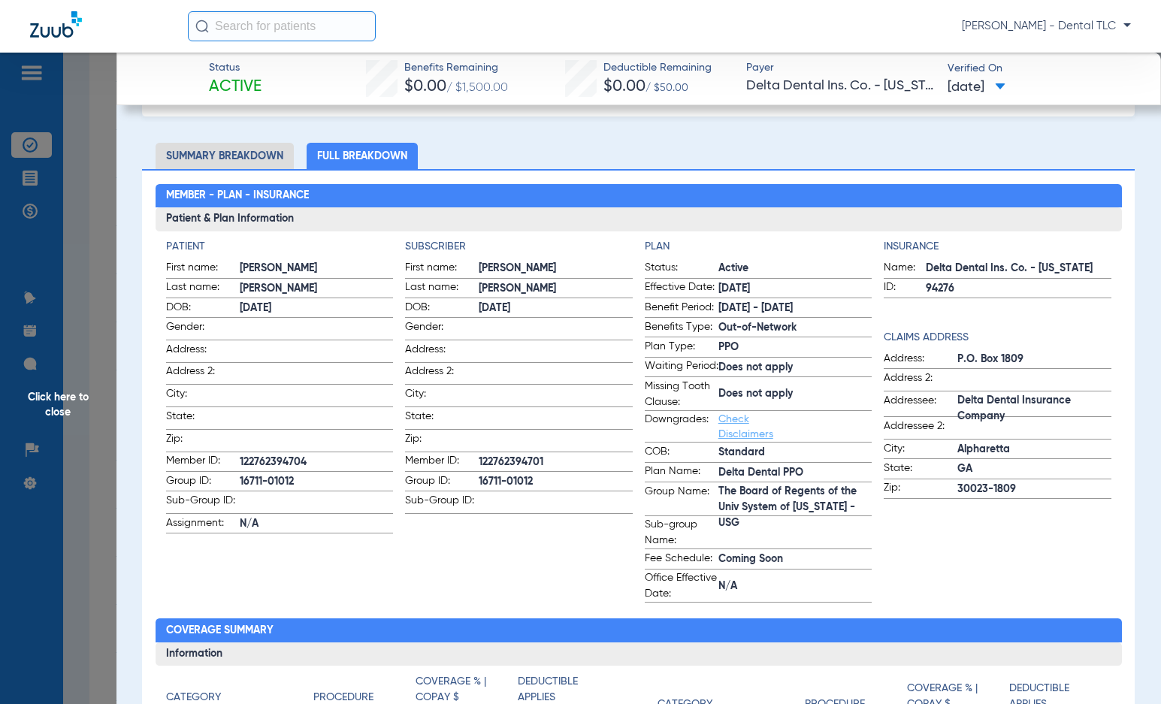
click at [72, 408] on span "Click here to close" at bounding box center [58, 405] width 116 height 704
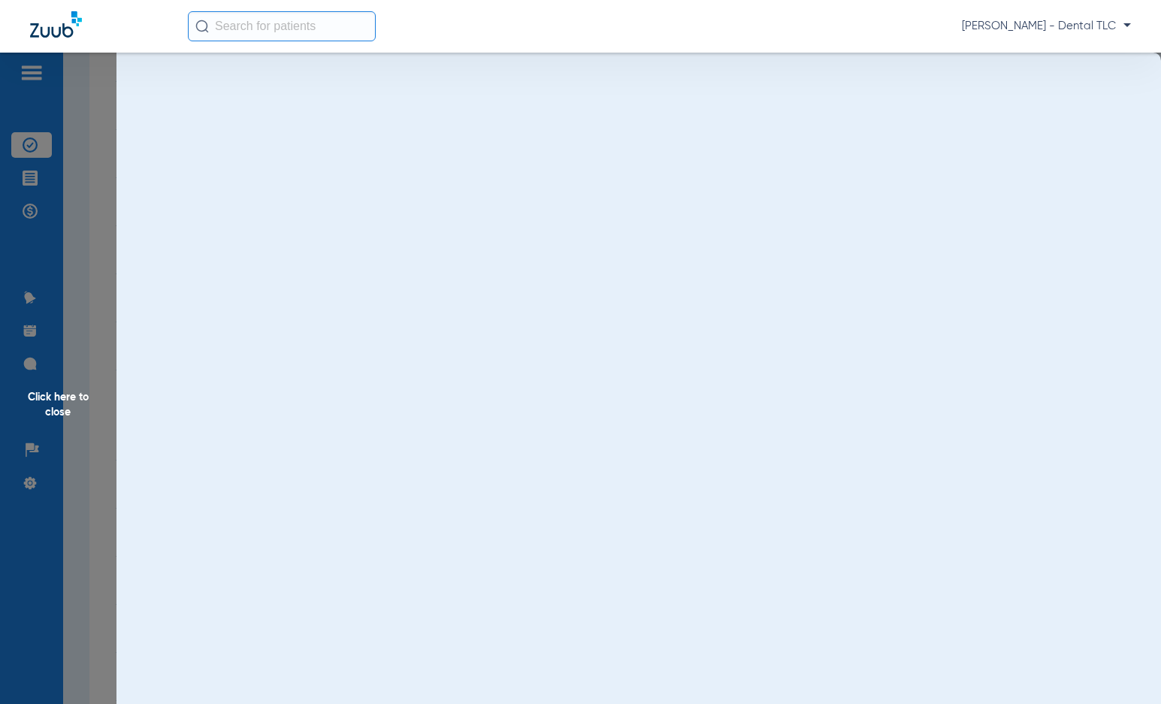
scroll to position [0, 0]
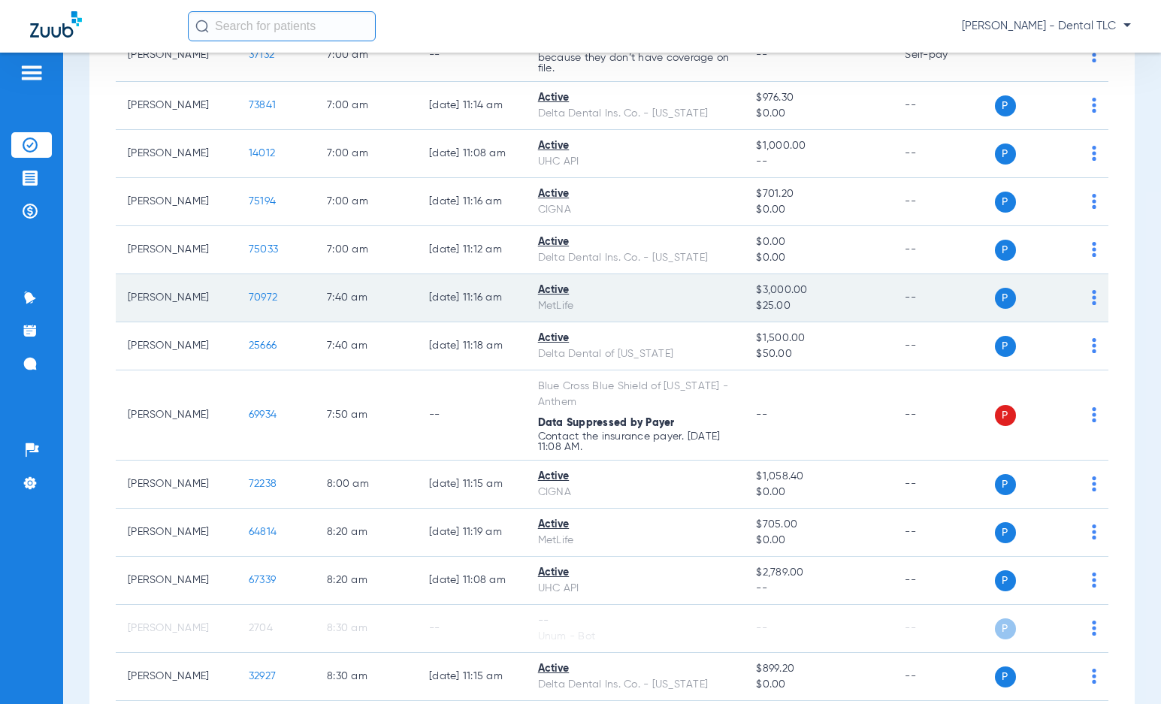
click at [249, 298] on span "70972" at bounding box center [263, 297] width 29 height 11
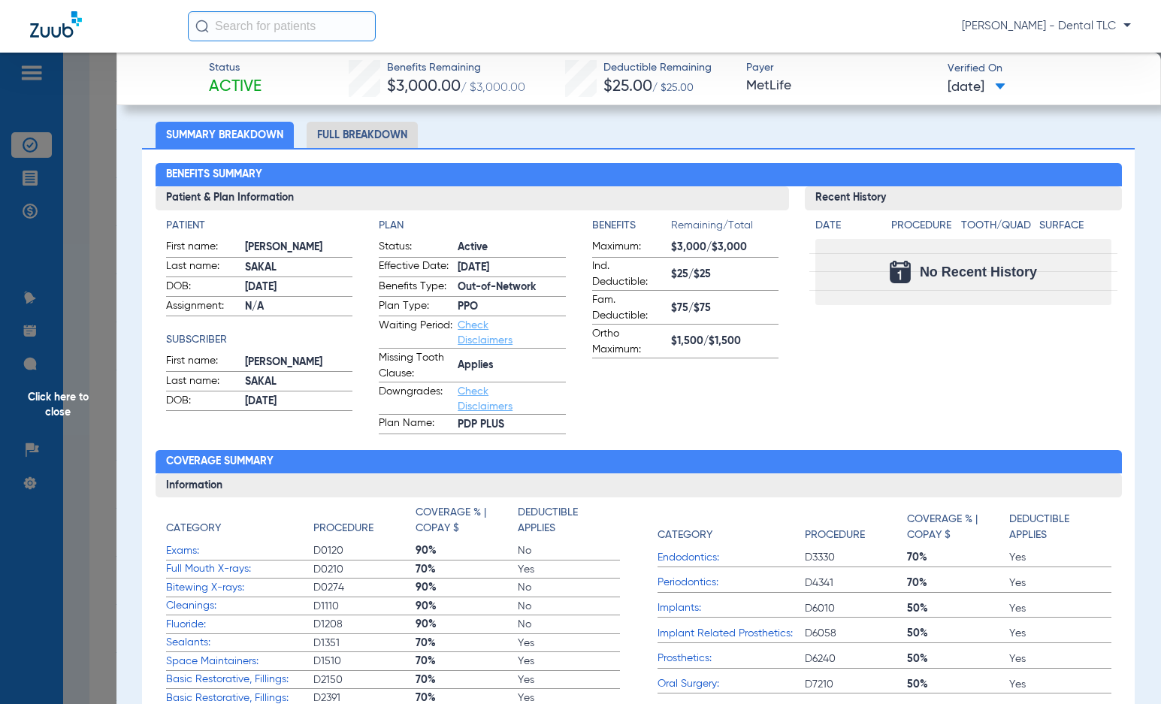
scroll to position [75, 0]
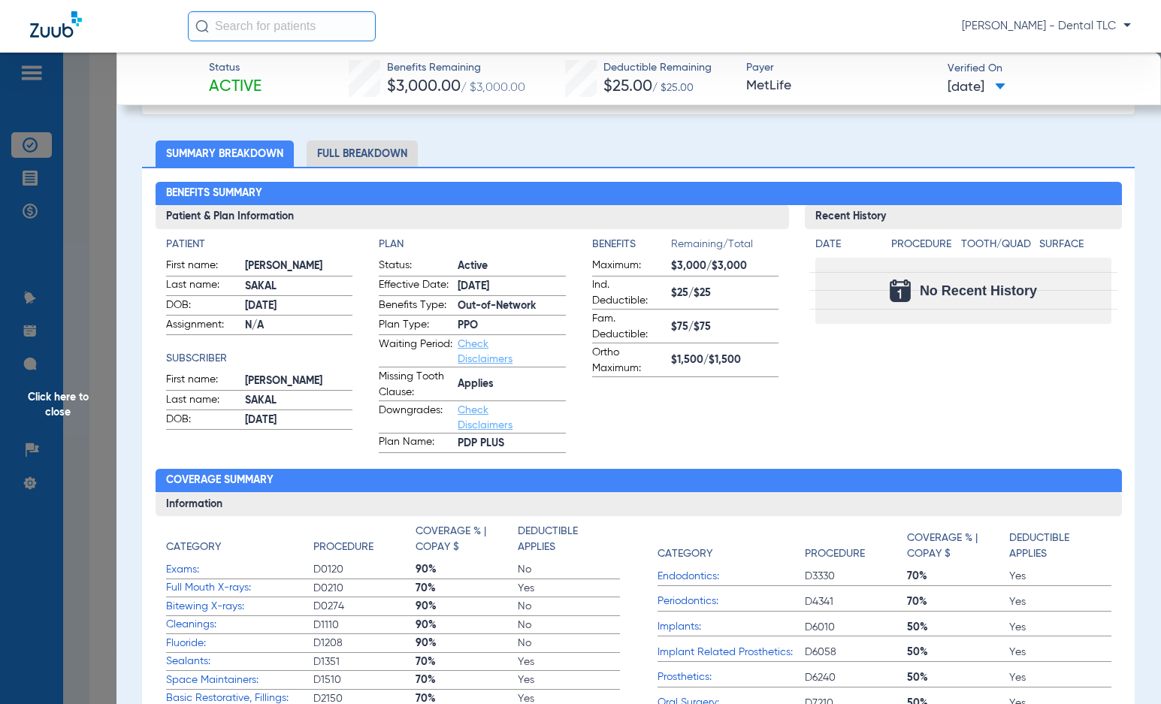
click at [370, 156] on li "Full Breakdown" at bounding box center [362, 153] width 111 height 26
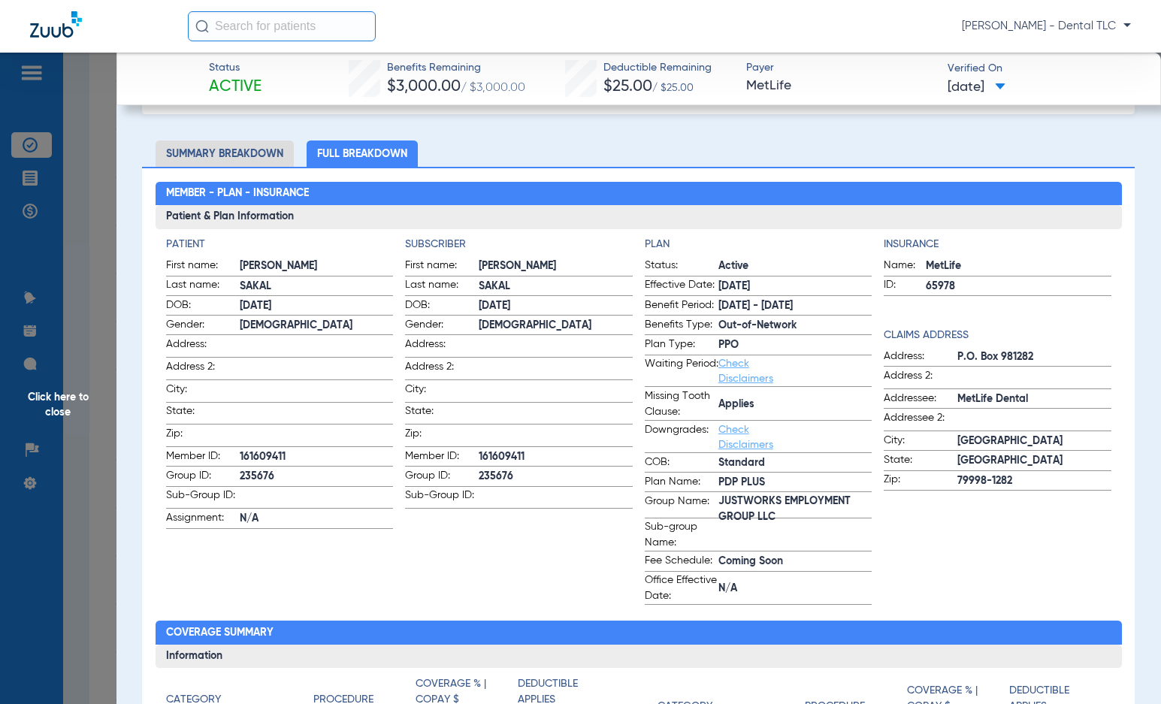
click at [61, 391] on span "Click here to close" at bounding box center [58, 405] width 116 height 704
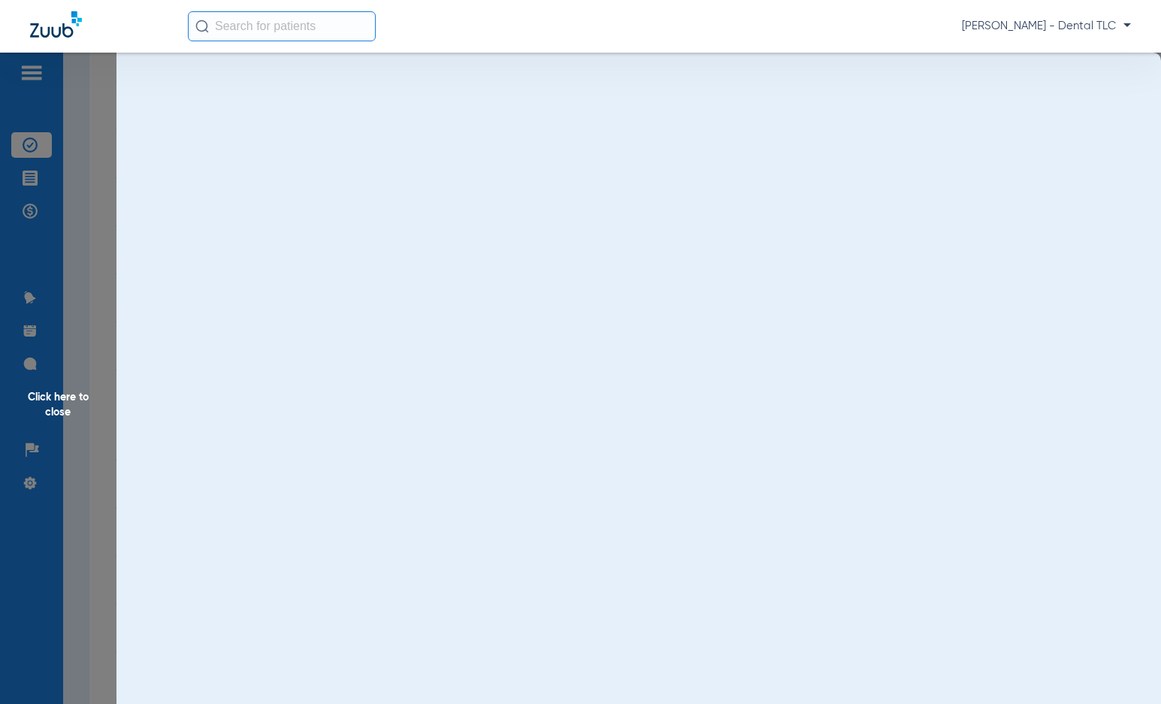
scroll to position [0, 0]
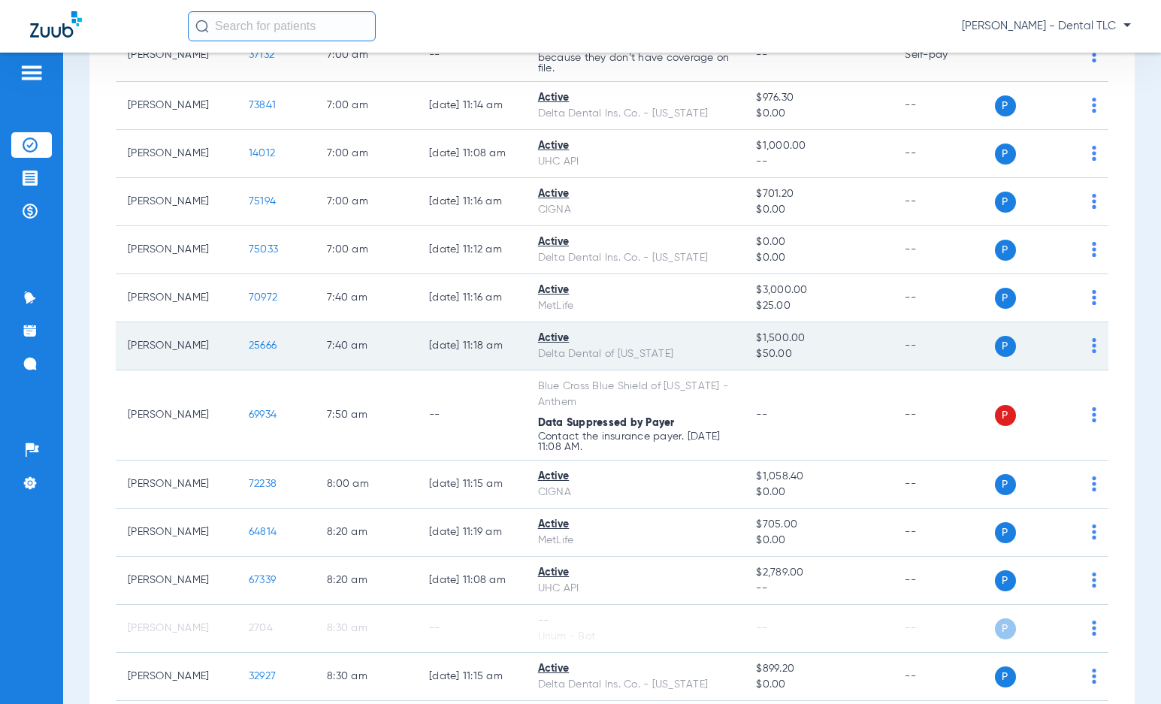
click at [249, 349] on span "25666" at bounding box center [263, 345] width 28 height 11
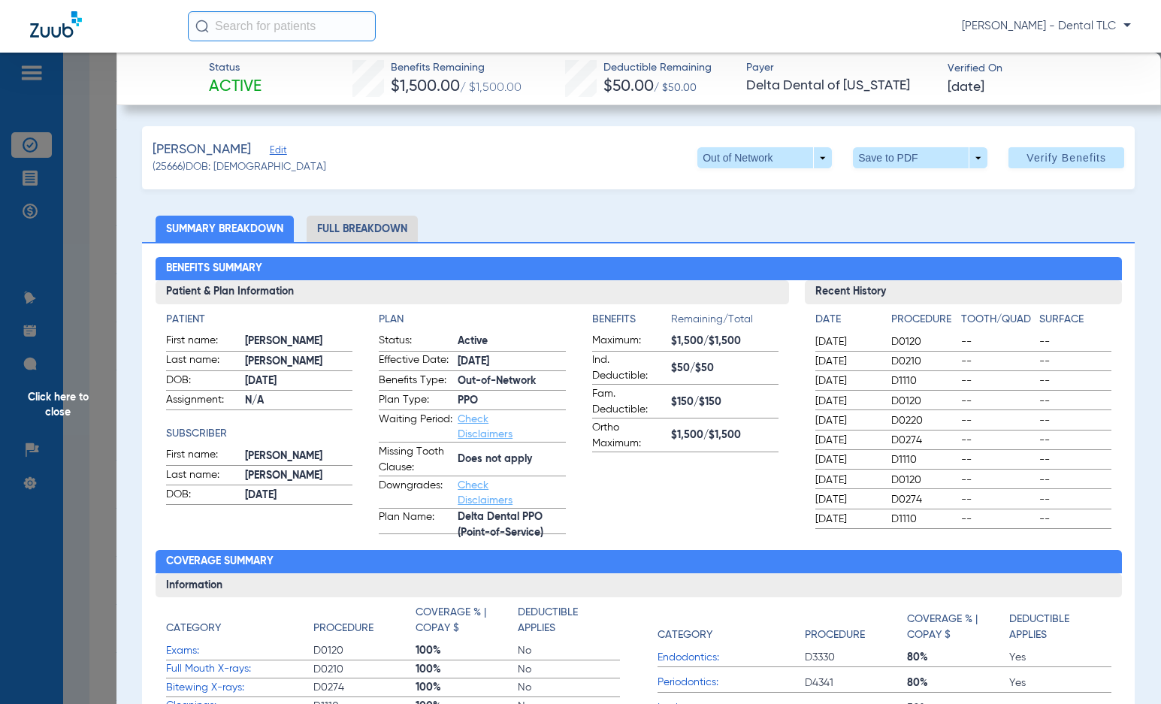
click at [352, 225] on li "Full Breakdown" at bounding box center [362, 229] width 111 height 26
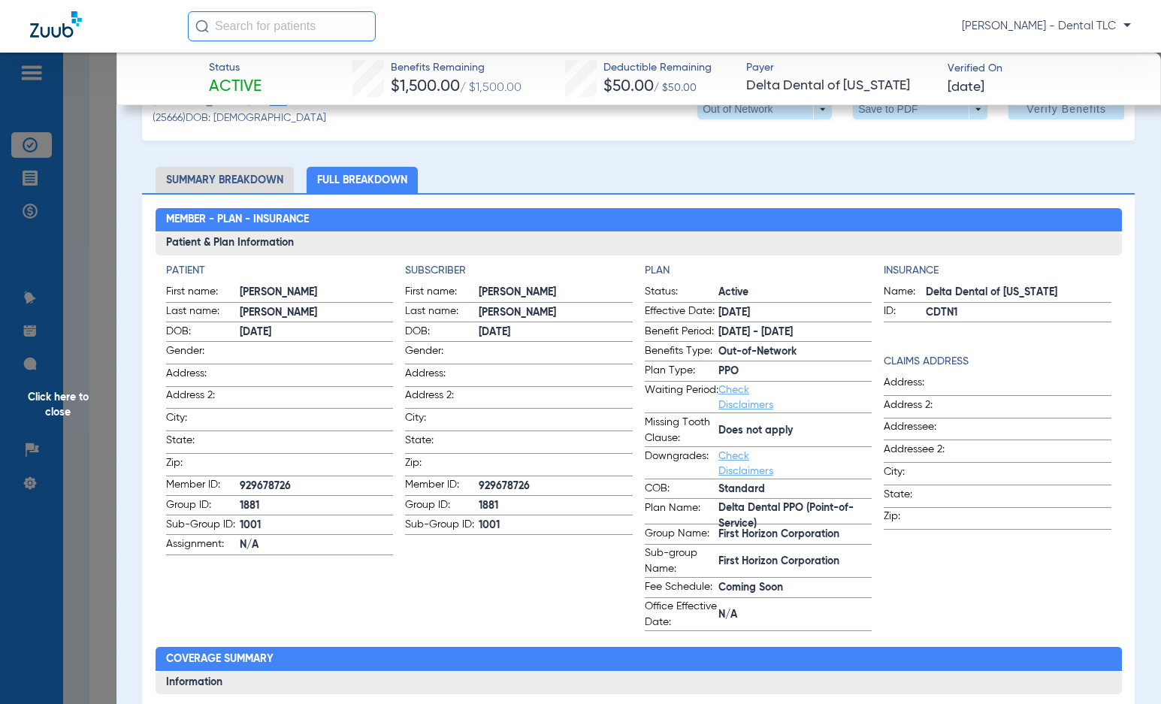
scroll to position [75, 0]
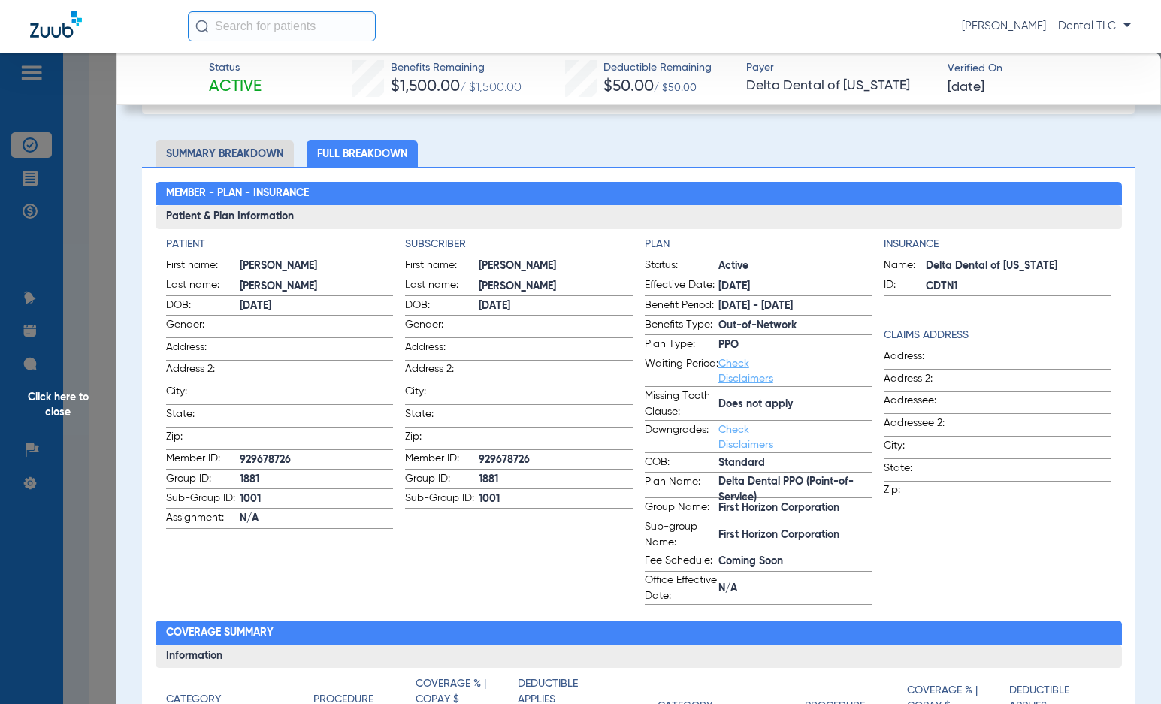
click at [71, 407] on span "Click here to close" at bounding box center [58, 405] width 116 height 704
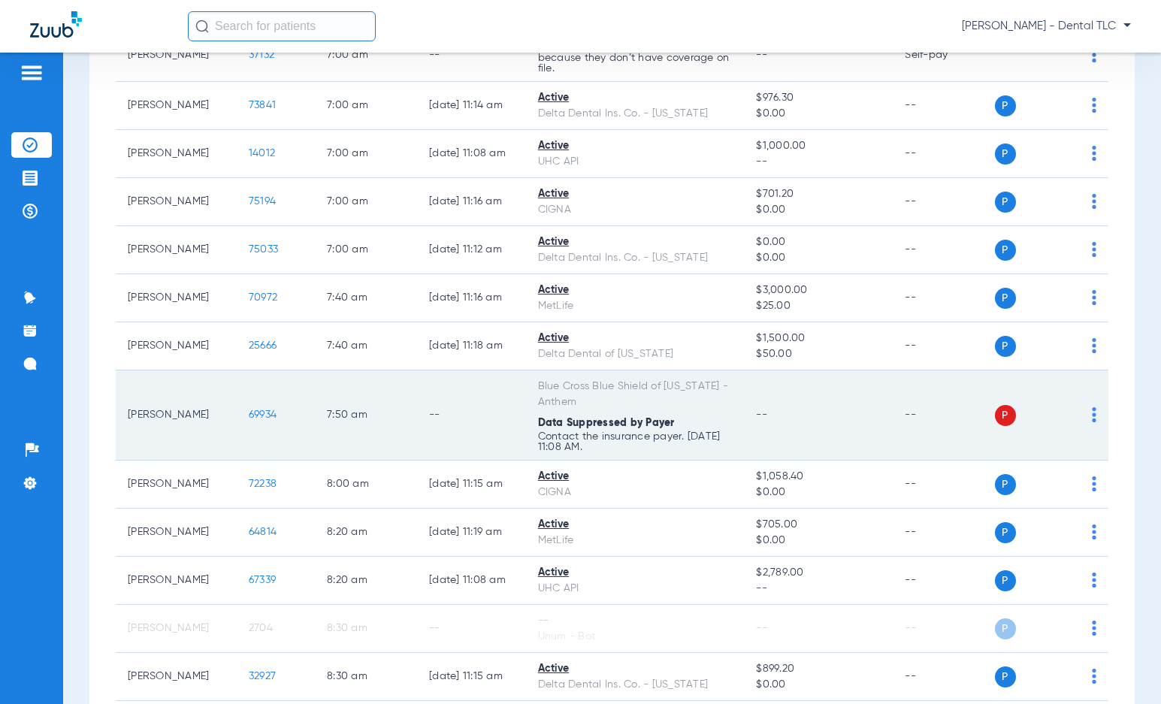
click at [249, 412] on span "69934" at bounding box center [263, 414] width 28 height 11
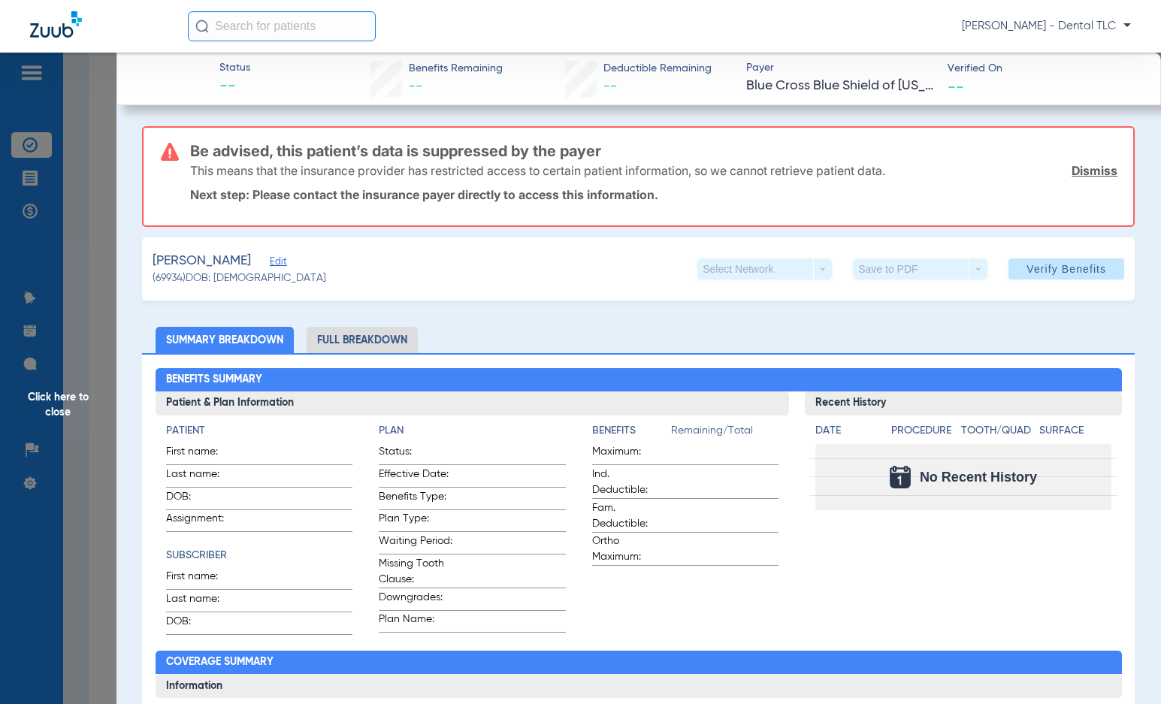
click at [50, 401] on span "Click here to close" at bounding box center [58, 405] width 116 height 704
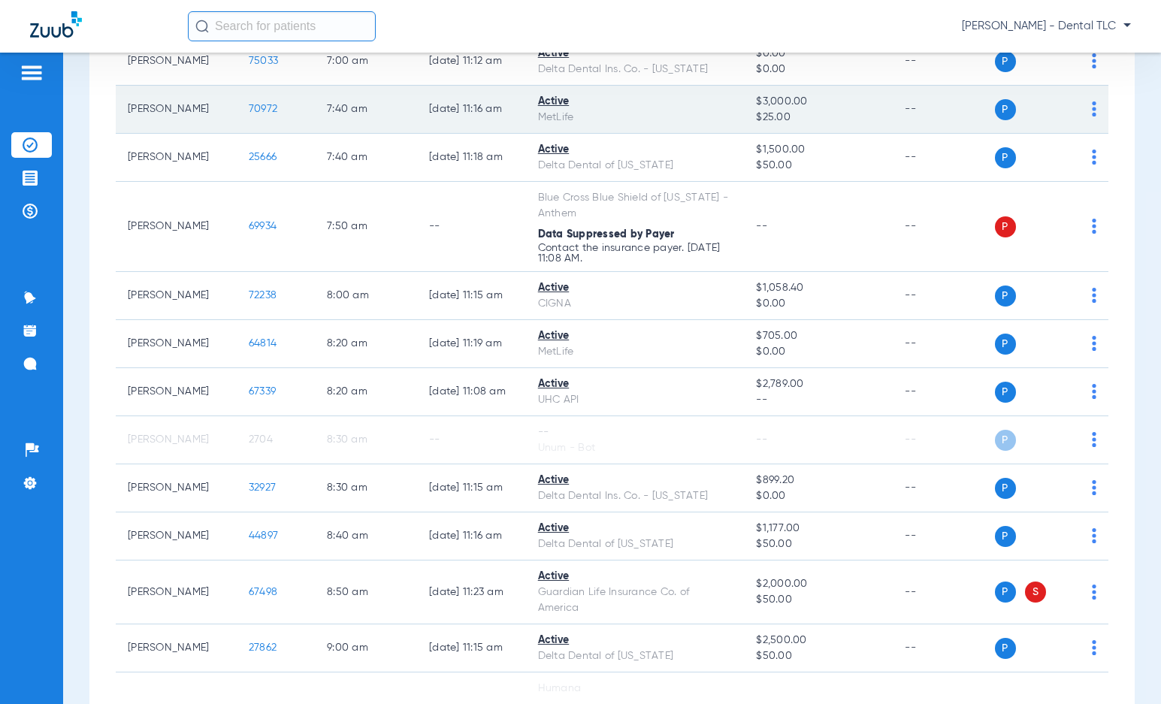
scroll to position [601, 0]
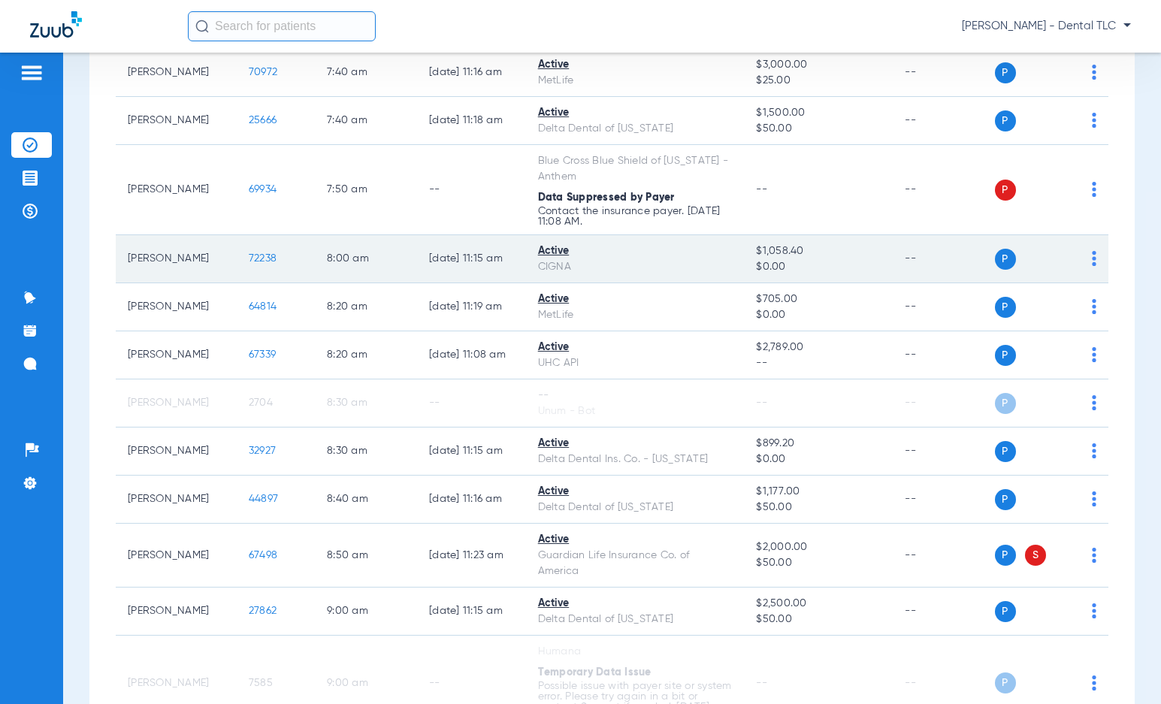
click at [252, 258] on span "72238" at bounding box center [263, 258] width 28 height 11
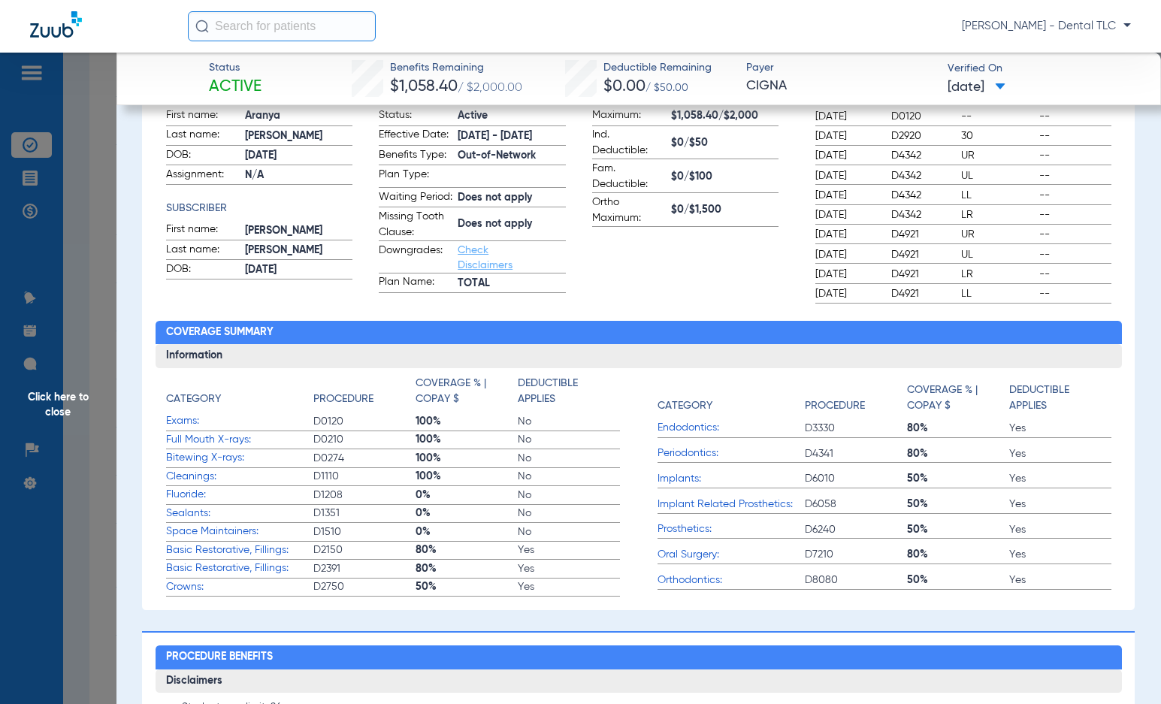
scroll to position [0, 0]
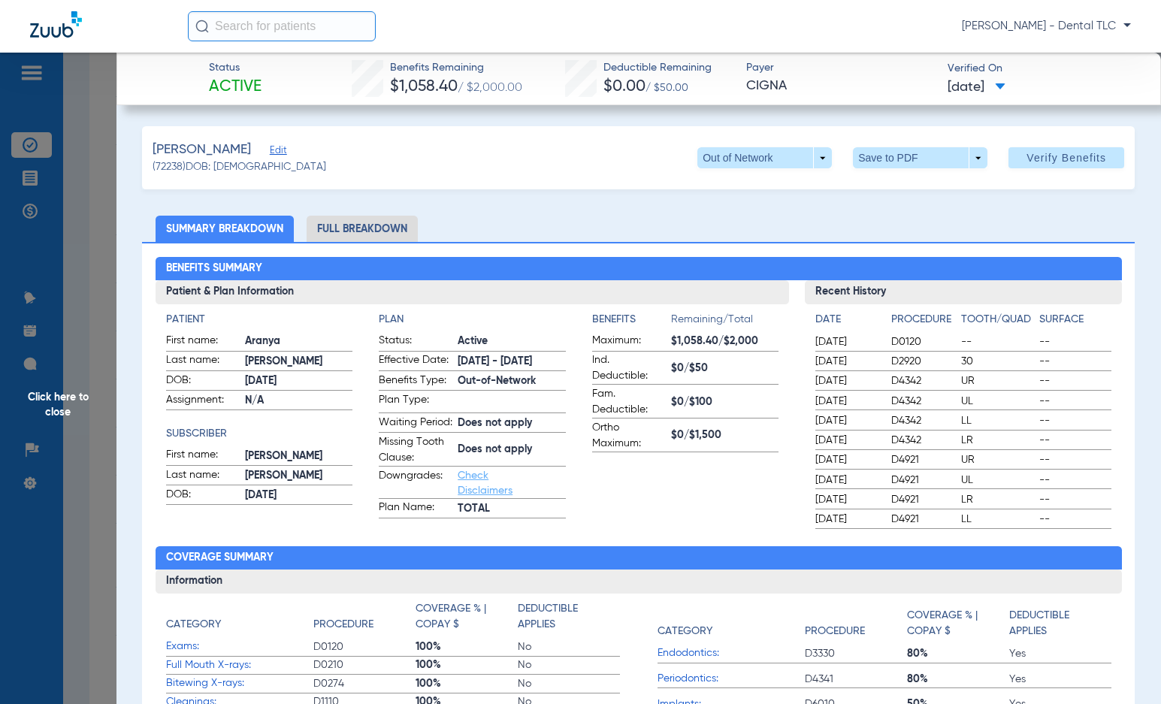
click at [341, 235] on li "Full Breakdown" at bounding box center [362, 229] width 111 height 26
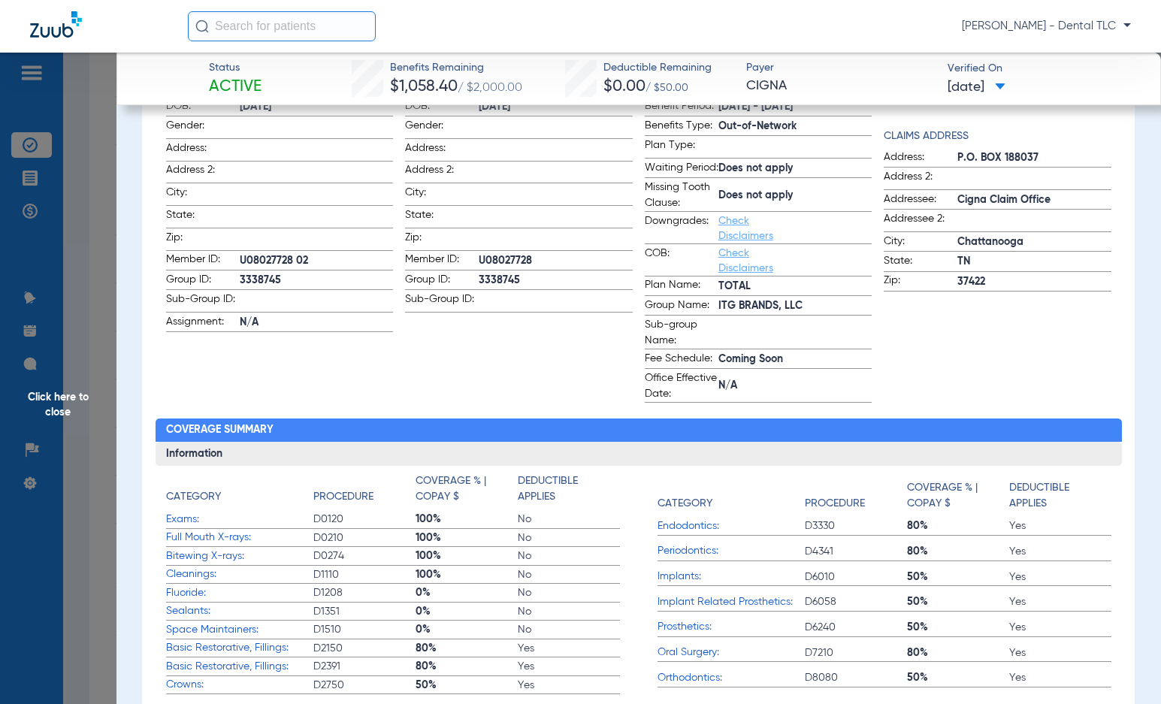
scroll to position [225, 0]
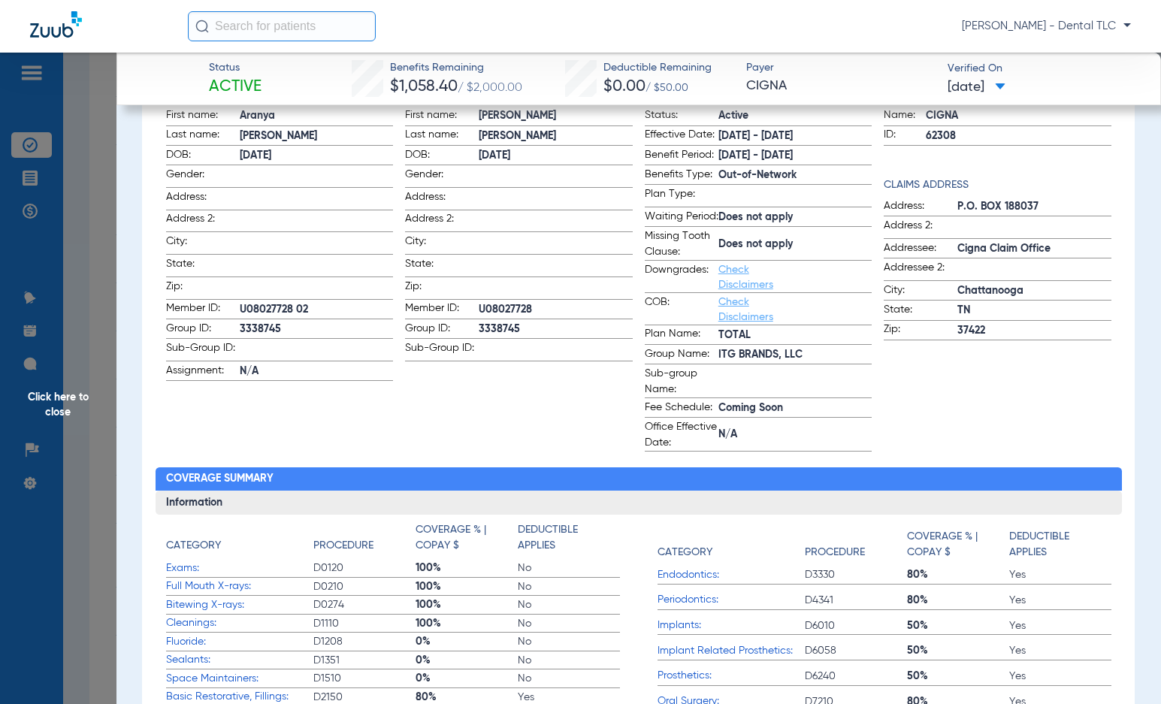
click at [68, 397] on span "Click here to close" at bounding box center [58, 405] width 116 height 704
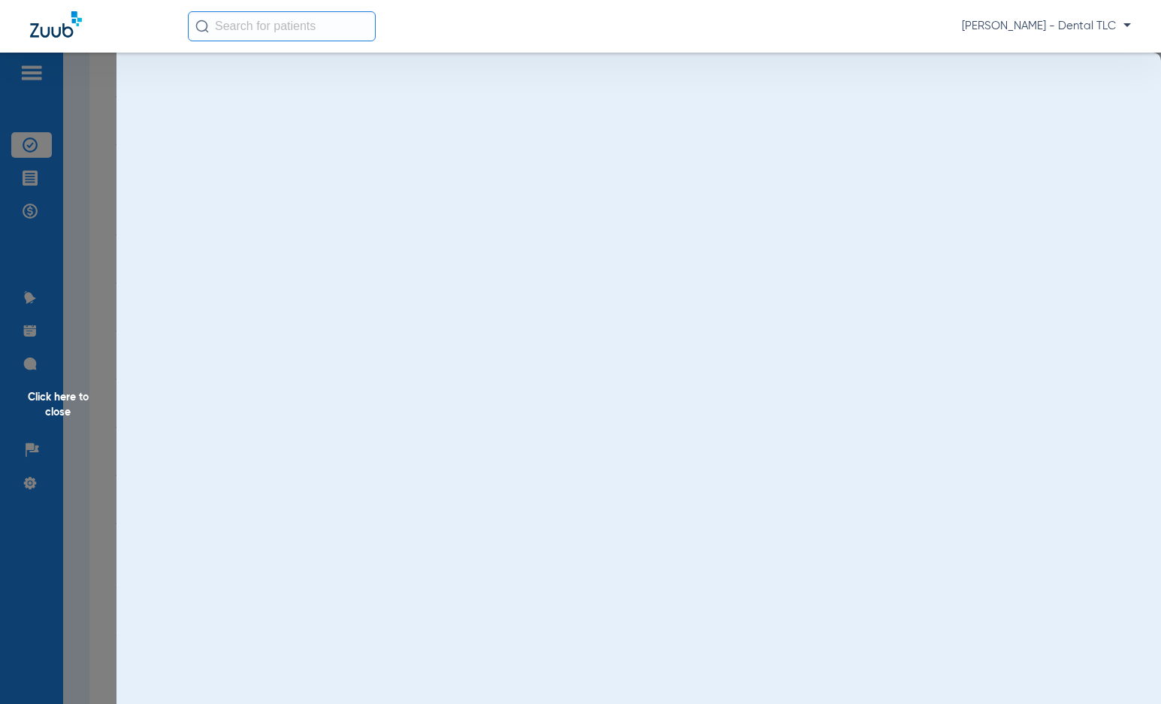
scroll to position [0, 0]
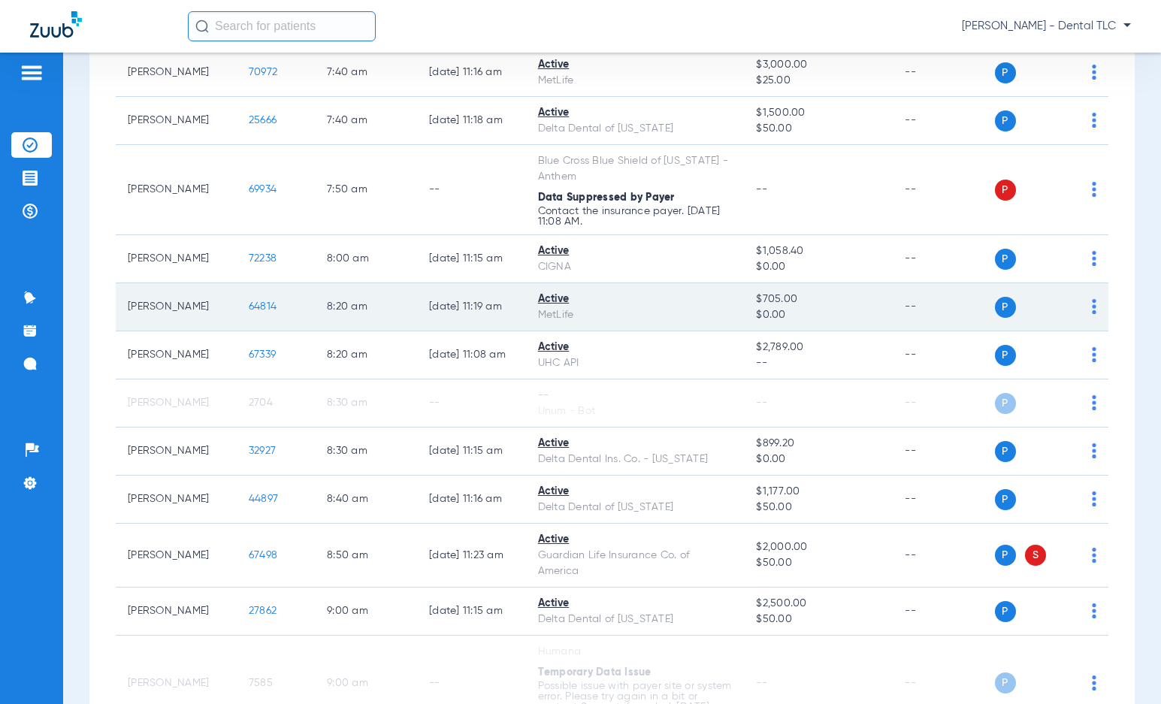
click at [249, 307] on span "64814" at bounding box center [263, 306] width 28 height 11
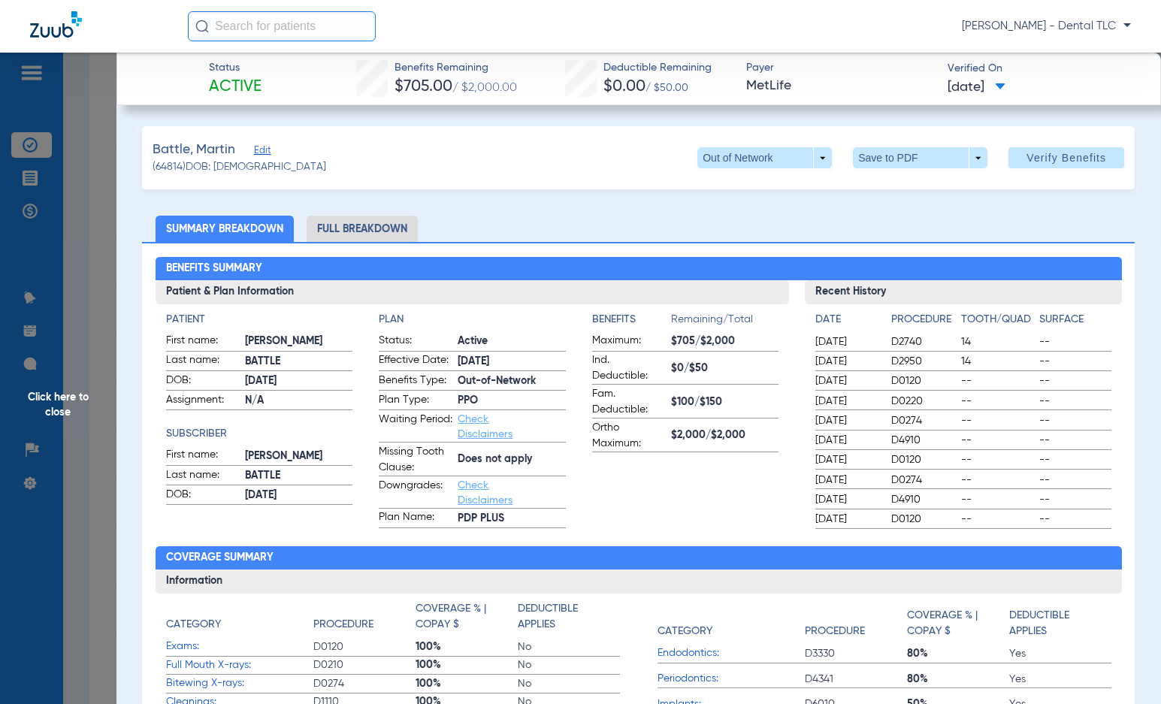
click at [353, 227] on li "Full Breakdown" at bounding box center [362, 229] width 111 height 26
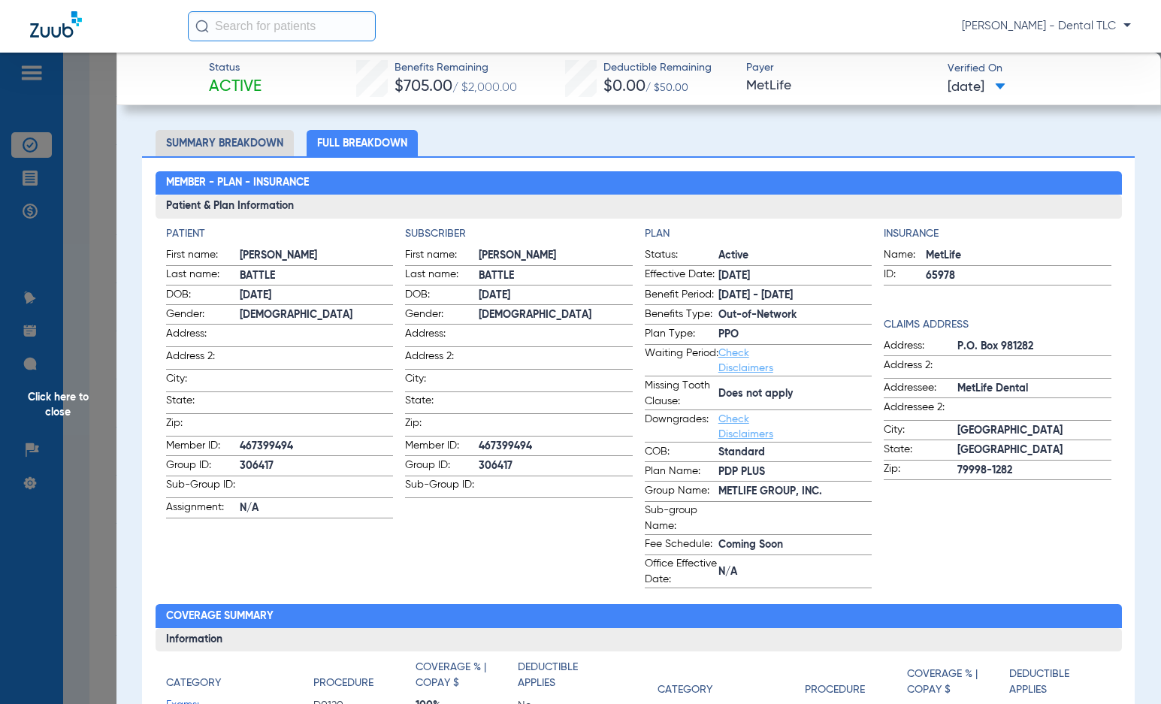
scroll to position [75, 0]
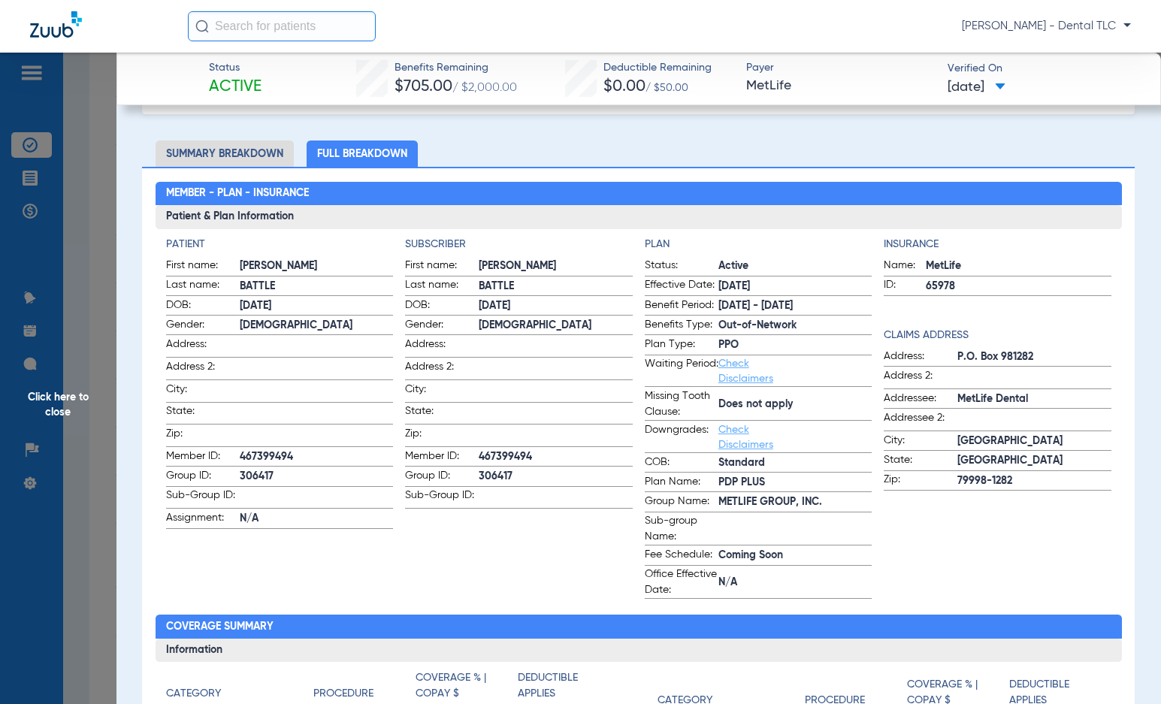
click at [45, 408] on span "Click here to close" at bounding box center [58, 405] width 116 height 704
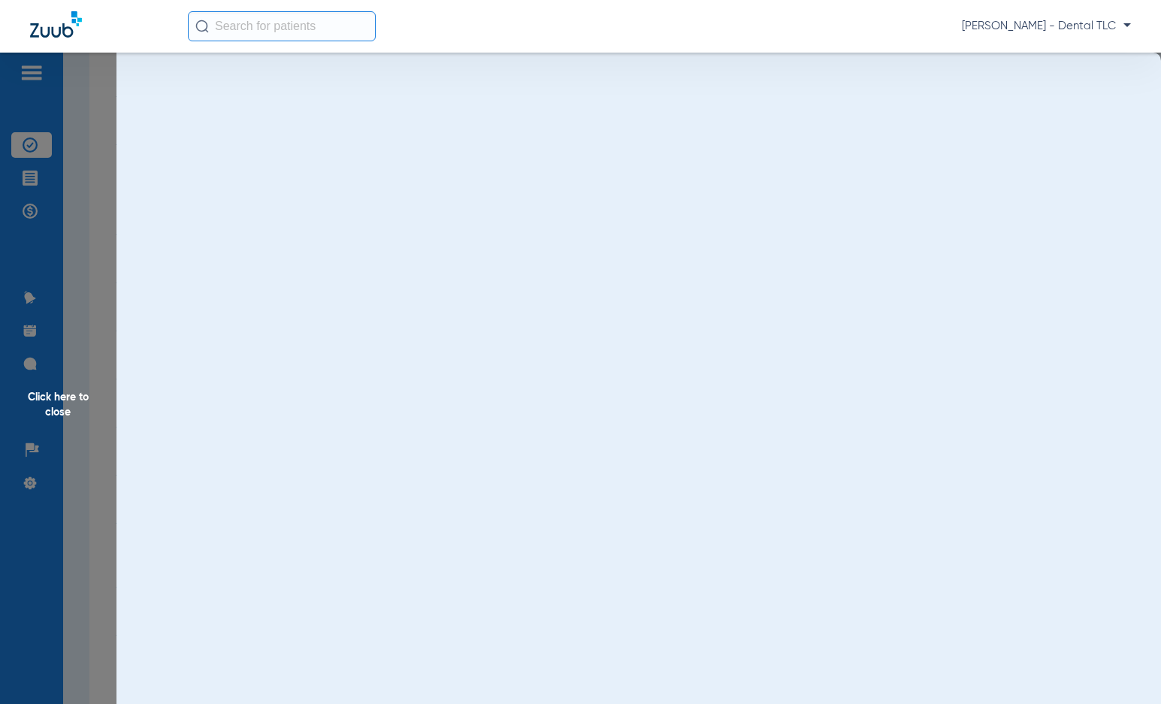
scroll to position [0, 0]
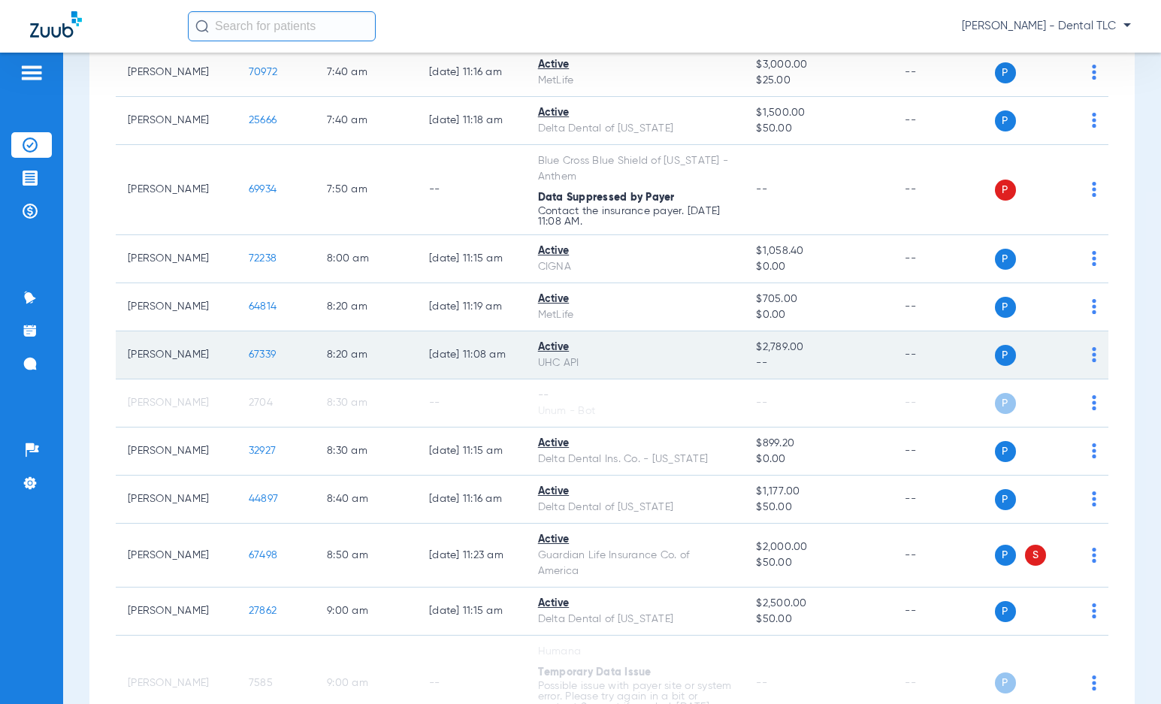
click at [251, 353] on span "67339" at bounding box center [262, 354] width 27 height 11
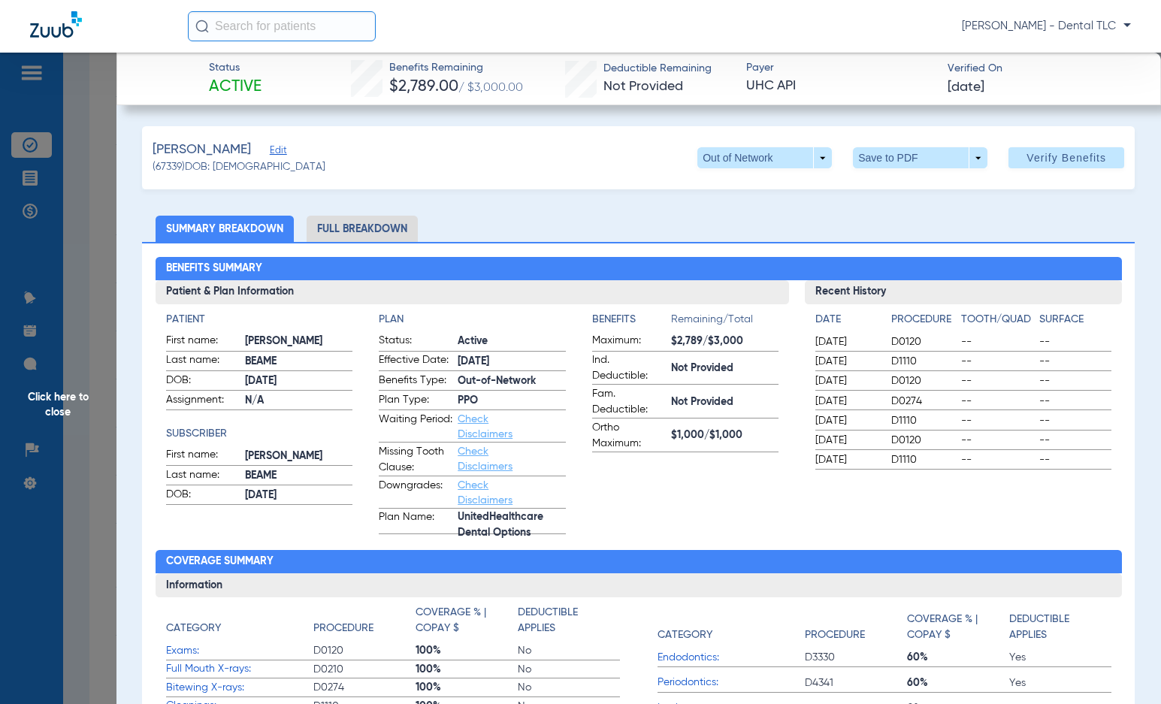
click at [365, 219] on li "Full Breakdown" at bounding box center [362, 229] width 111 height 26
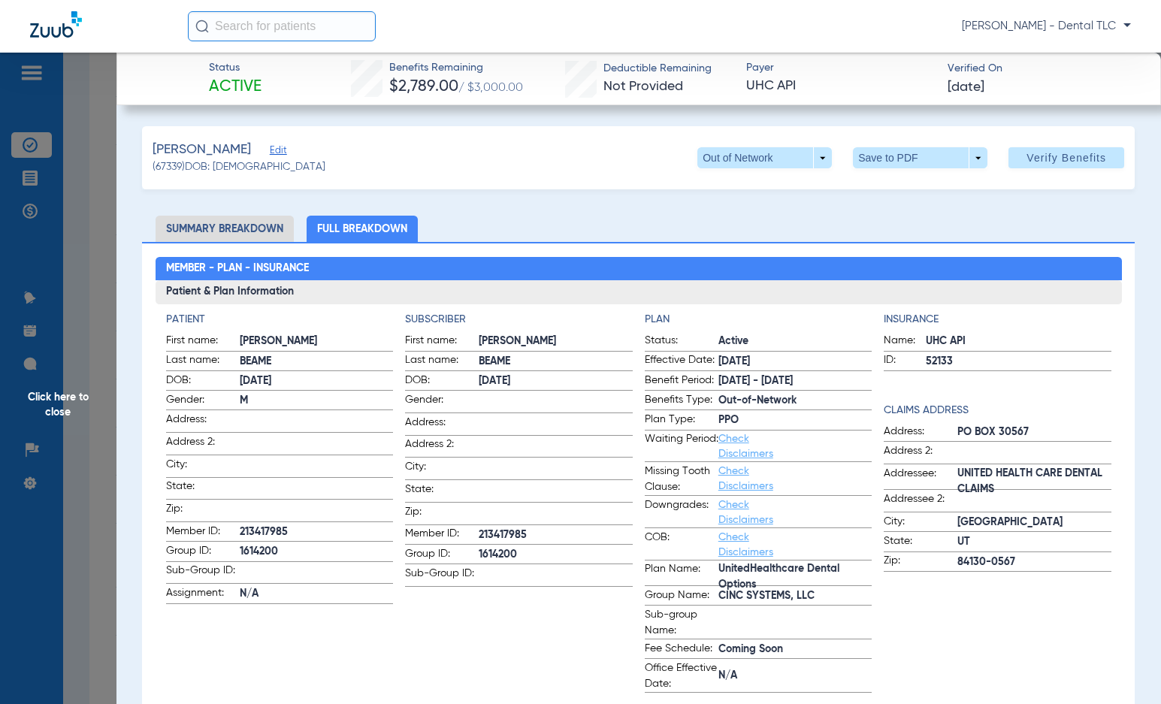
click at [67, 399] on span "Click here to close" at bounding box center [58, 405] width 116 height 704
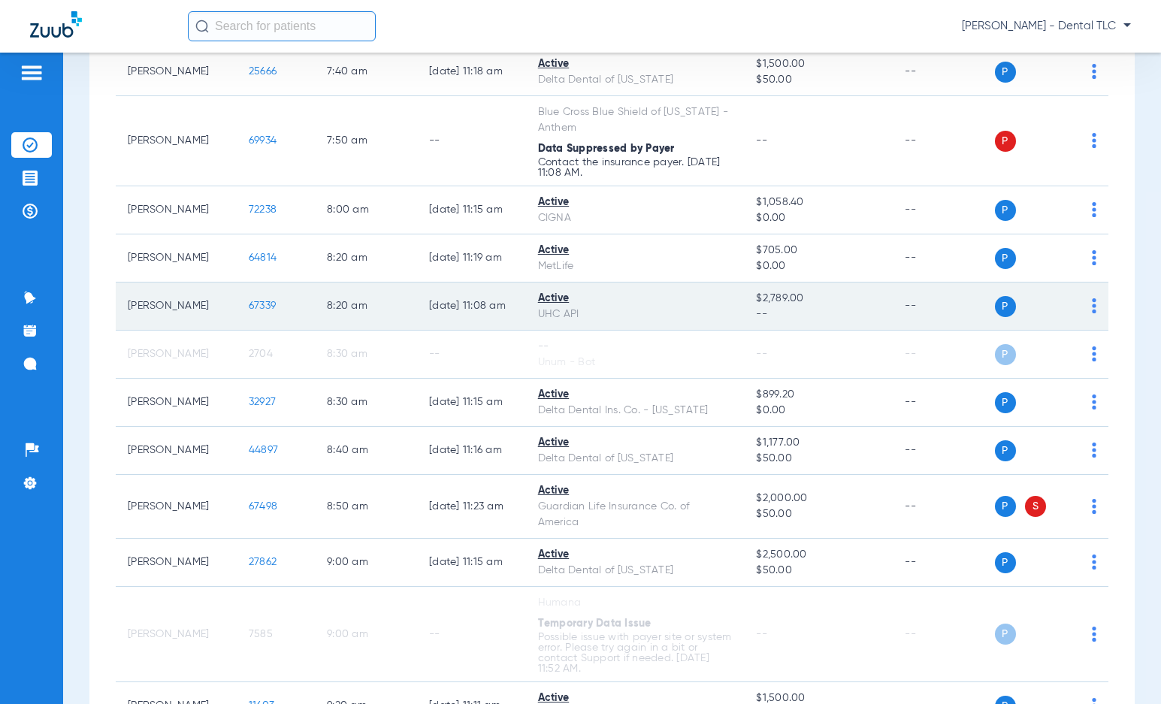
scroll to position [751, 0]
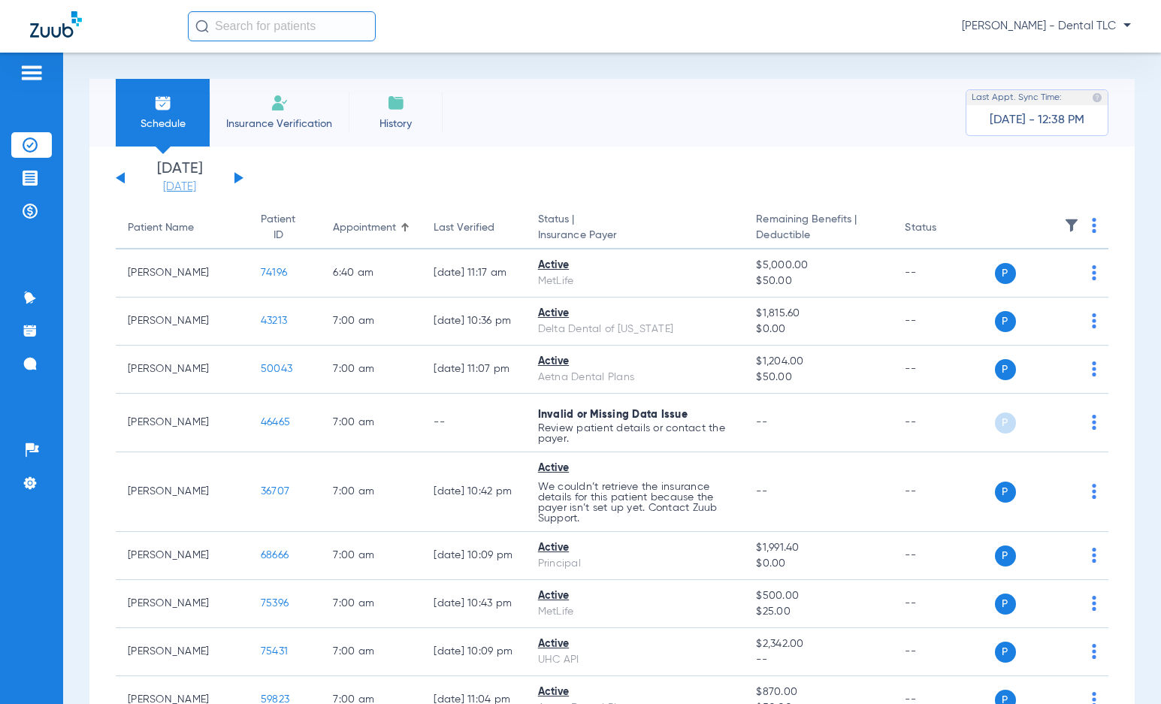
click at [174, 183] on link "[DATE]" at bounding box center [179, 187] width 90 height 15
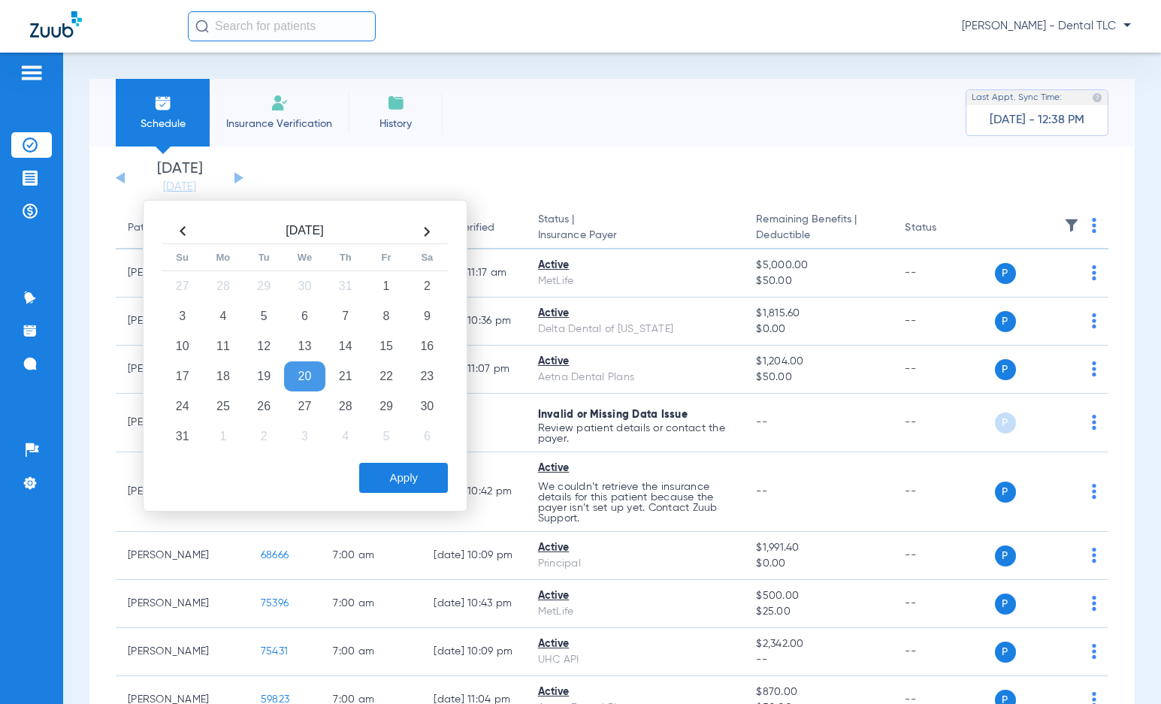
click at [428, 230] on th at bounding box center [426, 231] width 41 height 24
click at [305, 316] on td "10" at bounding box center [304, 316] width 41 height 30
click at [421, 464] on button "Apply" at bounding box center [403, 478] width 89 height 30
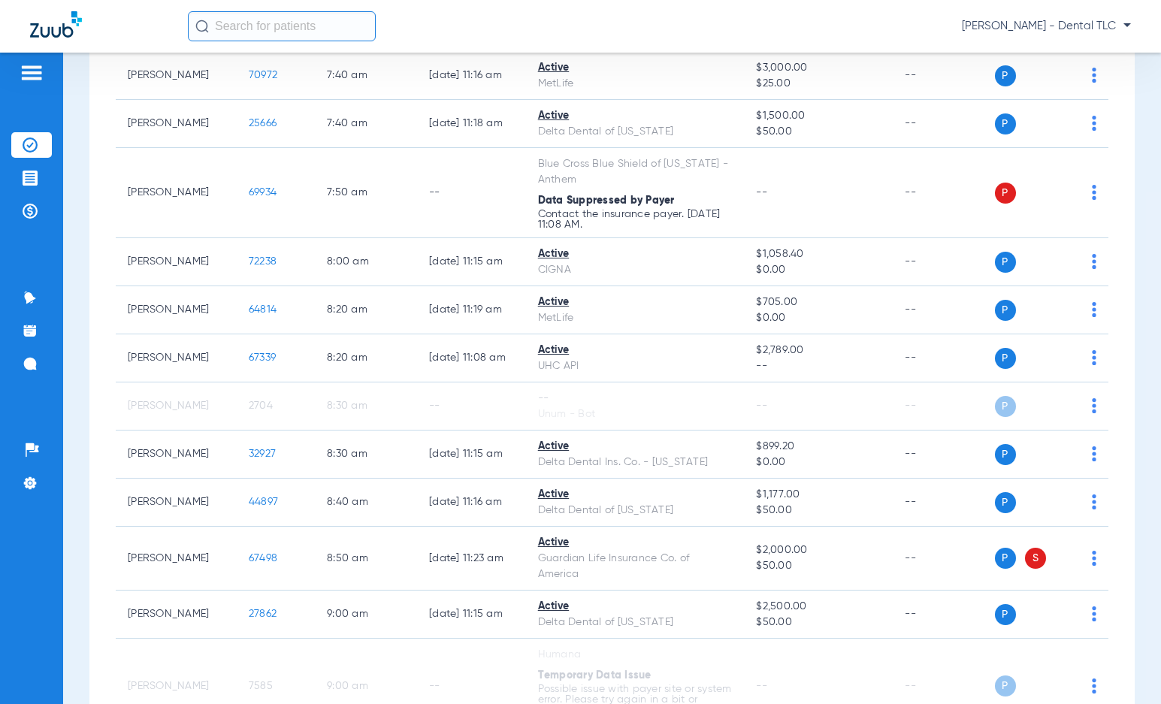
scroll to position [601, 0]
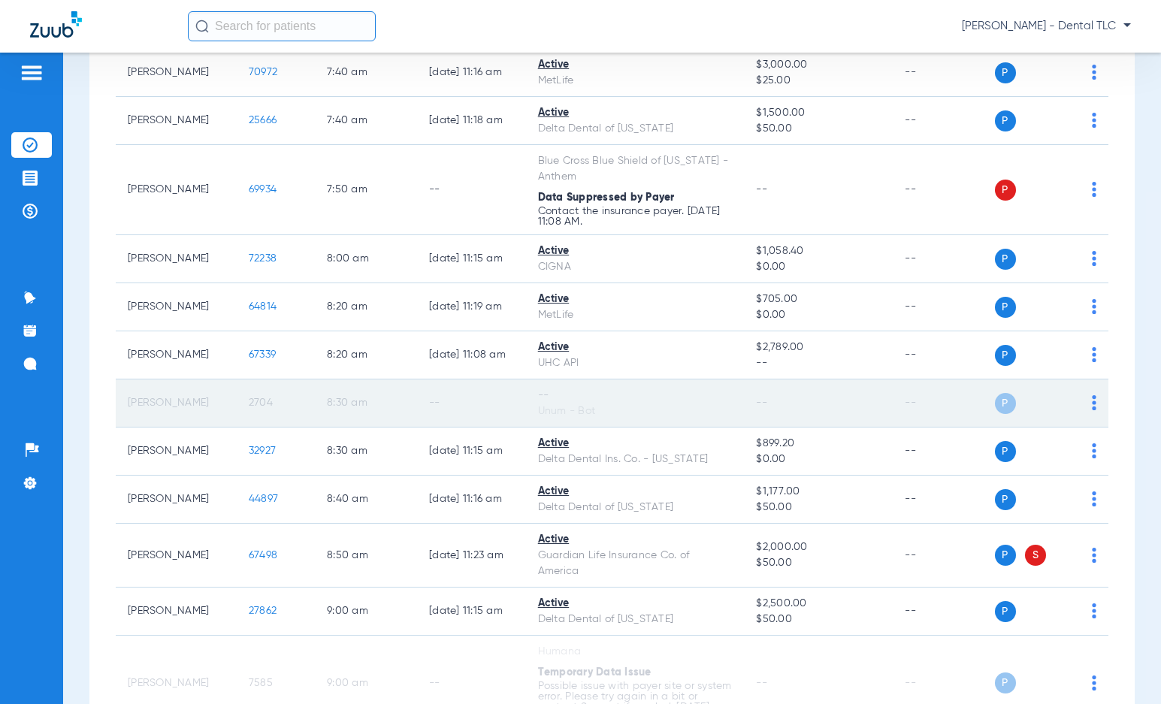
click at [259, 403] on td "2704" at bounding box center [276, 403] width 78 height 48
click at [249, 403] on span "2704" at bounding box center [261, 402] width 24 height 11
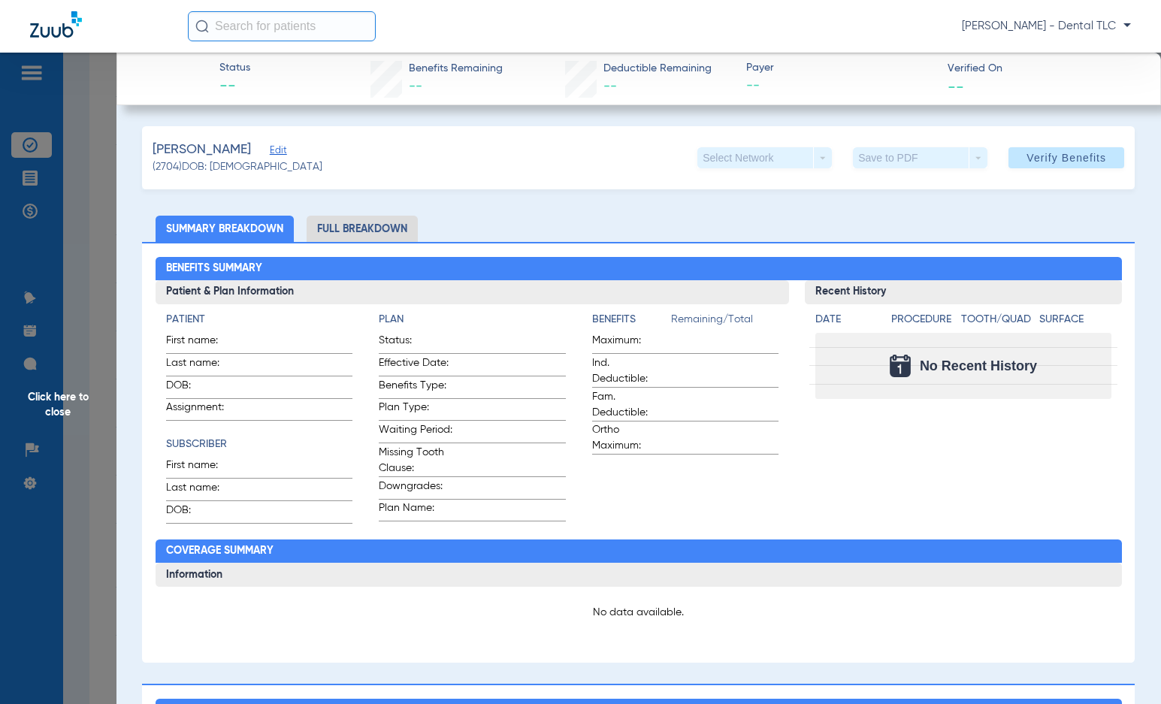
click at [68, 403] on span "Click here to close" at bounding box center [58, 405] width 116 height 704
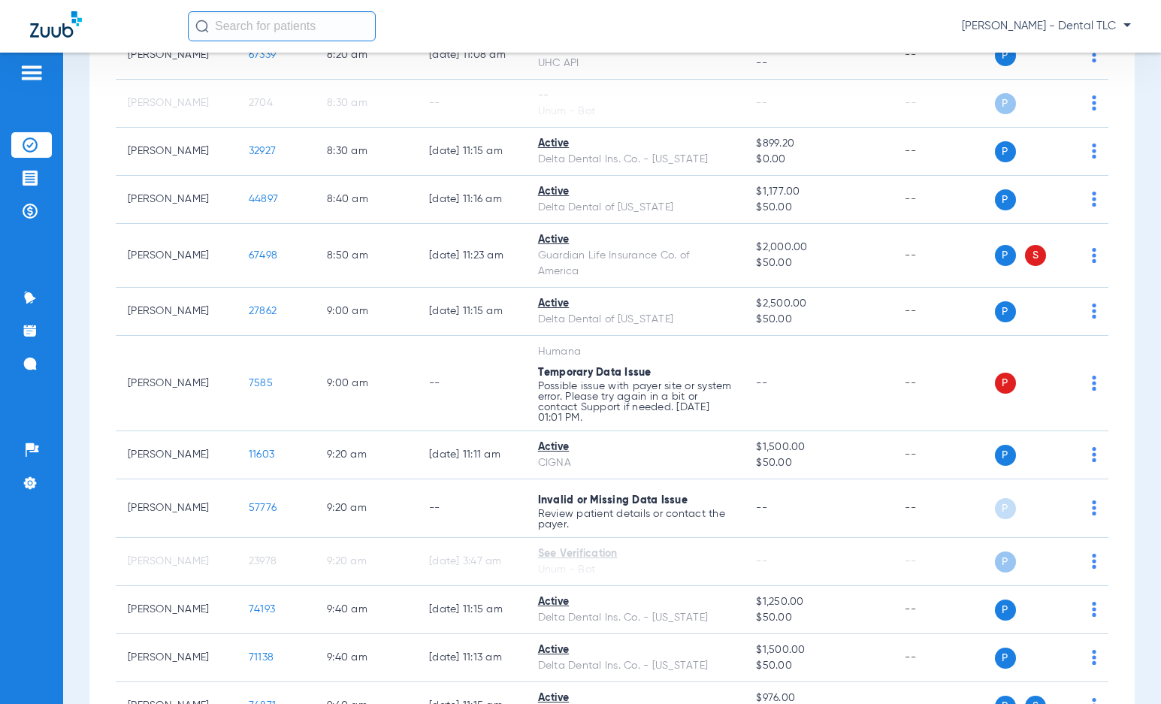
scroll to position [902, 0]
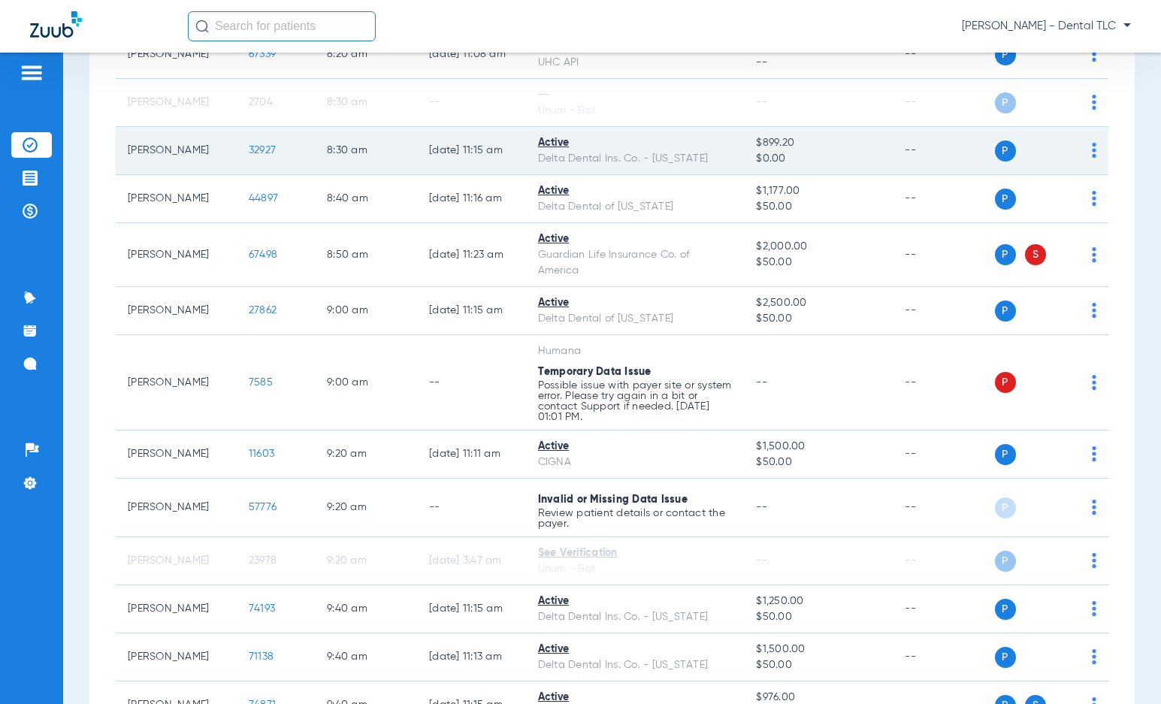
click at [249, 147] on span "32927" at bounding box center [262, 150] width 27 height 11
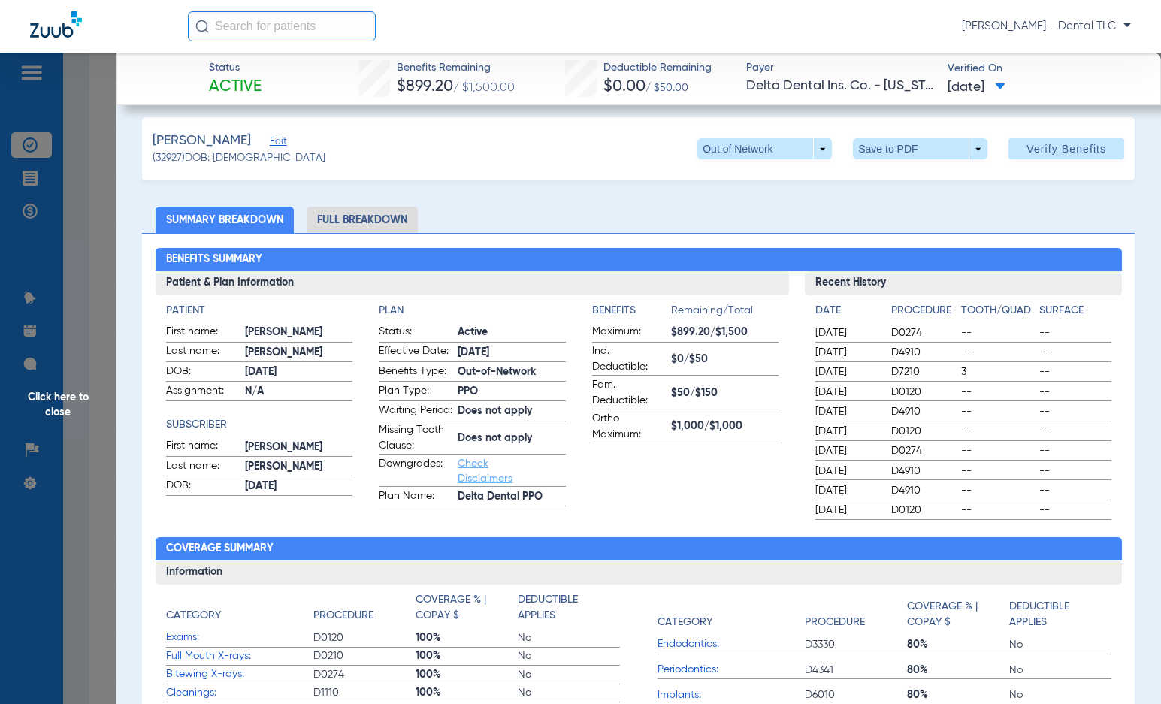
scroll to position [0, 0]
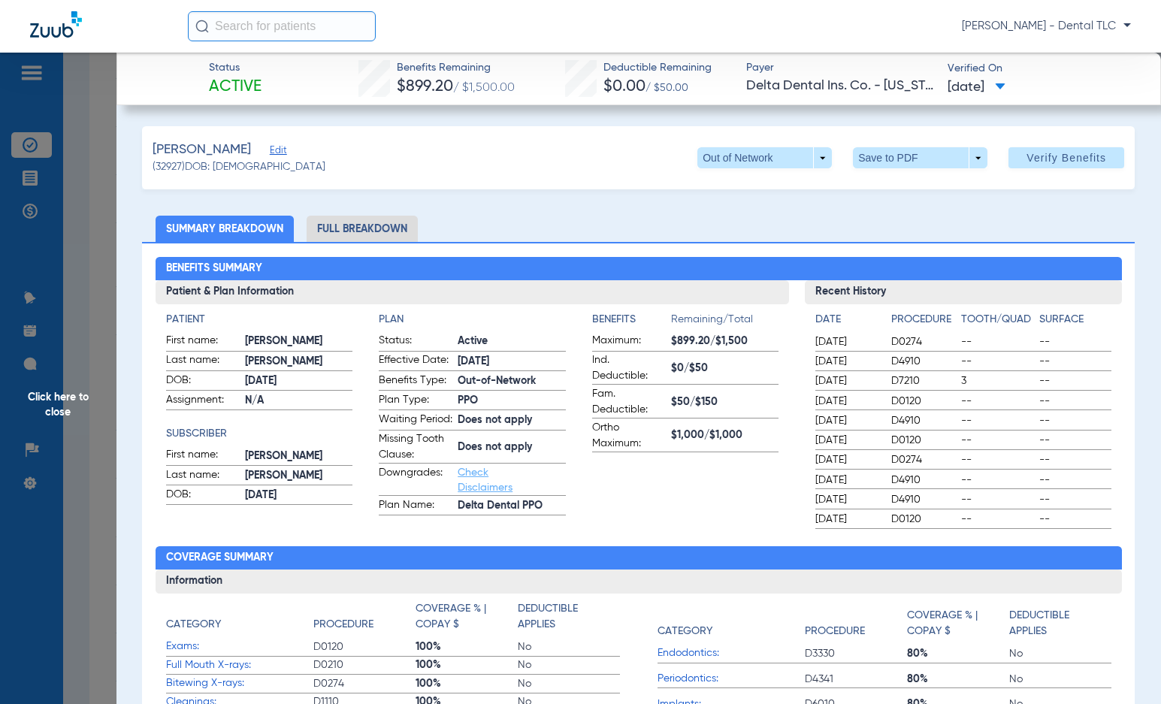
click at [335, 223] on li "Full Breakdown" at bounding box center [362, 229] width 111 height 26
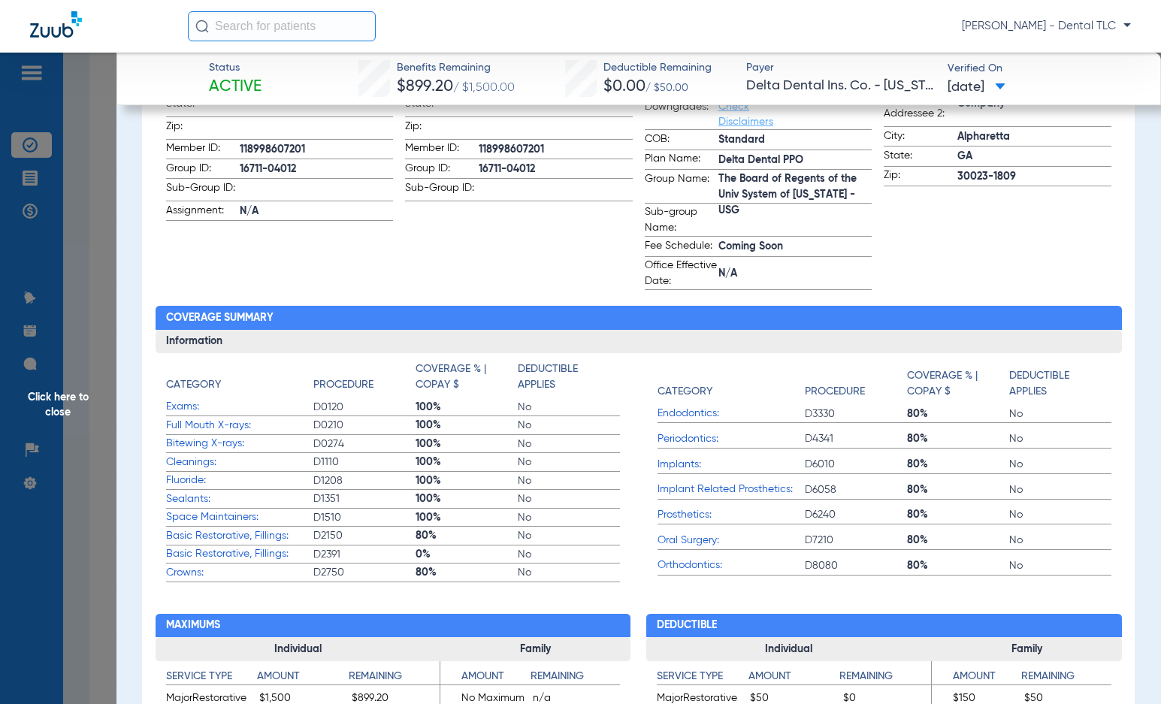
scroll to position [376, 0]
